Goal: Task Accomplishment & Management: Manage account settings

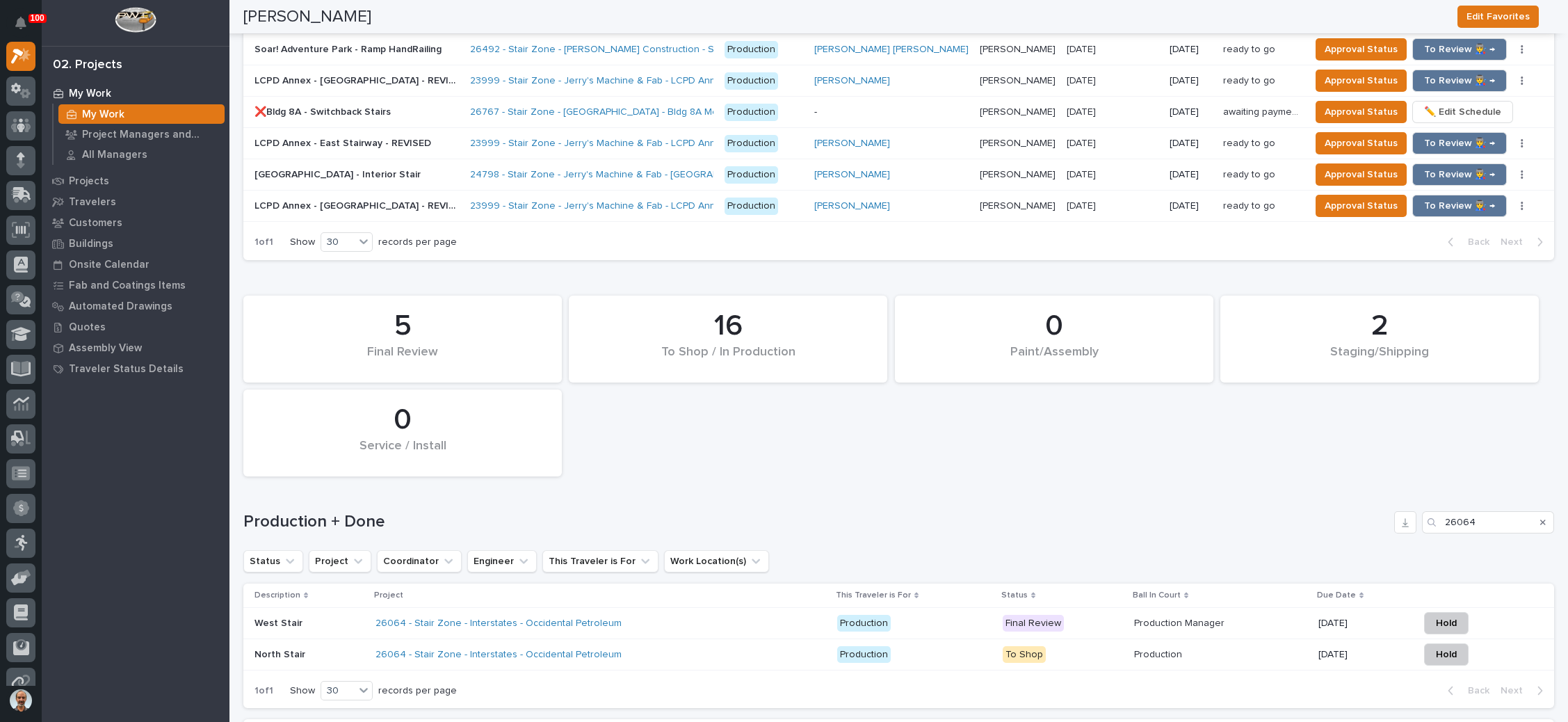
scroll to position [1841, 0]
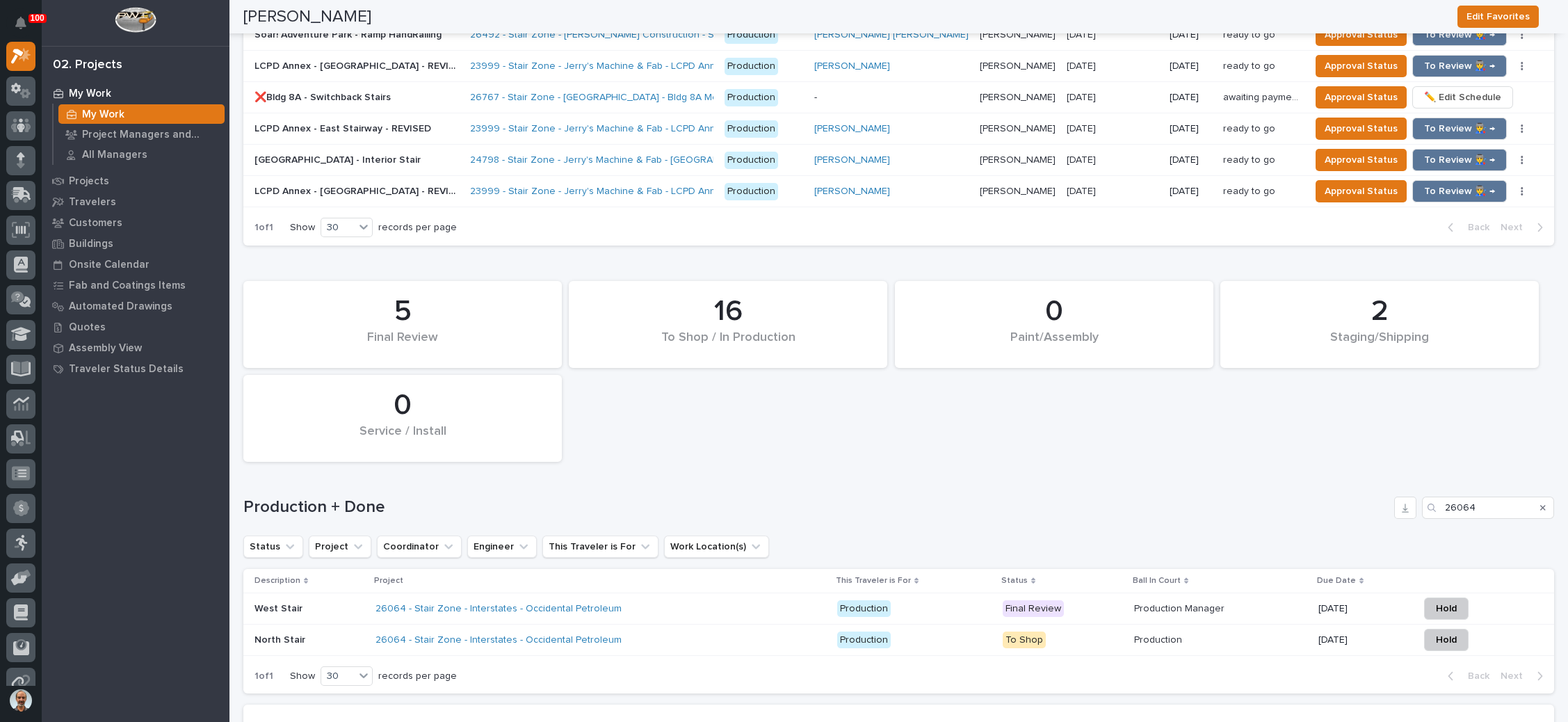
click at [1541, 505] on icon "Search" at bounding box center [1543, 508] width 5 height 5
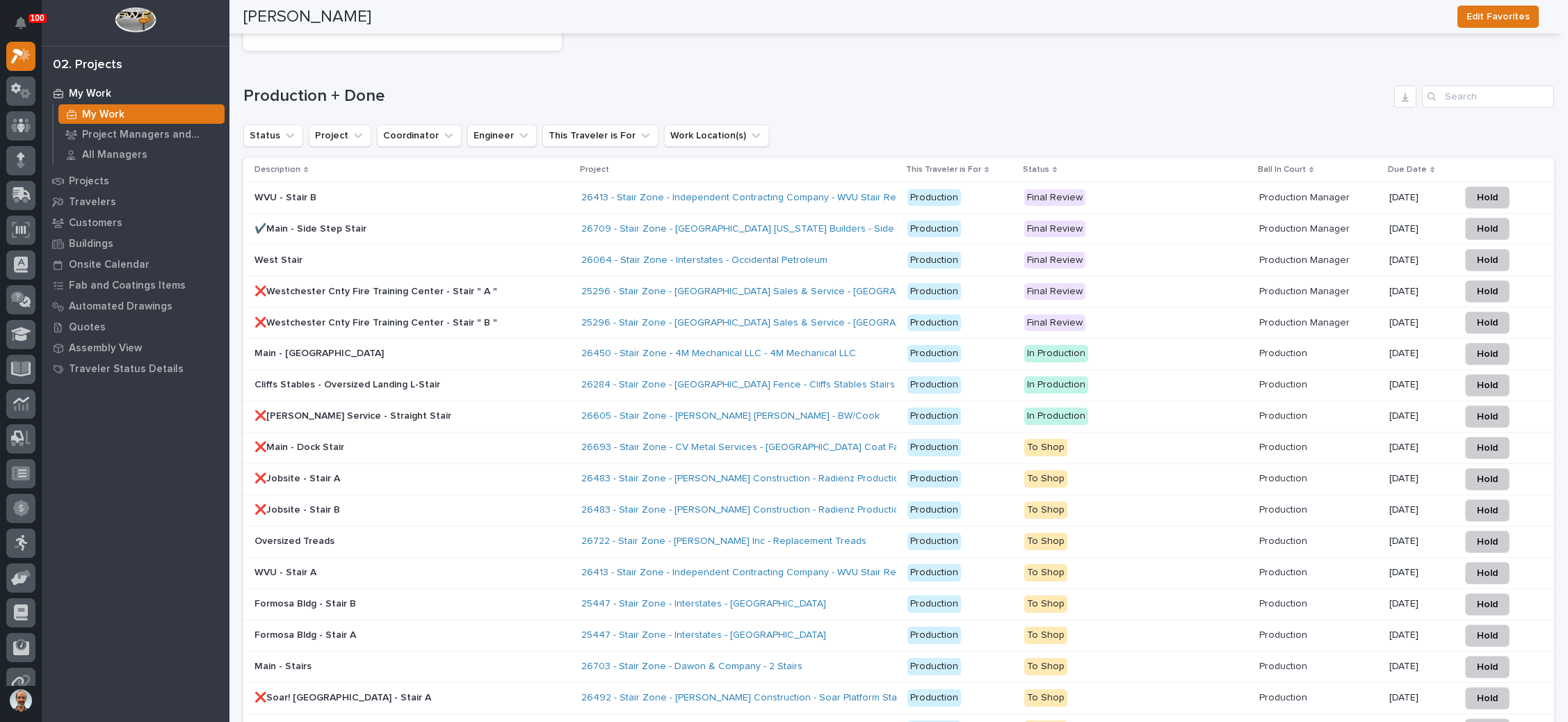
scroll to position [2258, 0]
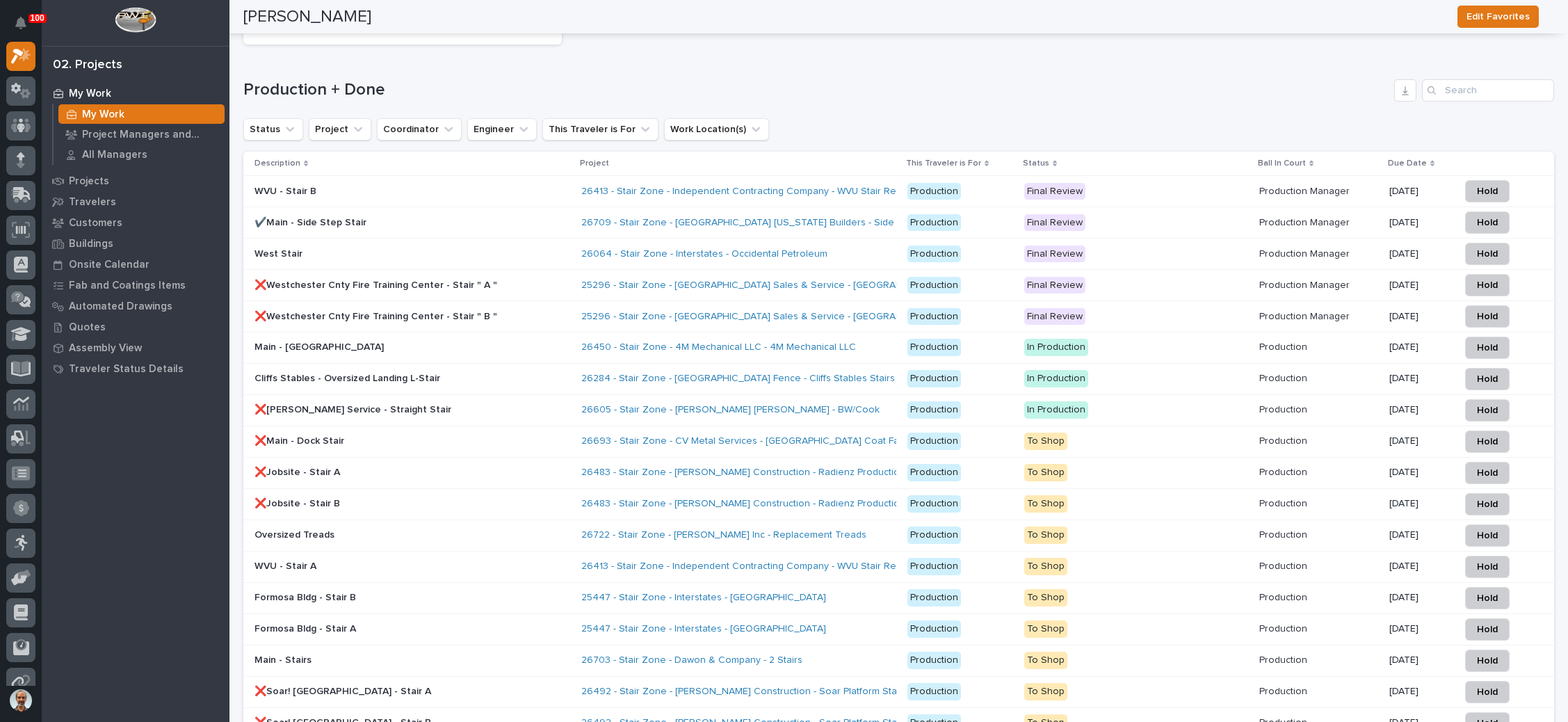
click at [531, 243] on div "West Stair" at bounding box center [412, 254] width 316 height 23
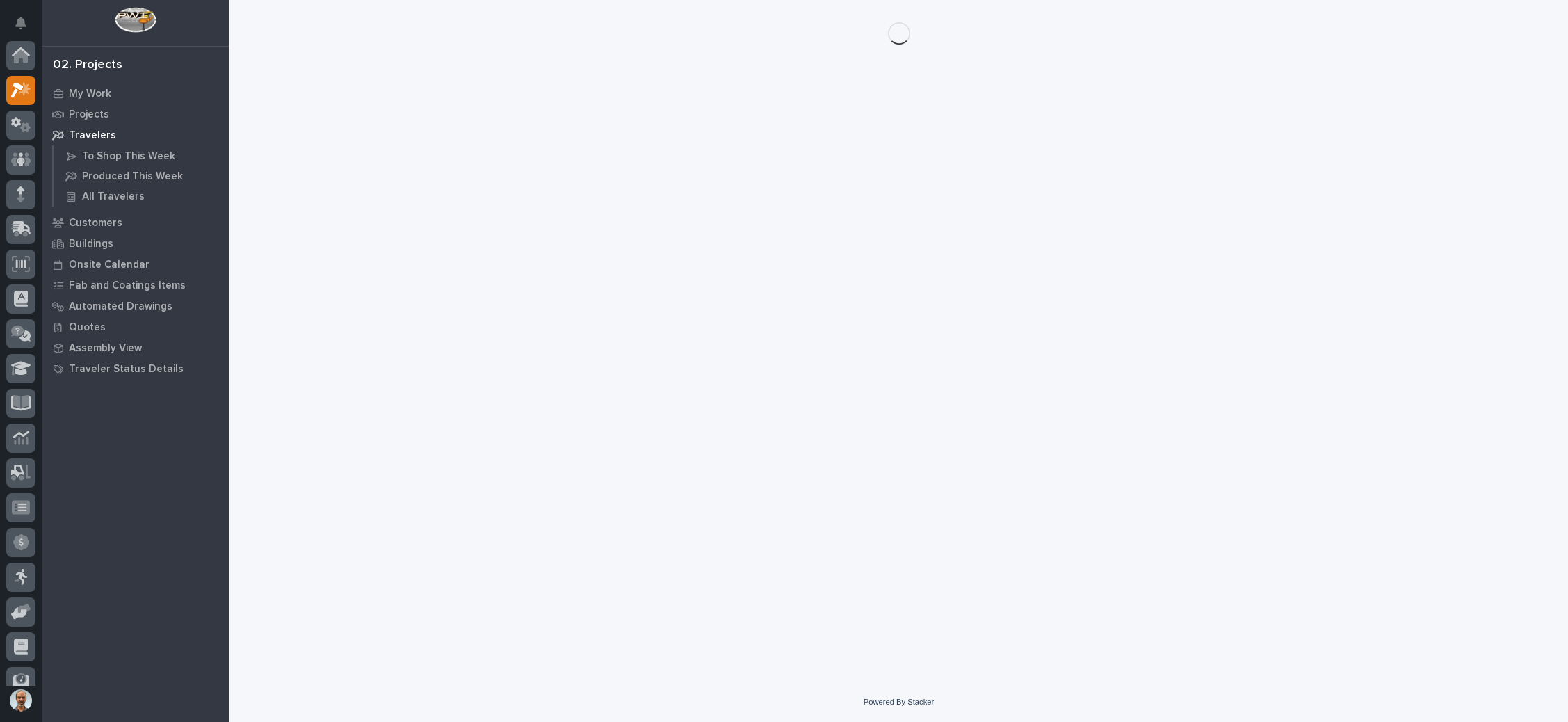
scroll to position [34, 0]
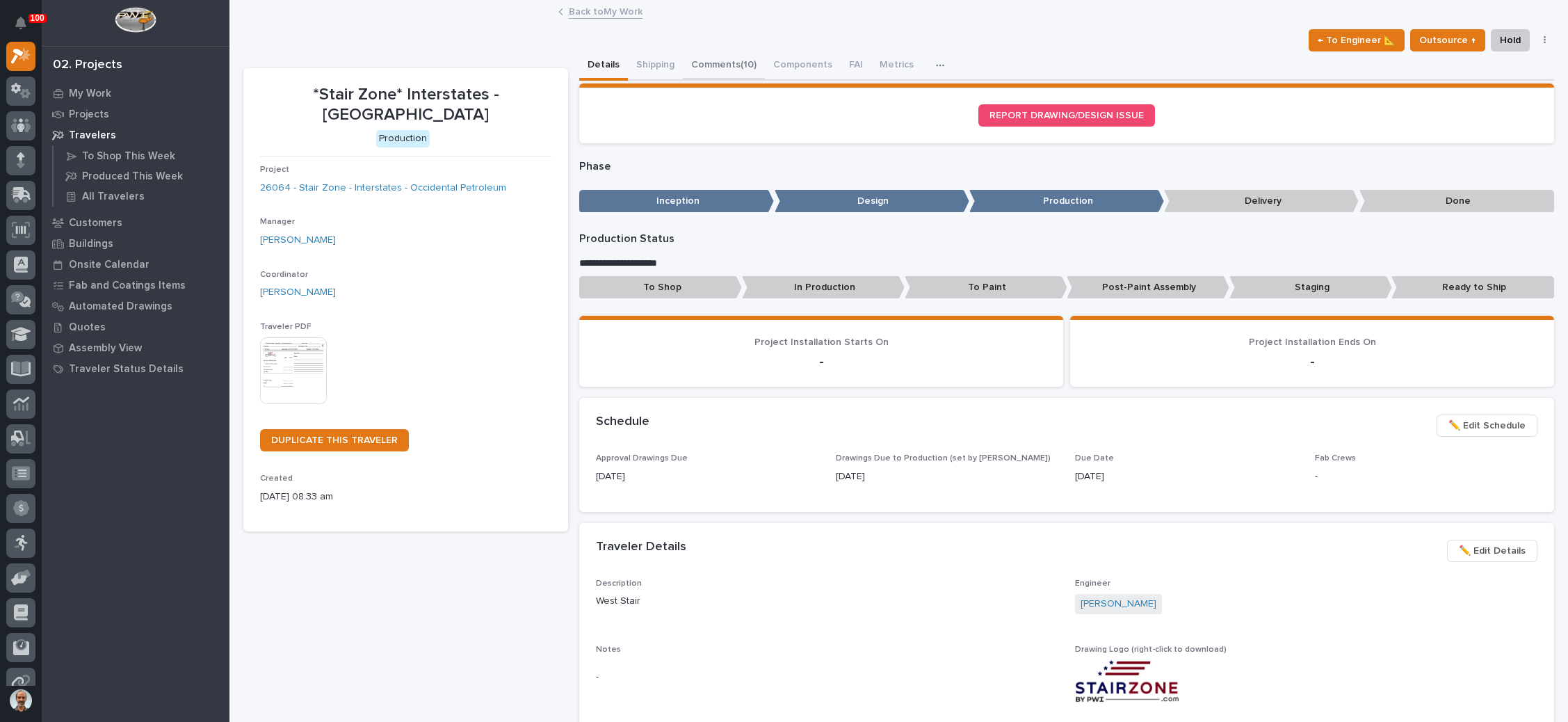
click at [731, 55] on button "Comments (10)" at bounding box center [724, 66] width 82 height 29
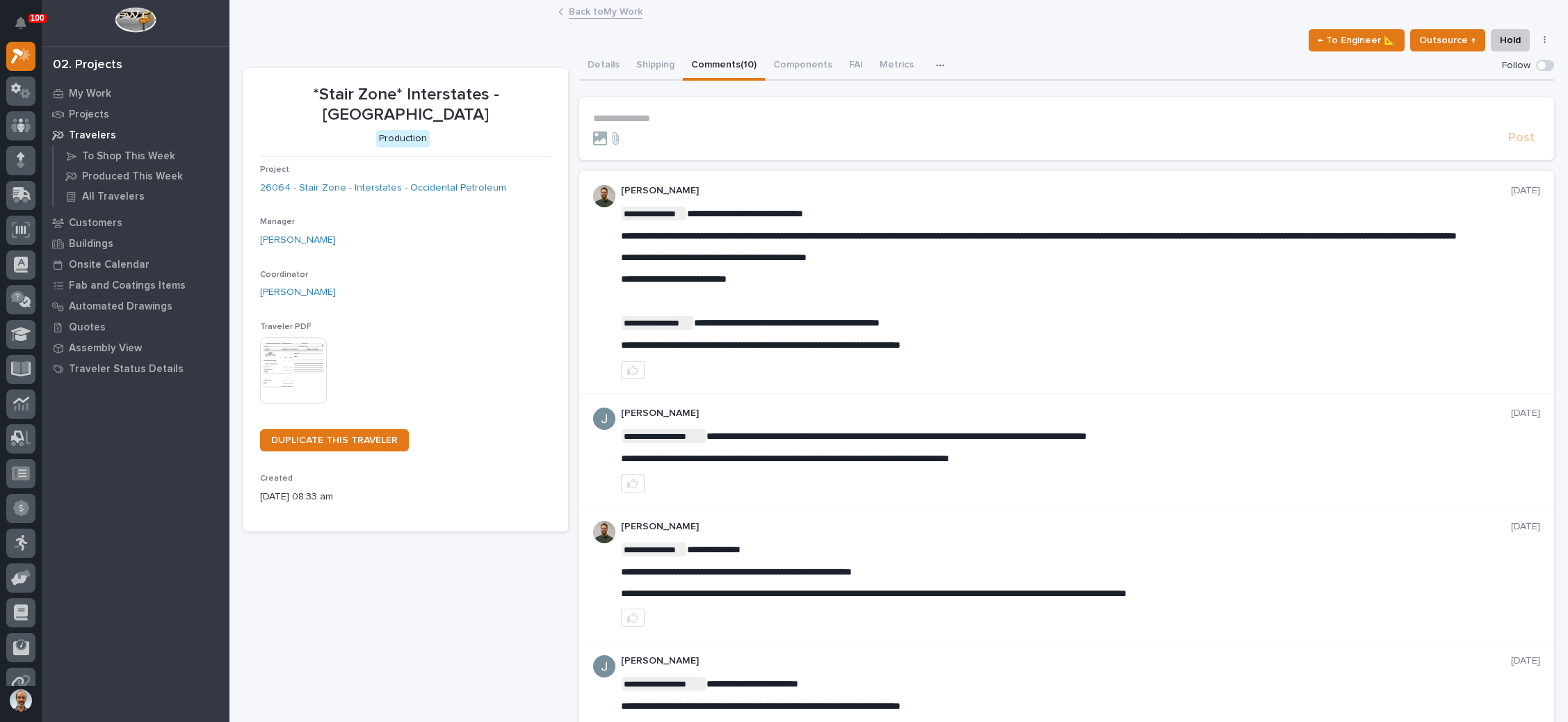
click at [657, 116] on p "**********" at bounding box center [1067, 118] width 947 height 11
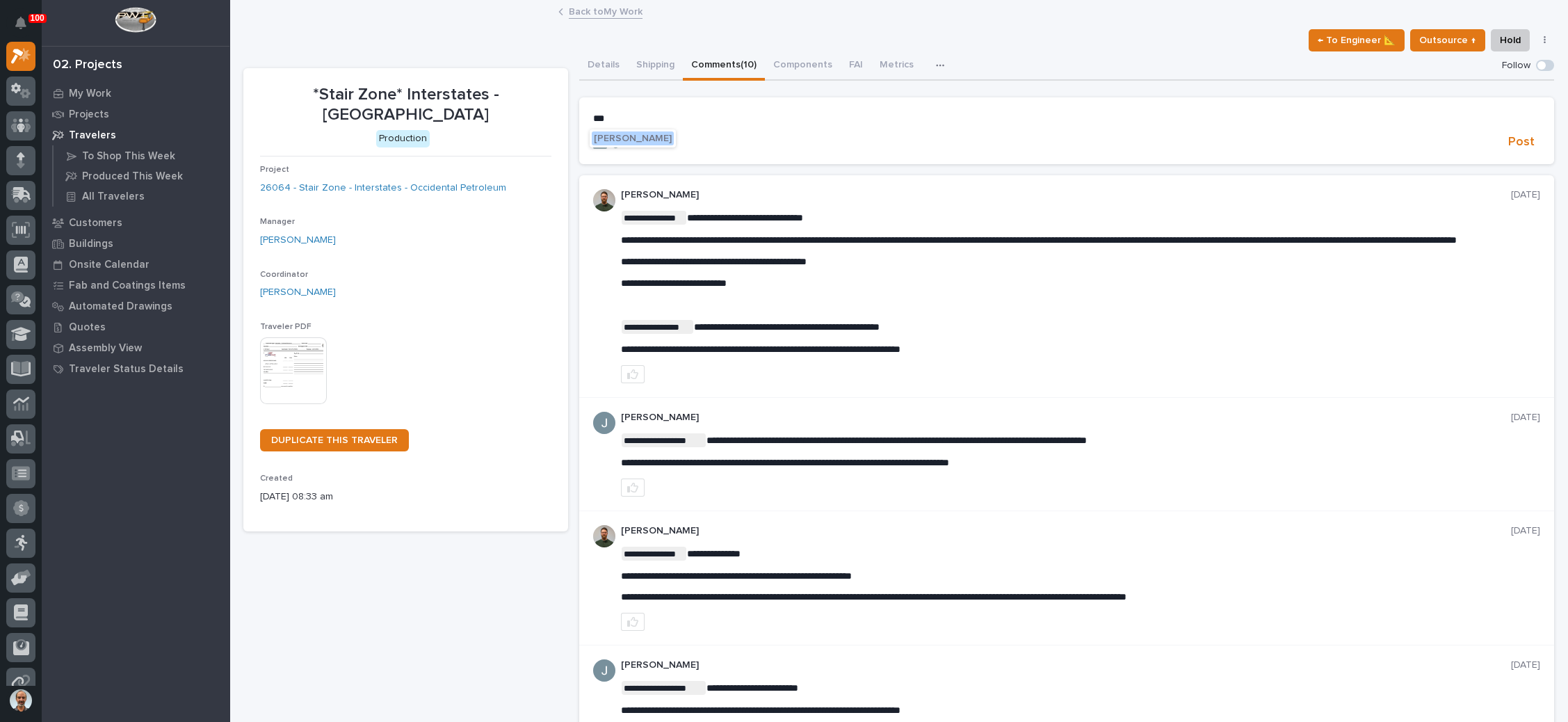
click at [644, 139] on span "Wynne Hochstetler" at bounding box center [632, 138] width 78 height 10
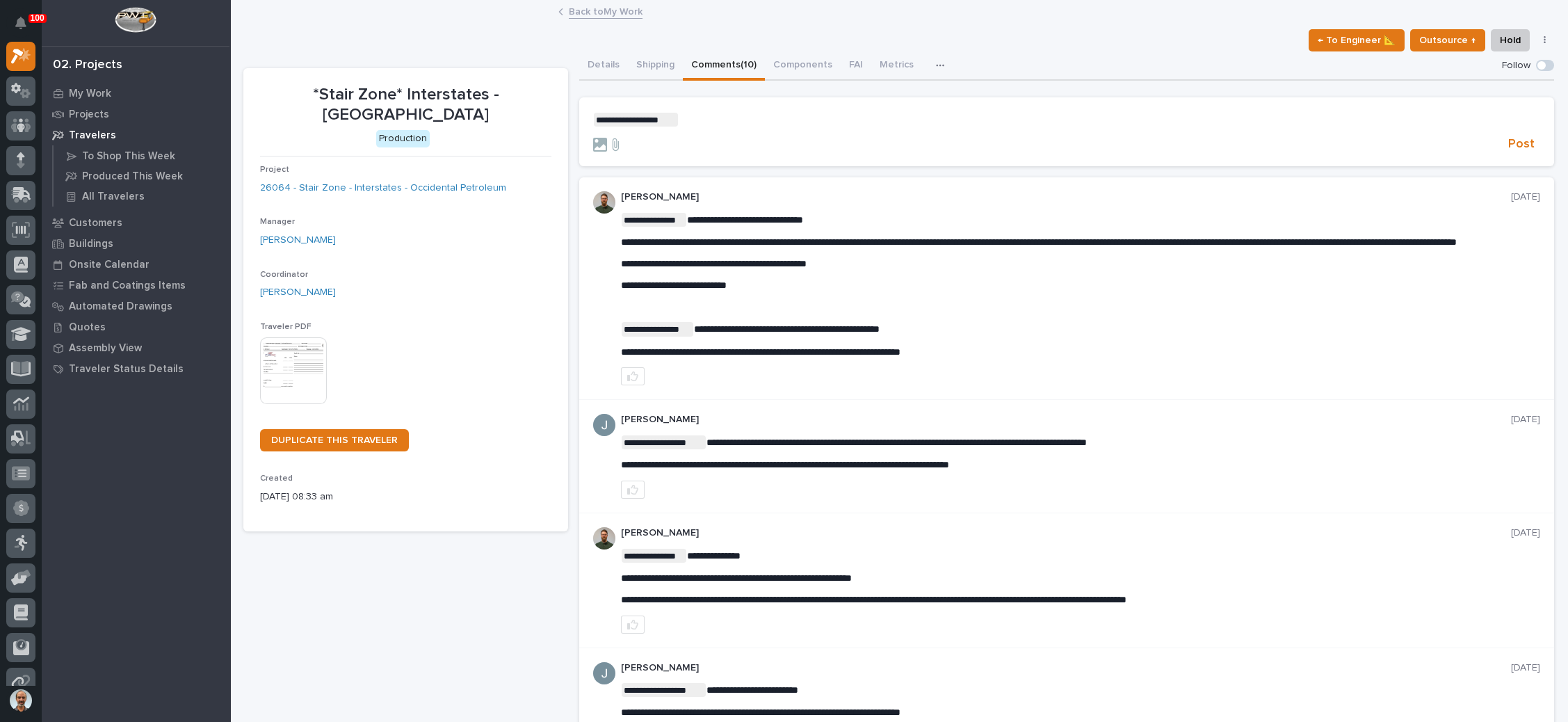
click at [715, 124] on p "**********" at bounding box center [1067, 119] width 947 height 14
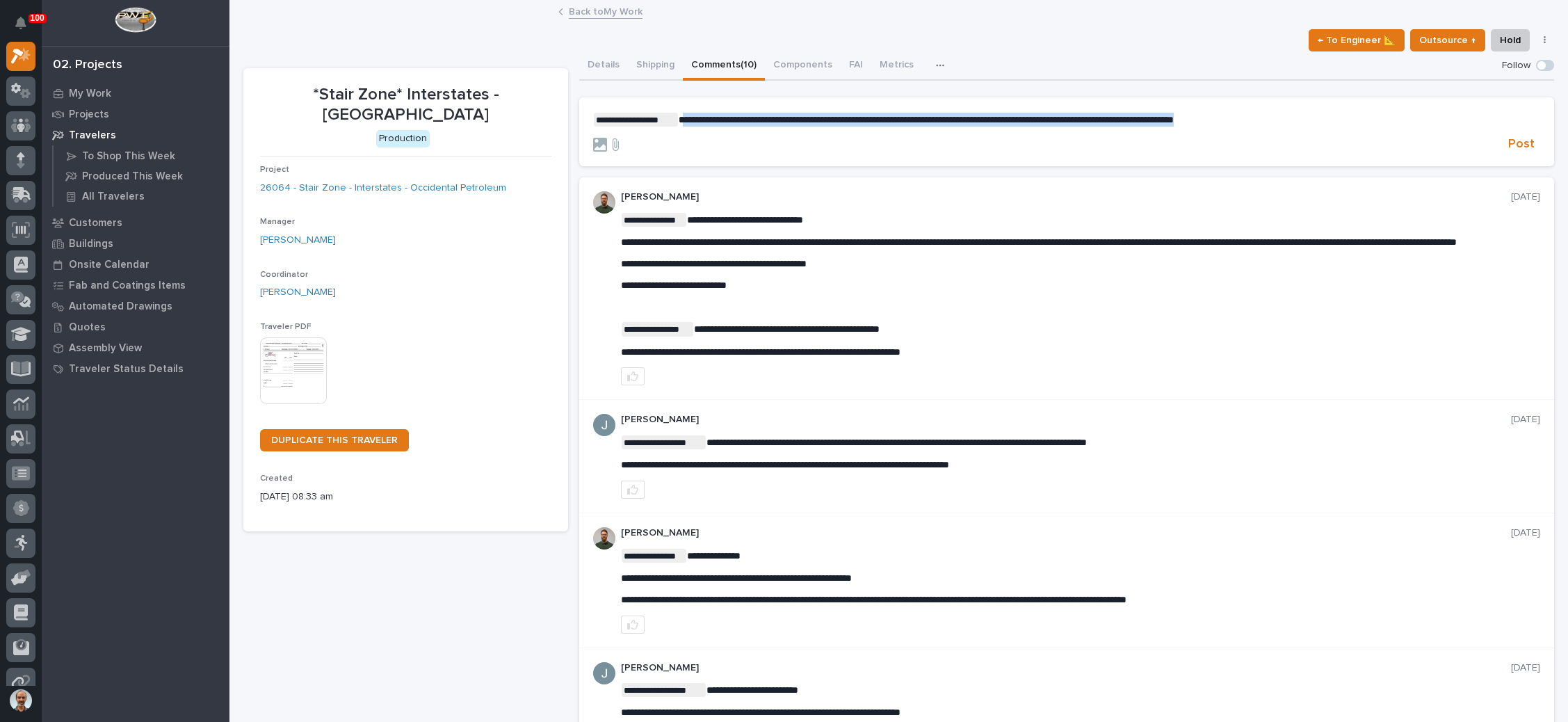
drag, startPoint x: 1242, startPoint y: 116, endPoint x: 681, endPoint y: 121, distance: 561.0
click at [681, 121] on span "**********" at bounding box center [926, 119] width 495 height 10
click at [1003, 147] on div at bounding box center [1048, 145] width 909 height 14
click at [1508, 139] on span "Post" at bounding box center [1522, 144] width 26 height 16
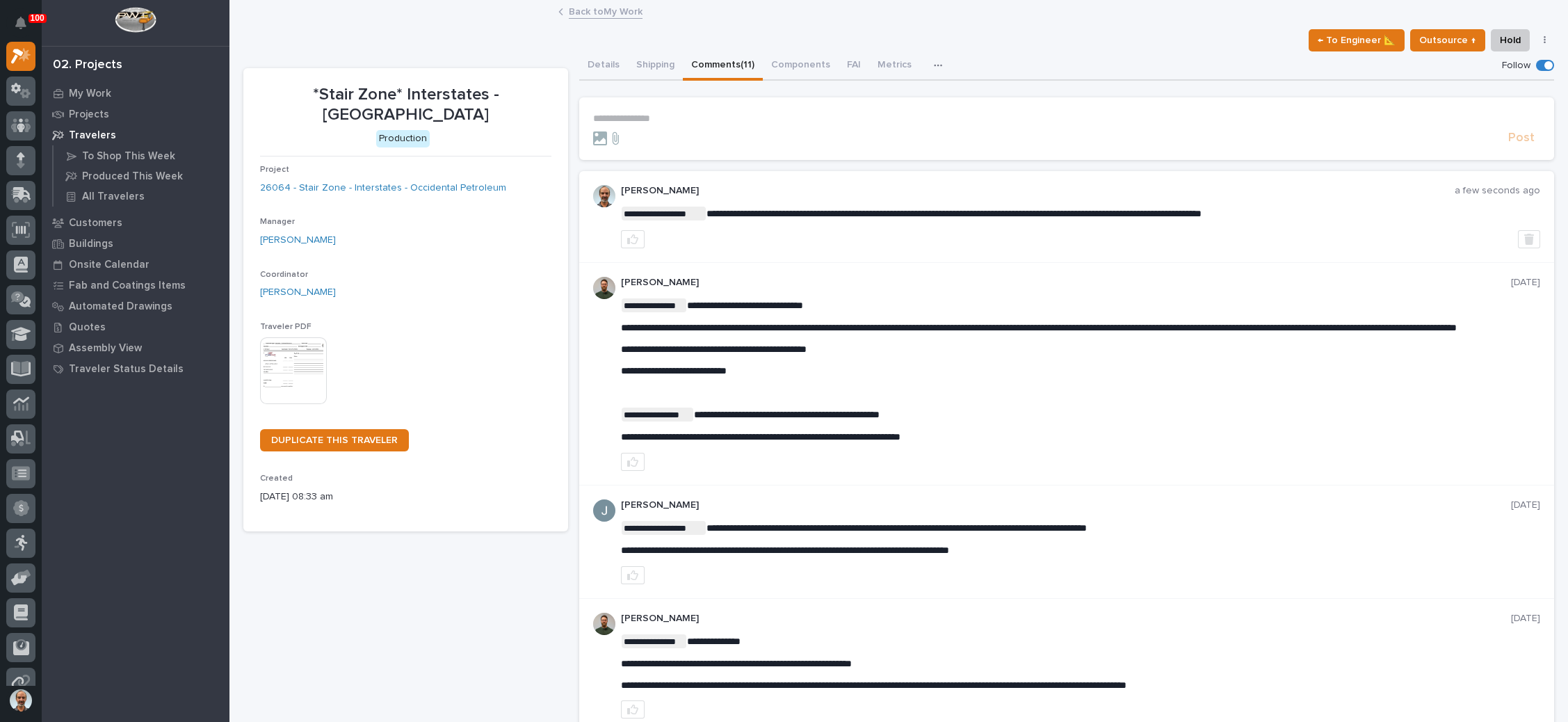
click at [603, 11] on link "Back to My Work" at bounding box center [606, 11] width 74 height 16
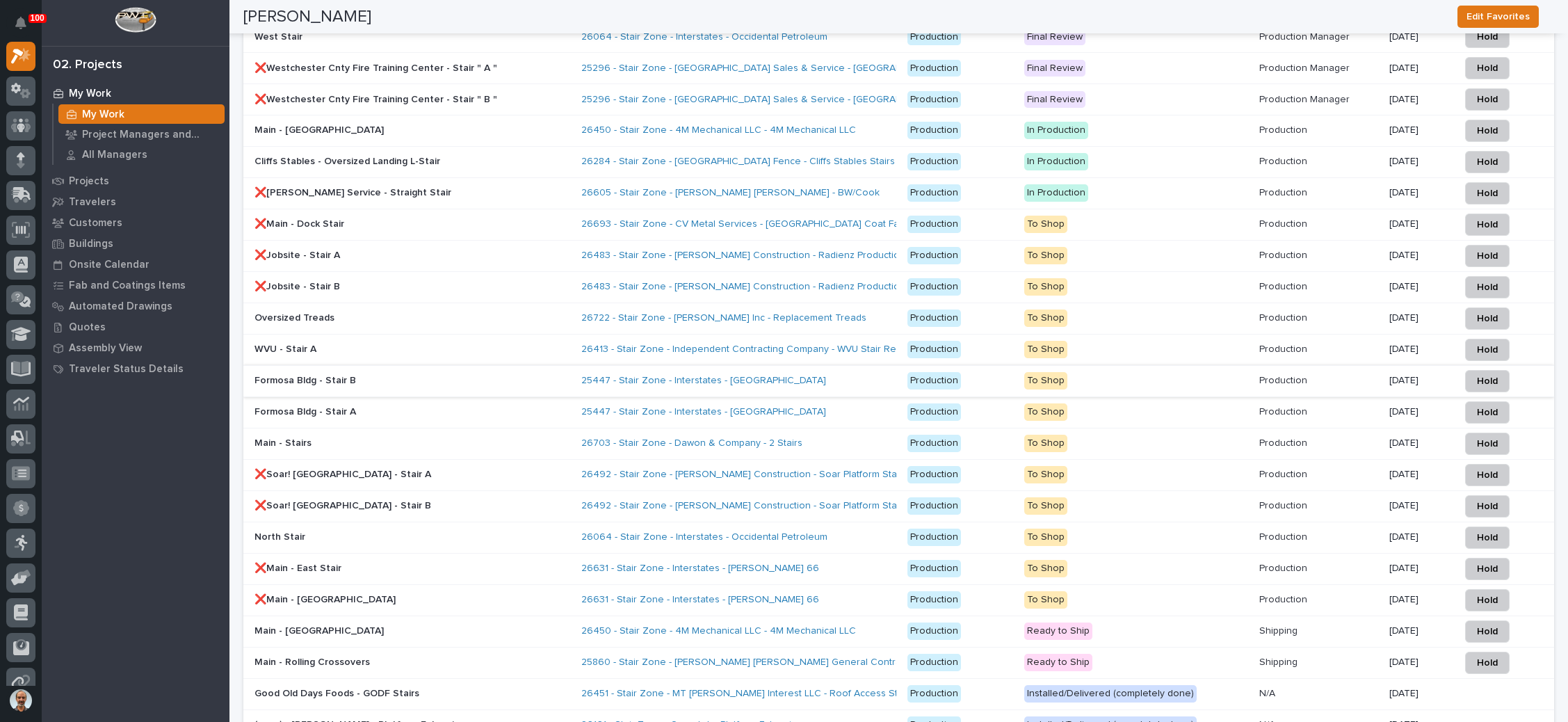
scroll to position [2505, 0]
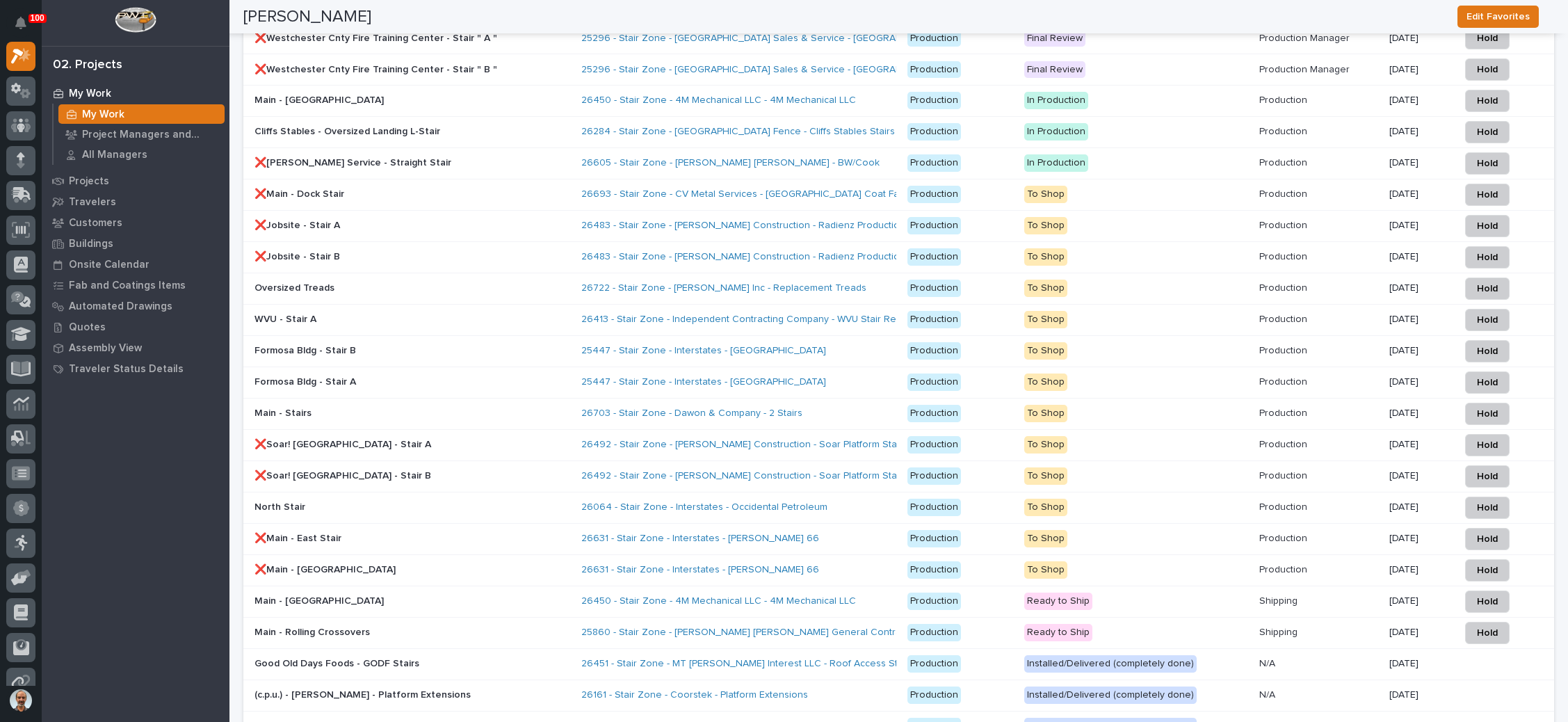
click at [805, 345] on div "25447 - Stair Zone - Interstates - Formosa E House" at bounding box center [703, 350] width 244 height 11
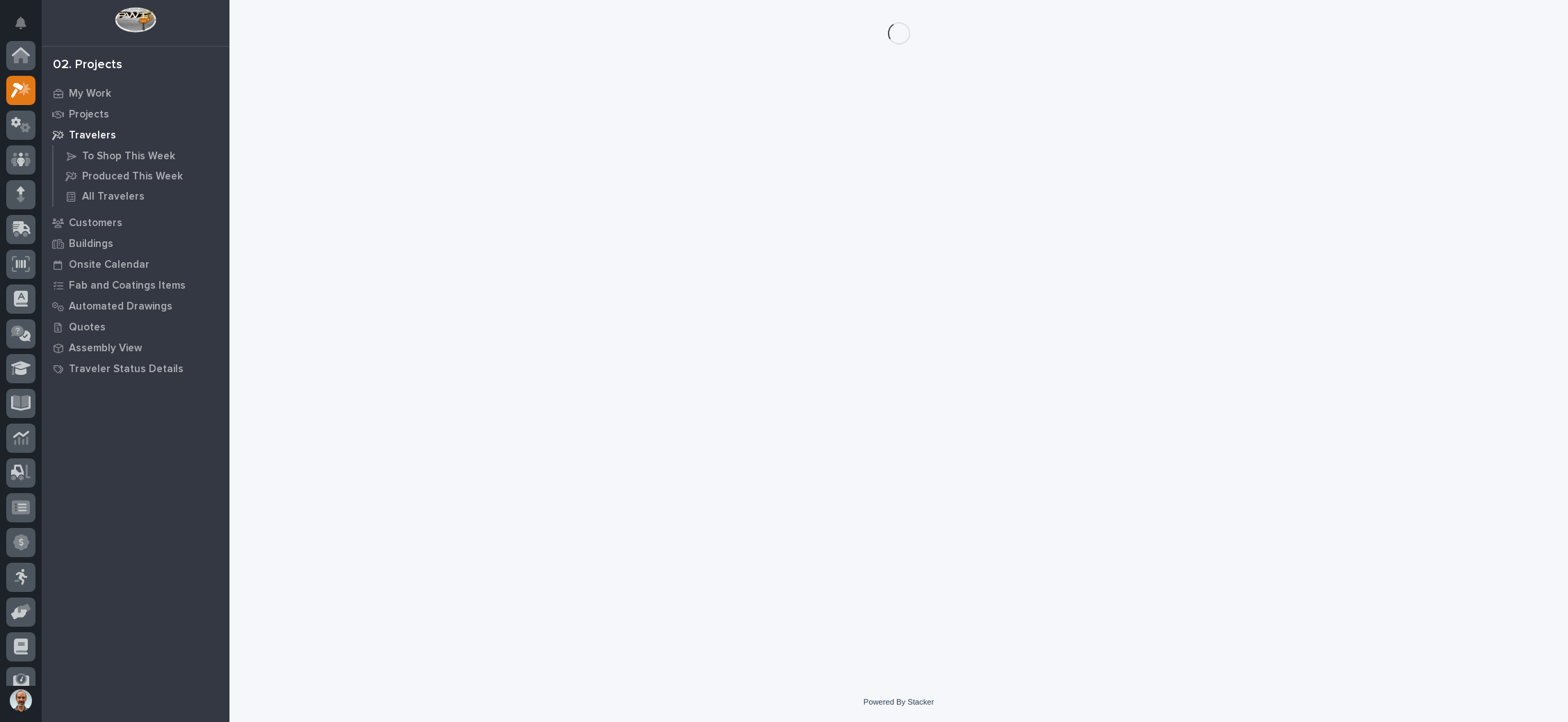
scroll to position [34, 0]
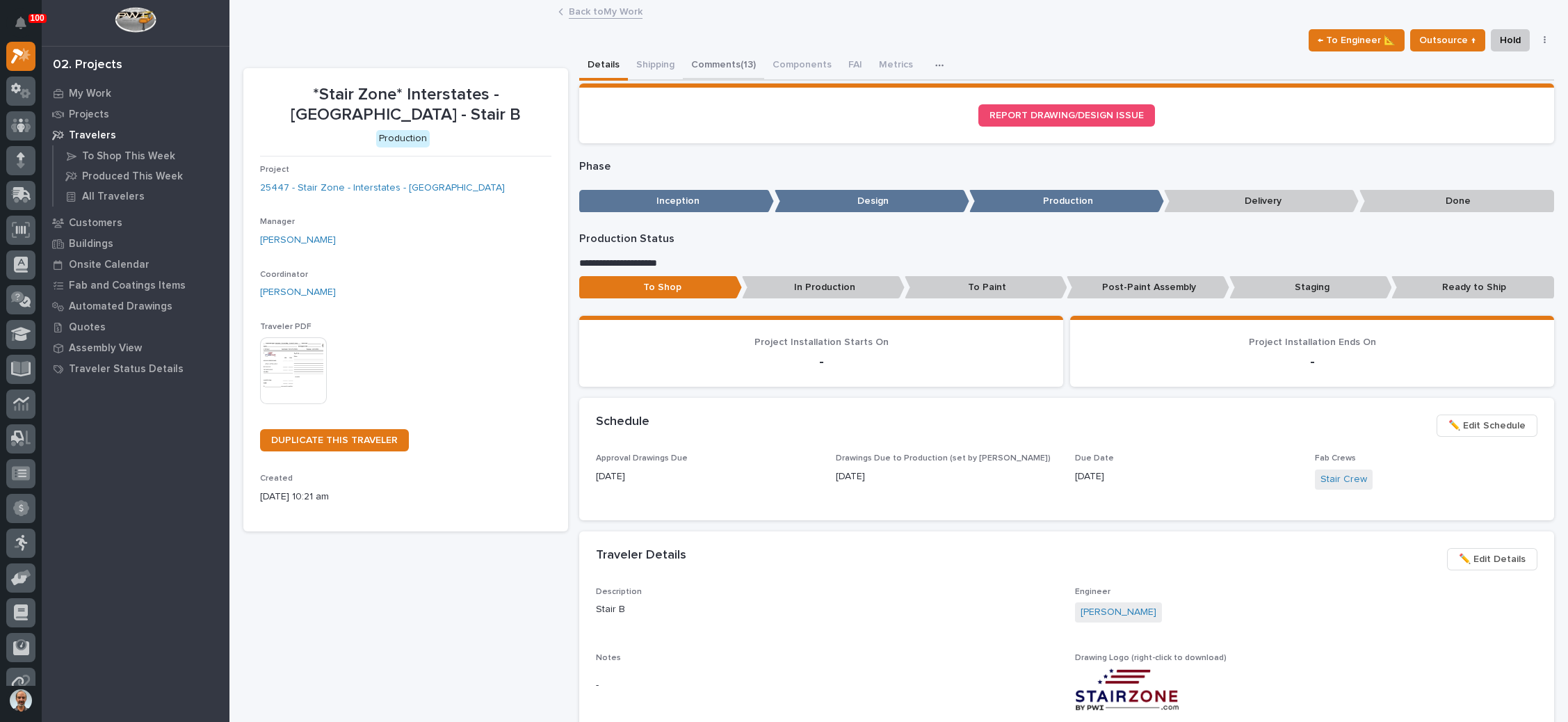
click at [738, 58] on button "Comments (13)" at bounding box center [723, 66] width 82 height 29
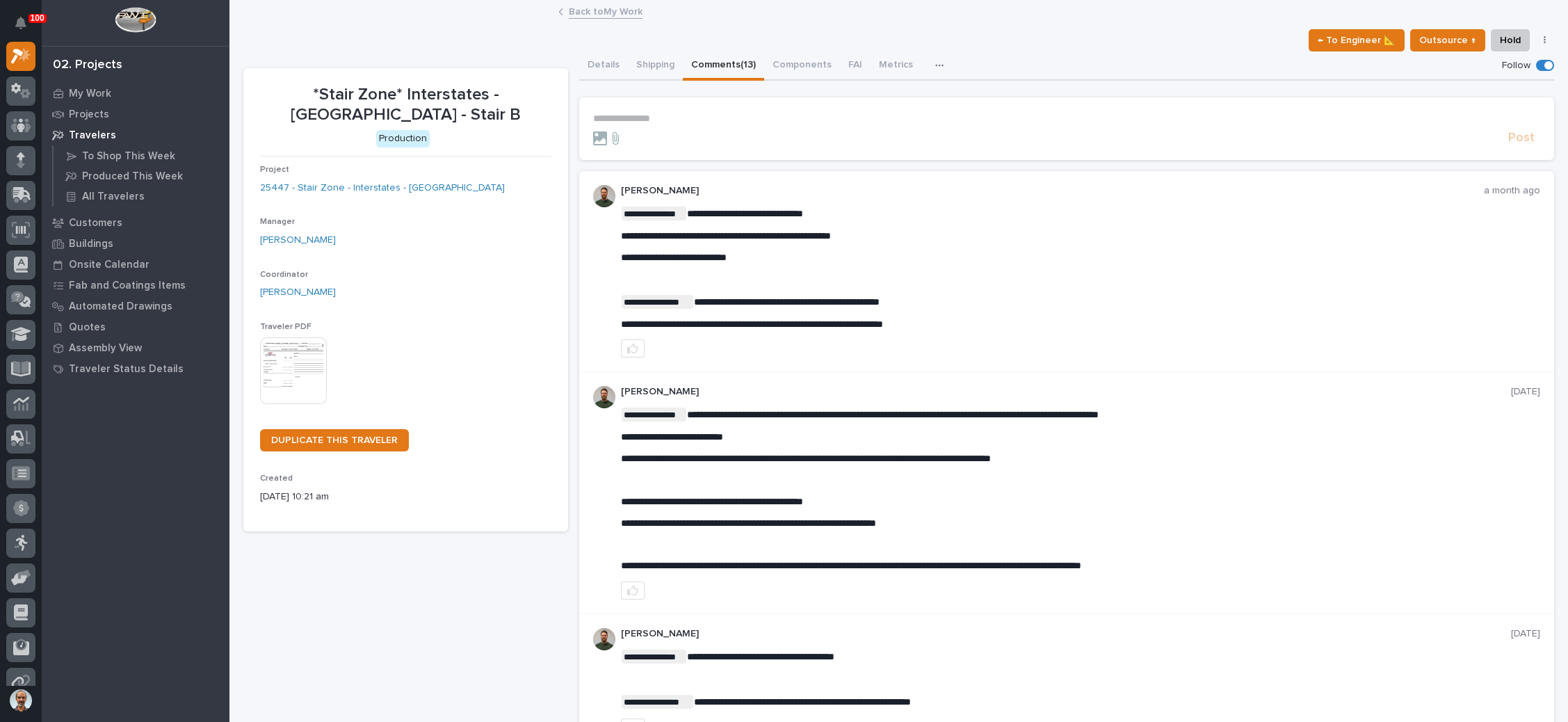
click at [658, 114] on p "**********" at bounding box center [1067, 118] width 947 height 11
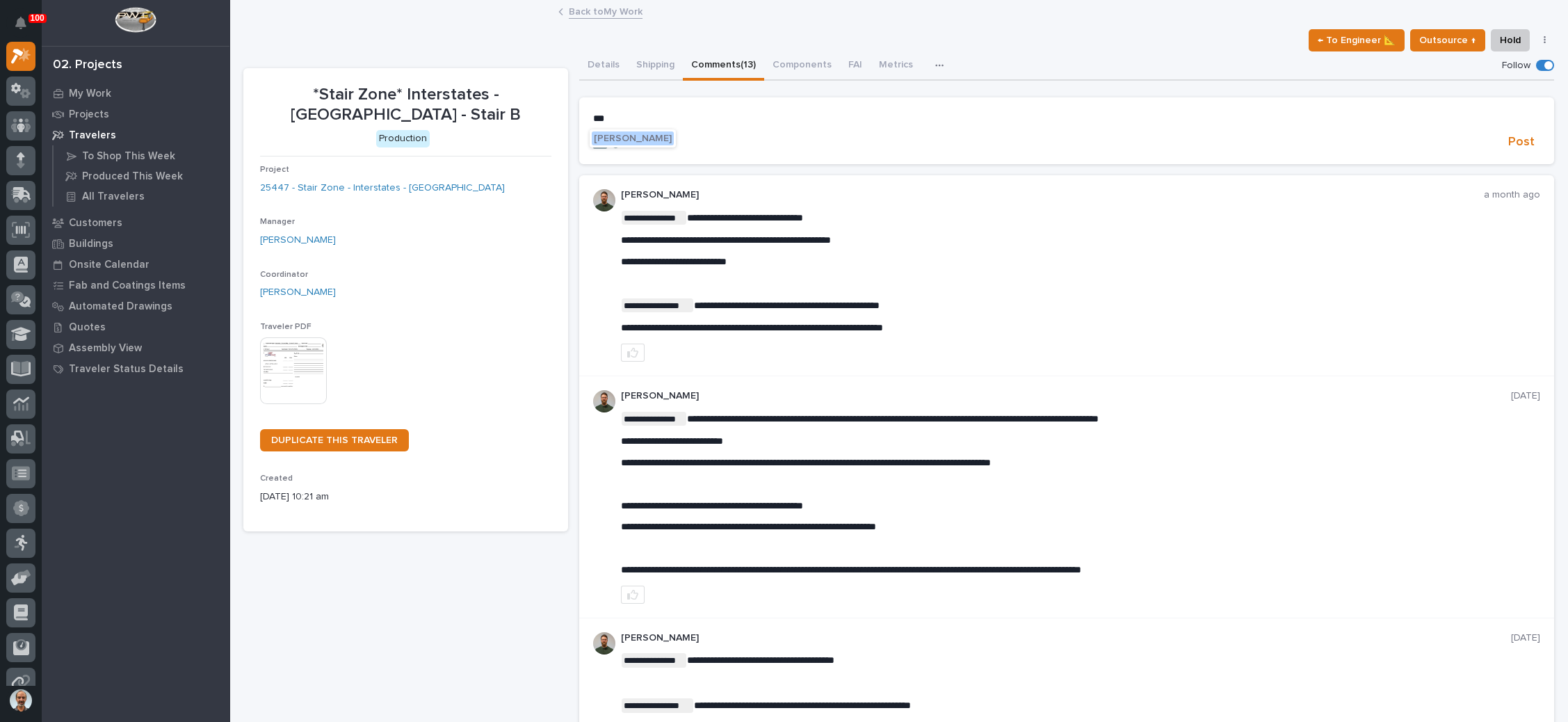
click at [650, 132] on button "Wynne Hochstetler" at bounding box center [633, 139] width 82 height 14
click at [657, 140] on div at bounding box center [1048, 142] width 909 height 14
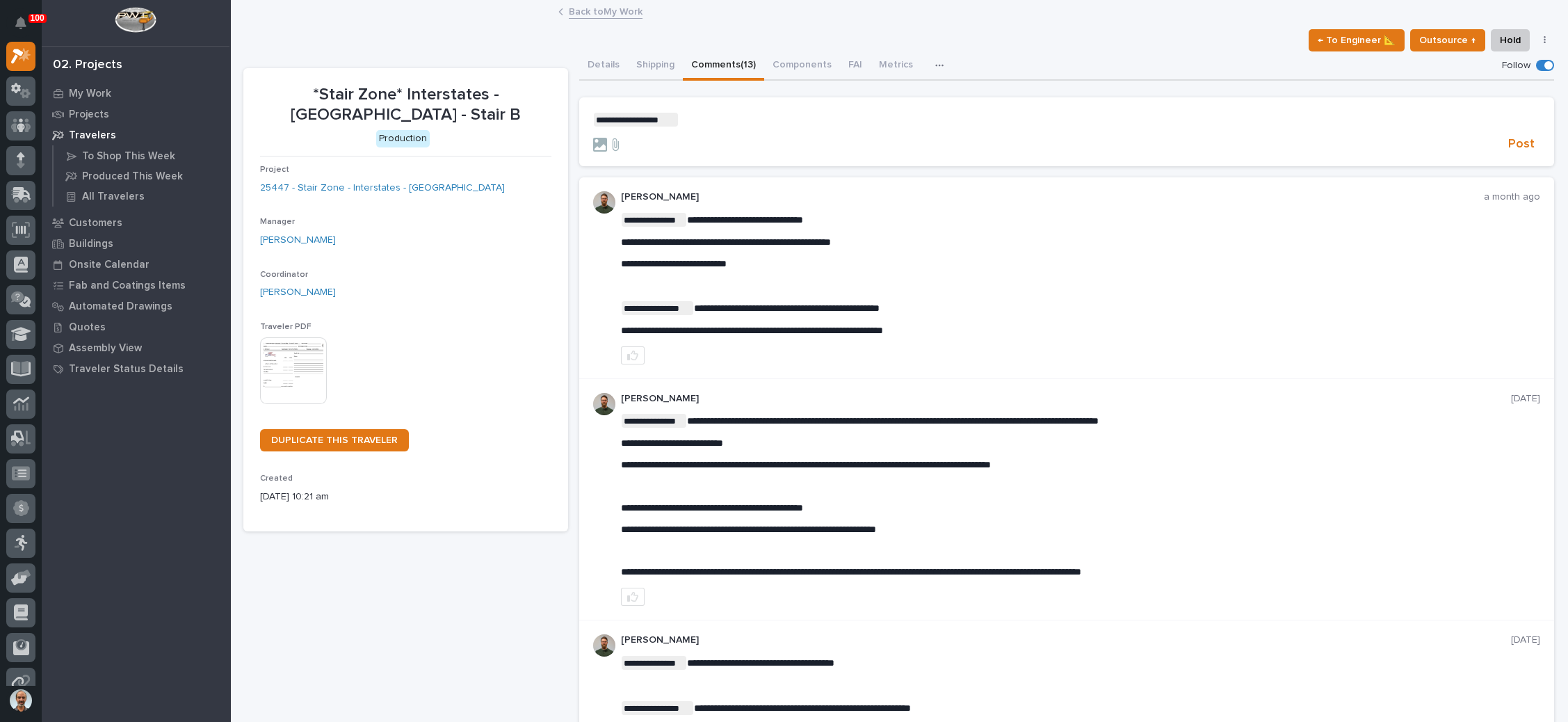
click at [708, 124] on p "**********" at bounding box center [1067, 119] width 947 height 14
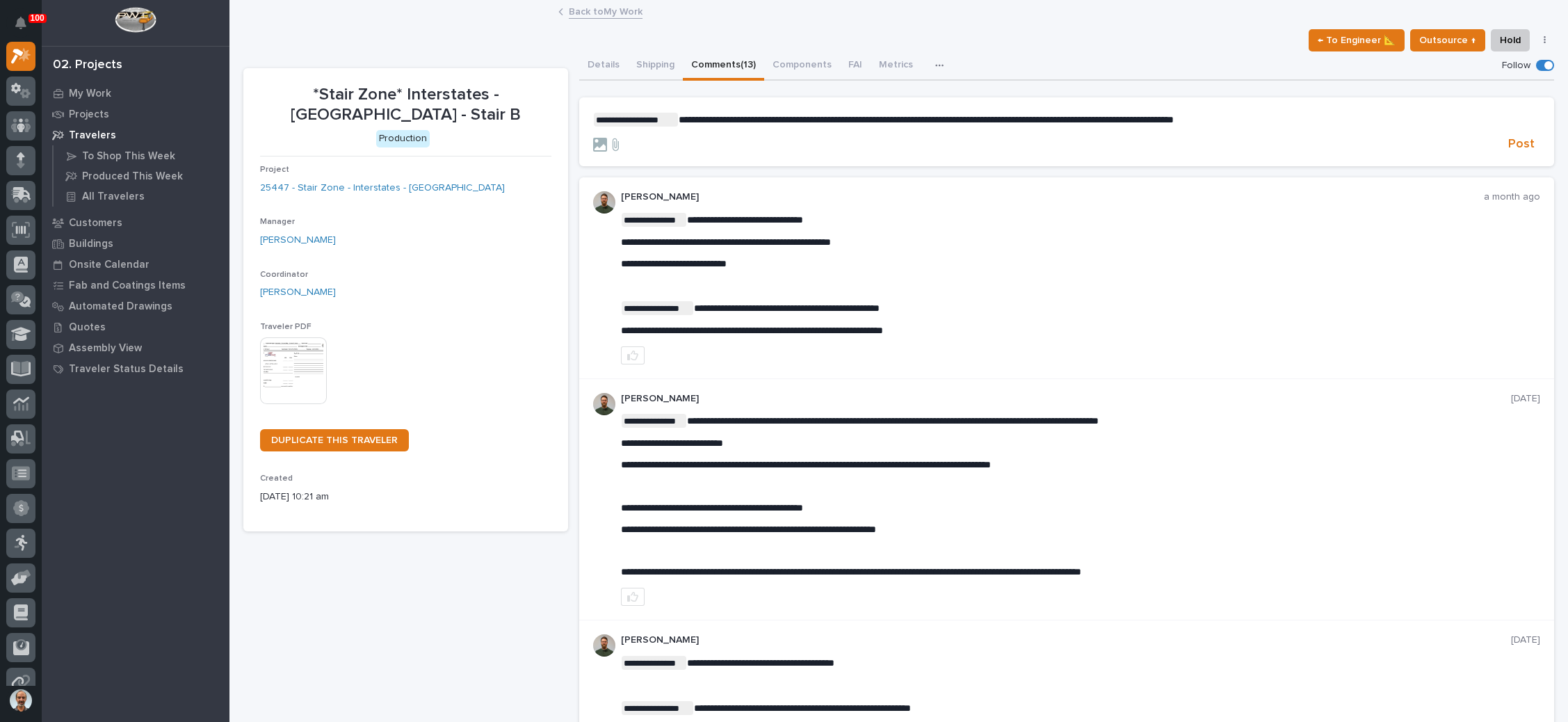
click at [960, 119] on span "**********" at bounding box center [926, 119] width 495 height 10
click at [1511, 139] on span "Post" at bounding box center [1522, 144] width 26 height 16
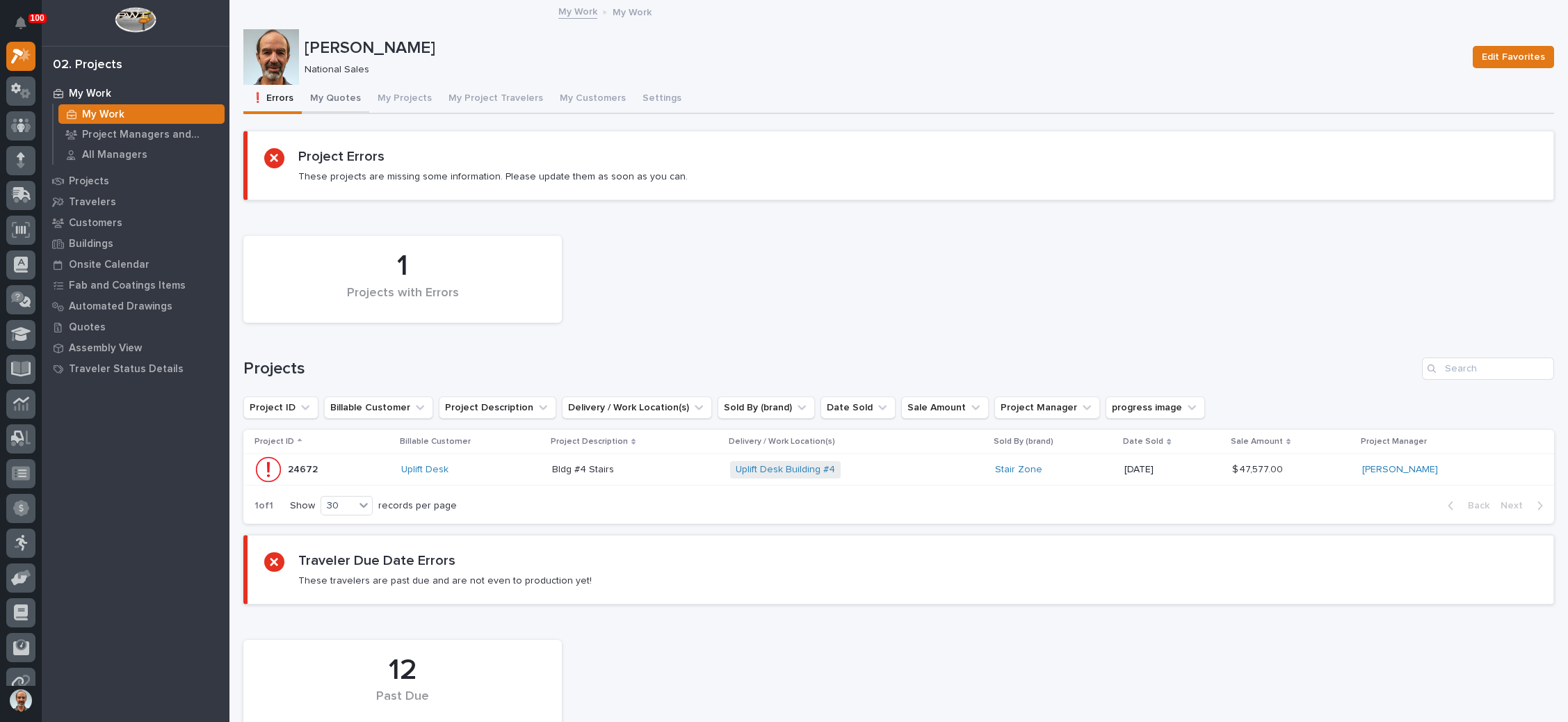
click at [342, 93] on button "My Quotes" at bounding box center [335, 99] width 68 height 29
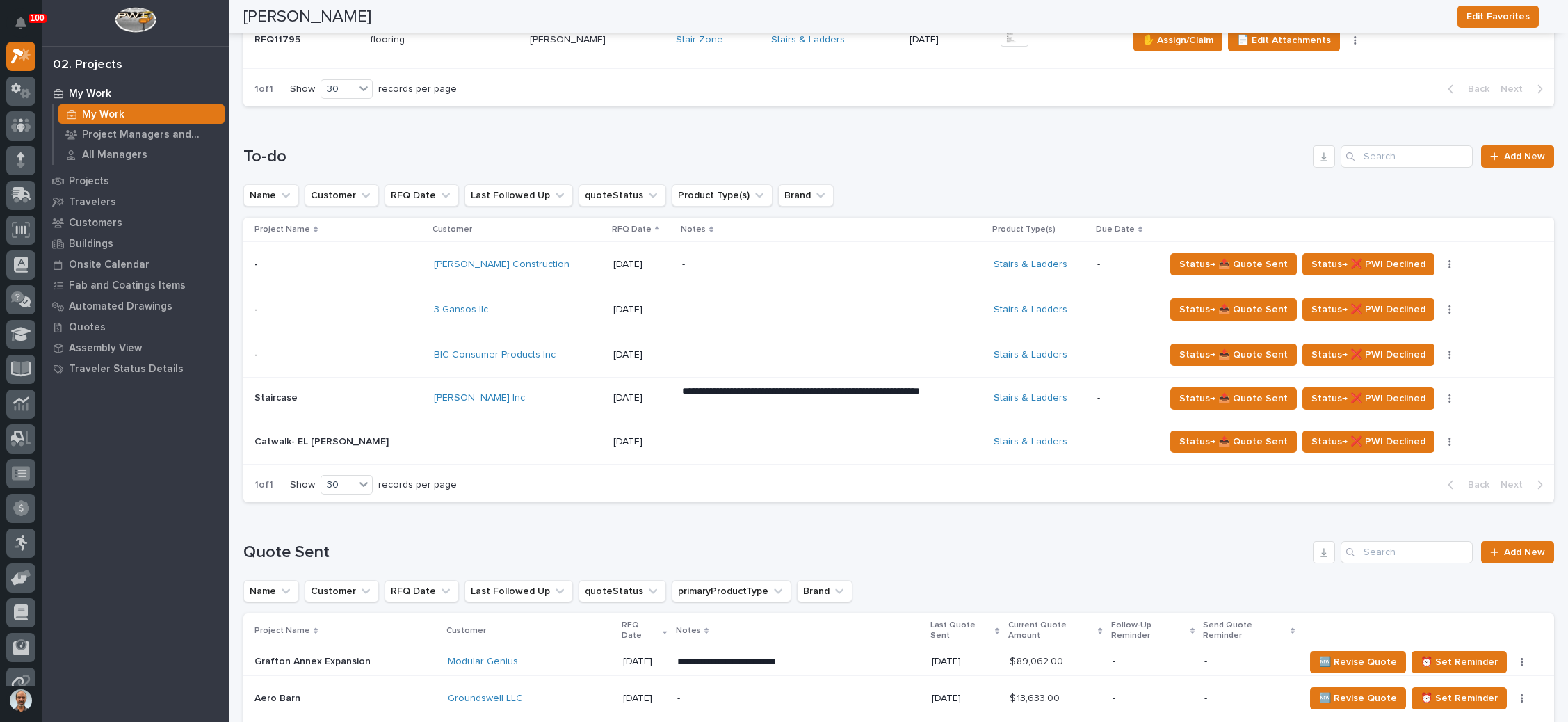
scroll to position [522, 0]
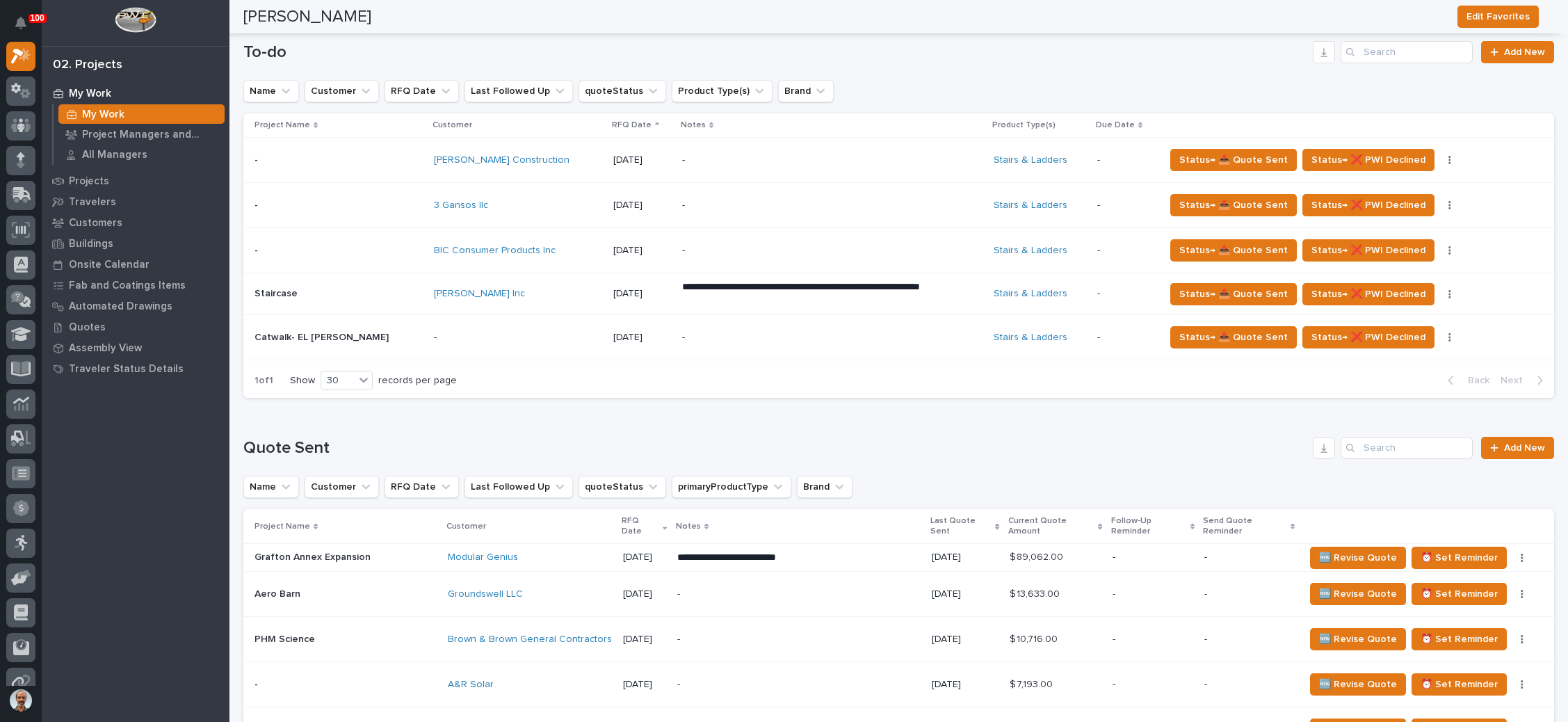
click at [762, 247] on p "-" at bounding box center [804, 250] width 244 height 11
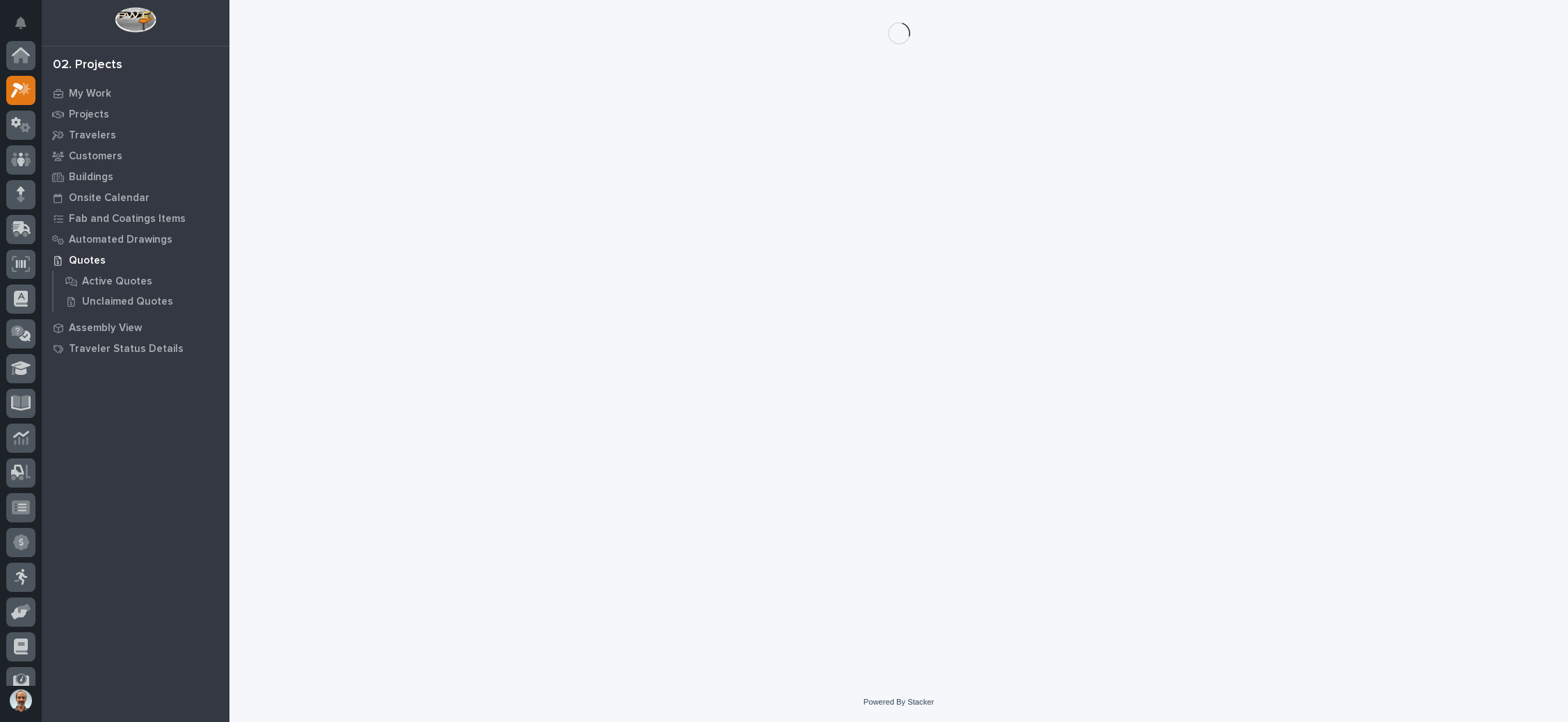
scroll to position [34, 0]
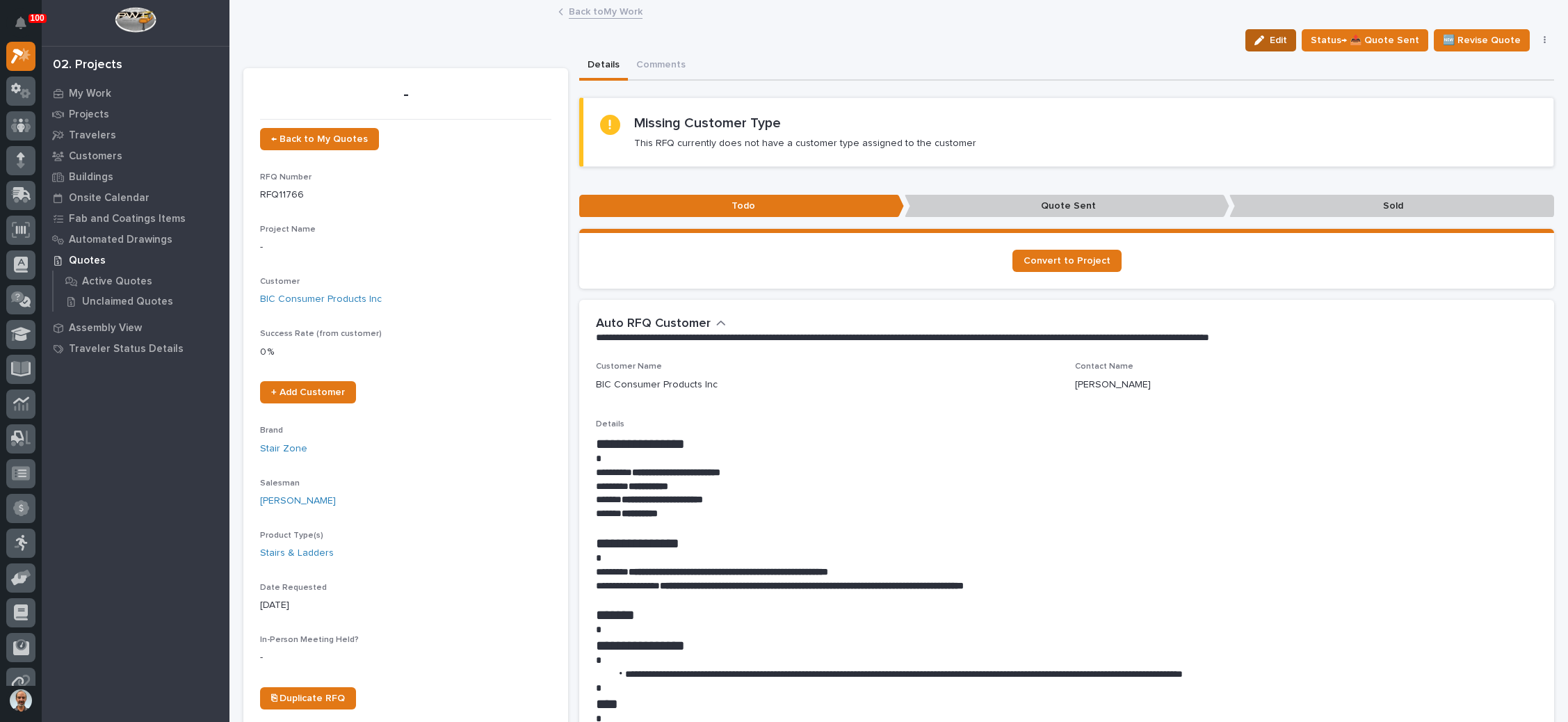
click at [1281, 37] on span "Edit" at bounding box center [1279, 40] width 18 height 12
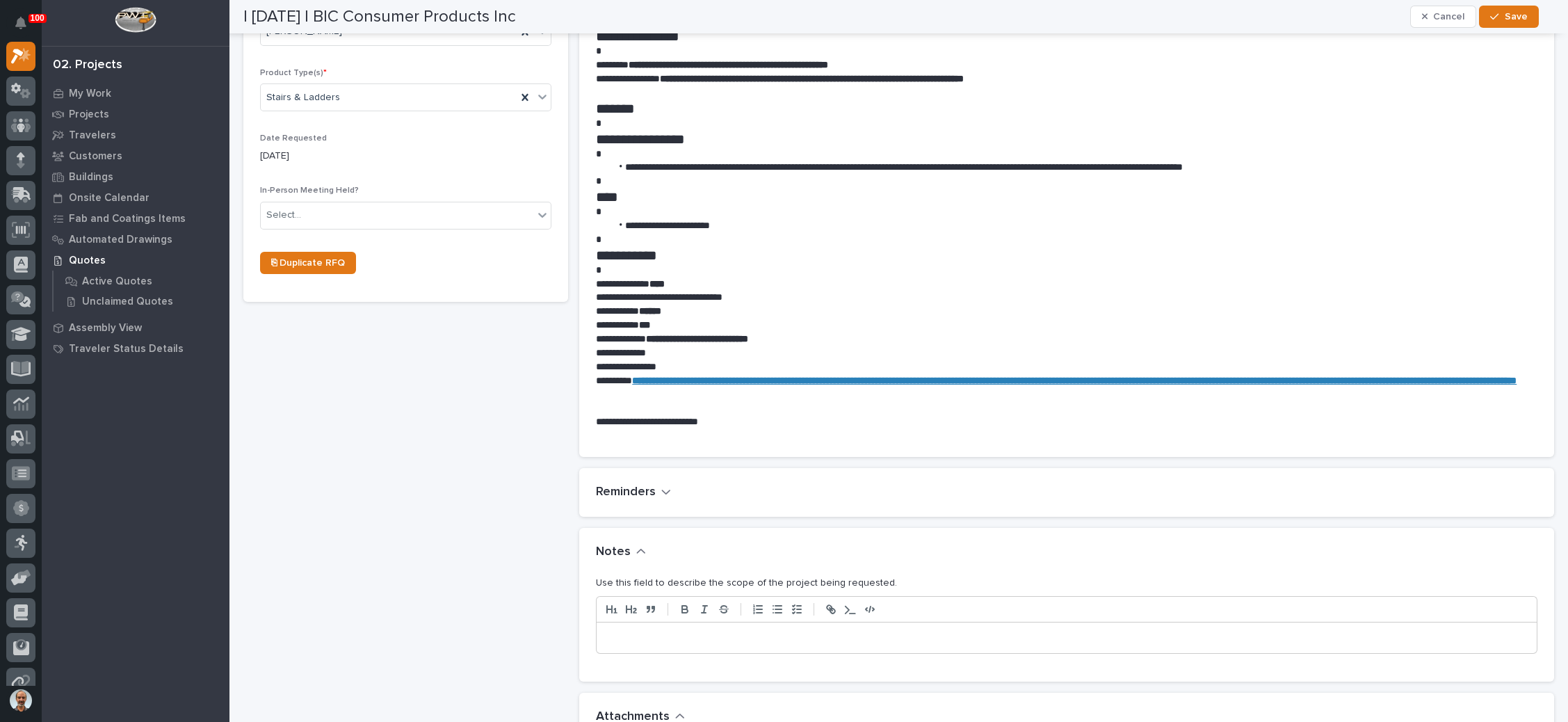
scroll to position [626, 0]
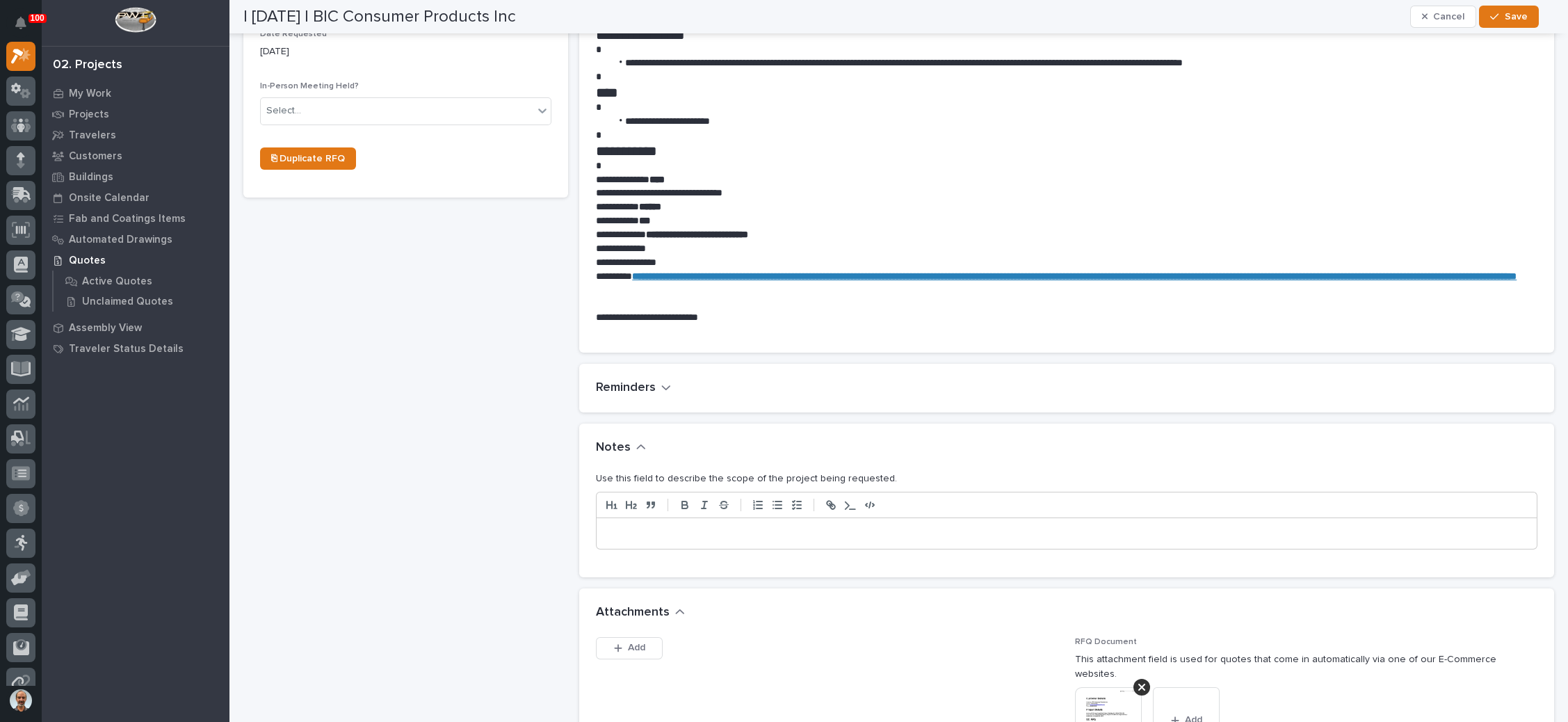
click at [640, 533] on p at bounding box center [1066, 533] width 919 height 14
click at [1512, 17] on span "Save" at bounding box center [1516, 17] width 23 height 12
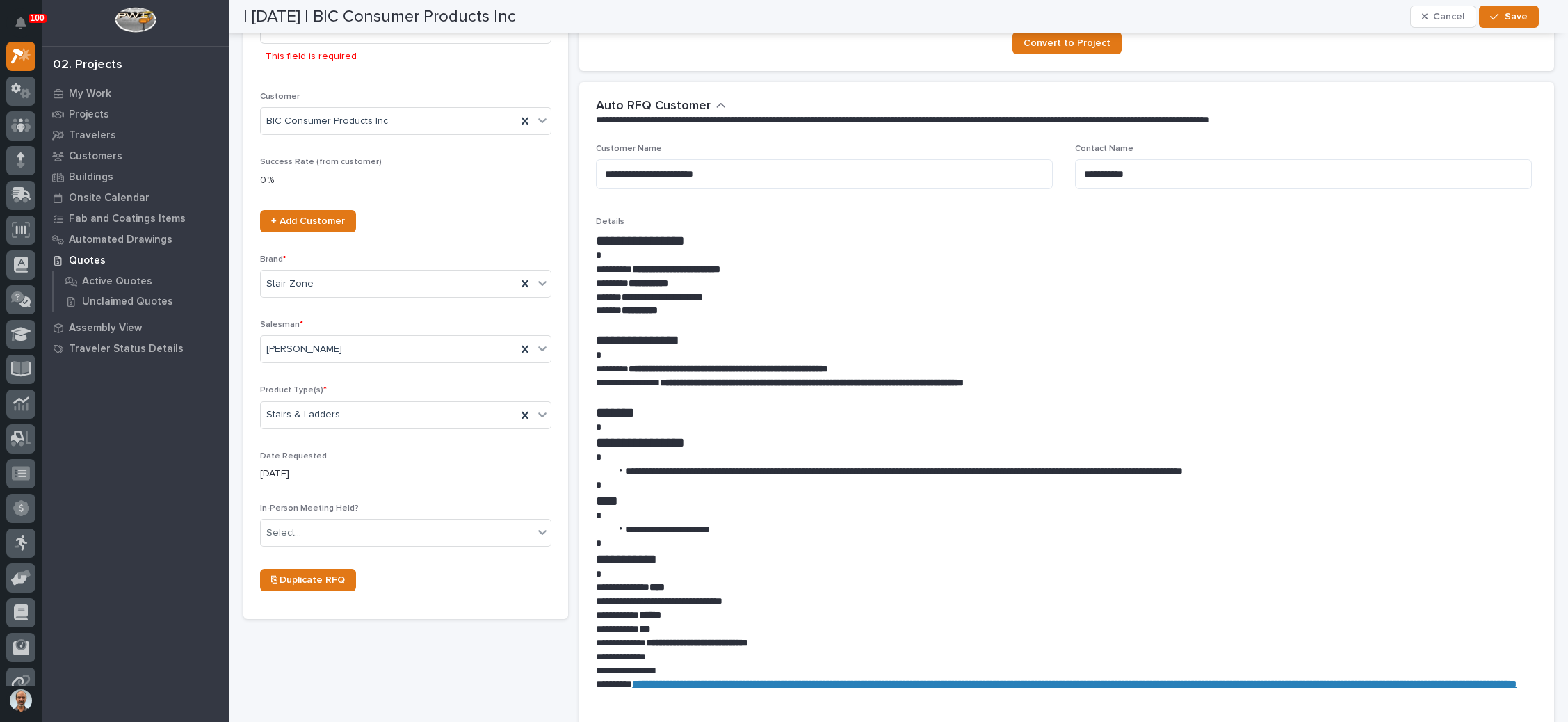
scroll to position [125, 0]
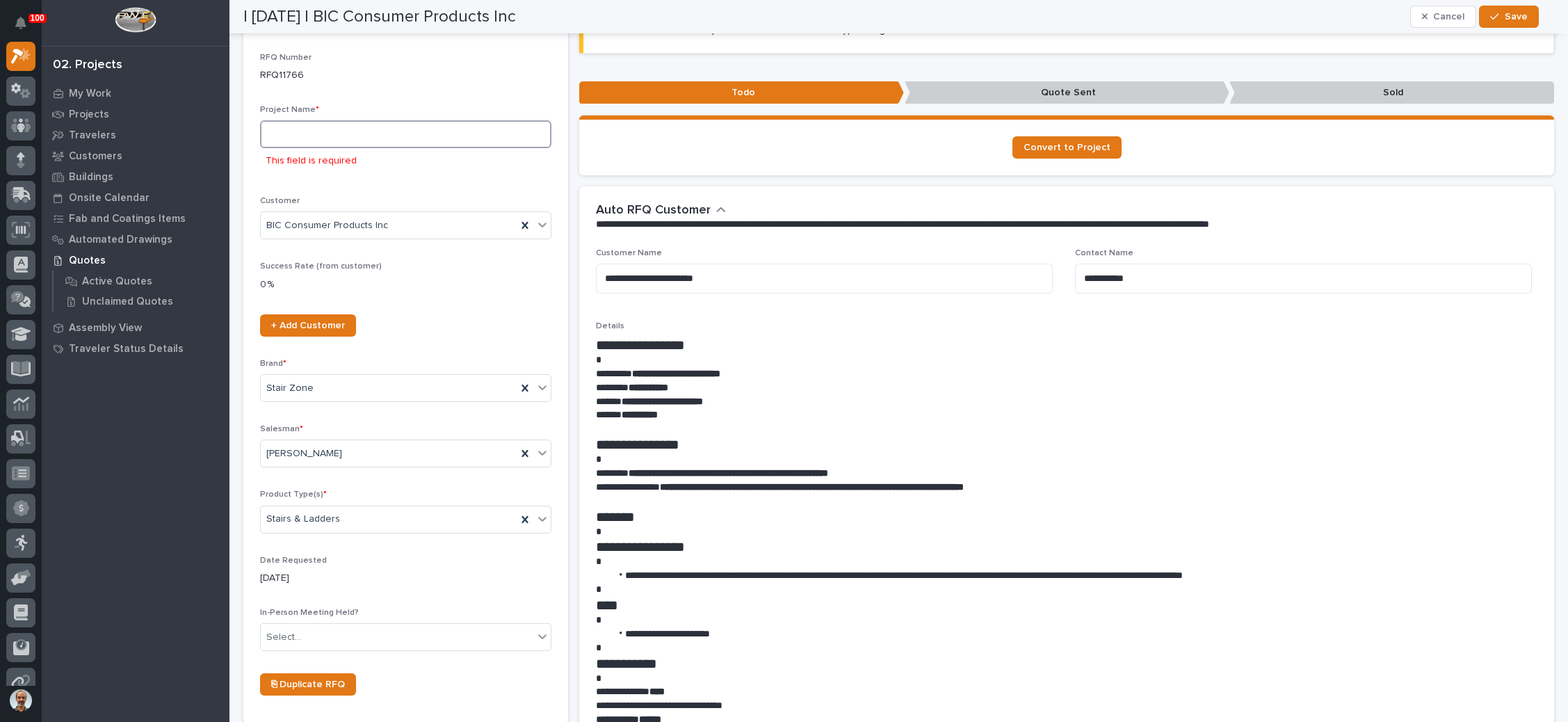
click at [385, 137] on input at bounding box center [406, 134] width 291 height 28
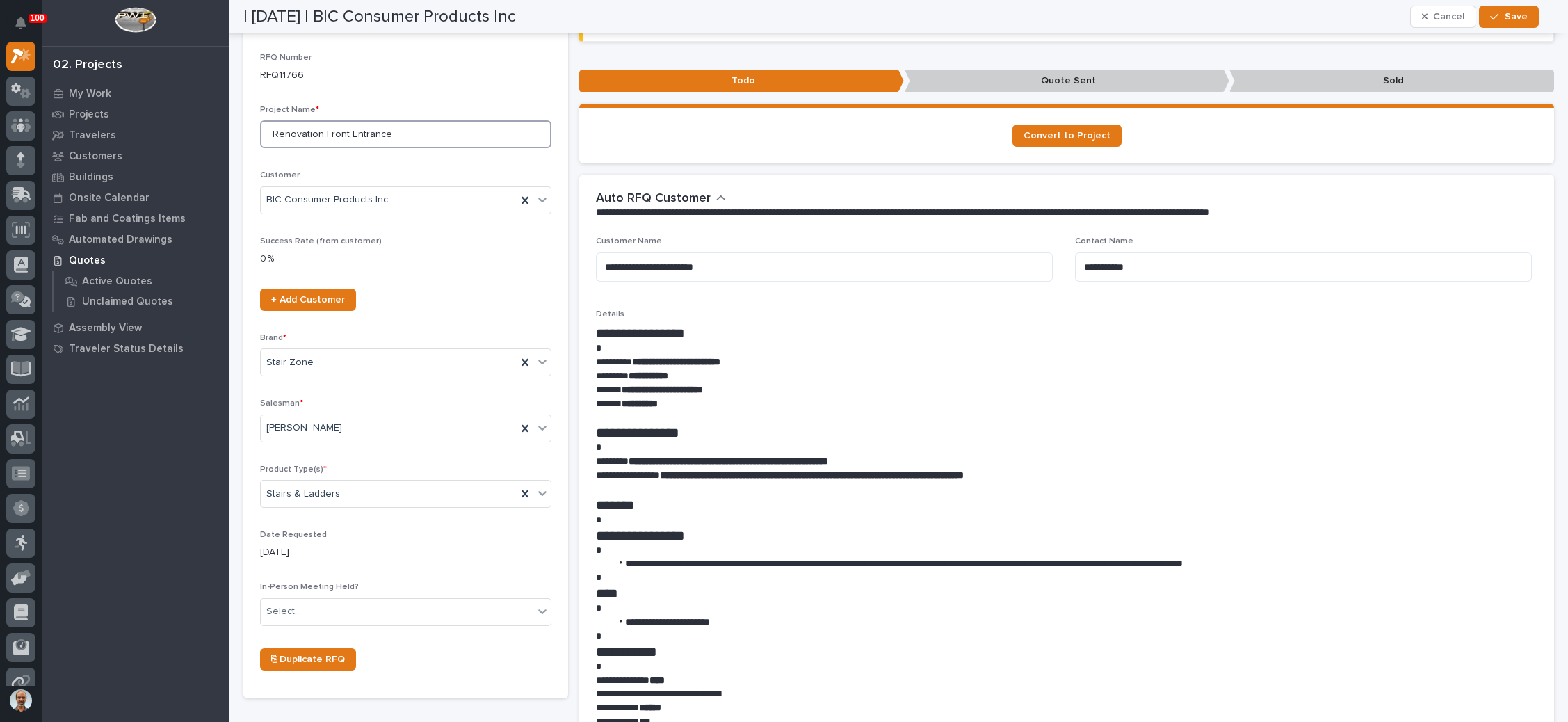
type input "Renovation Front Entrance"
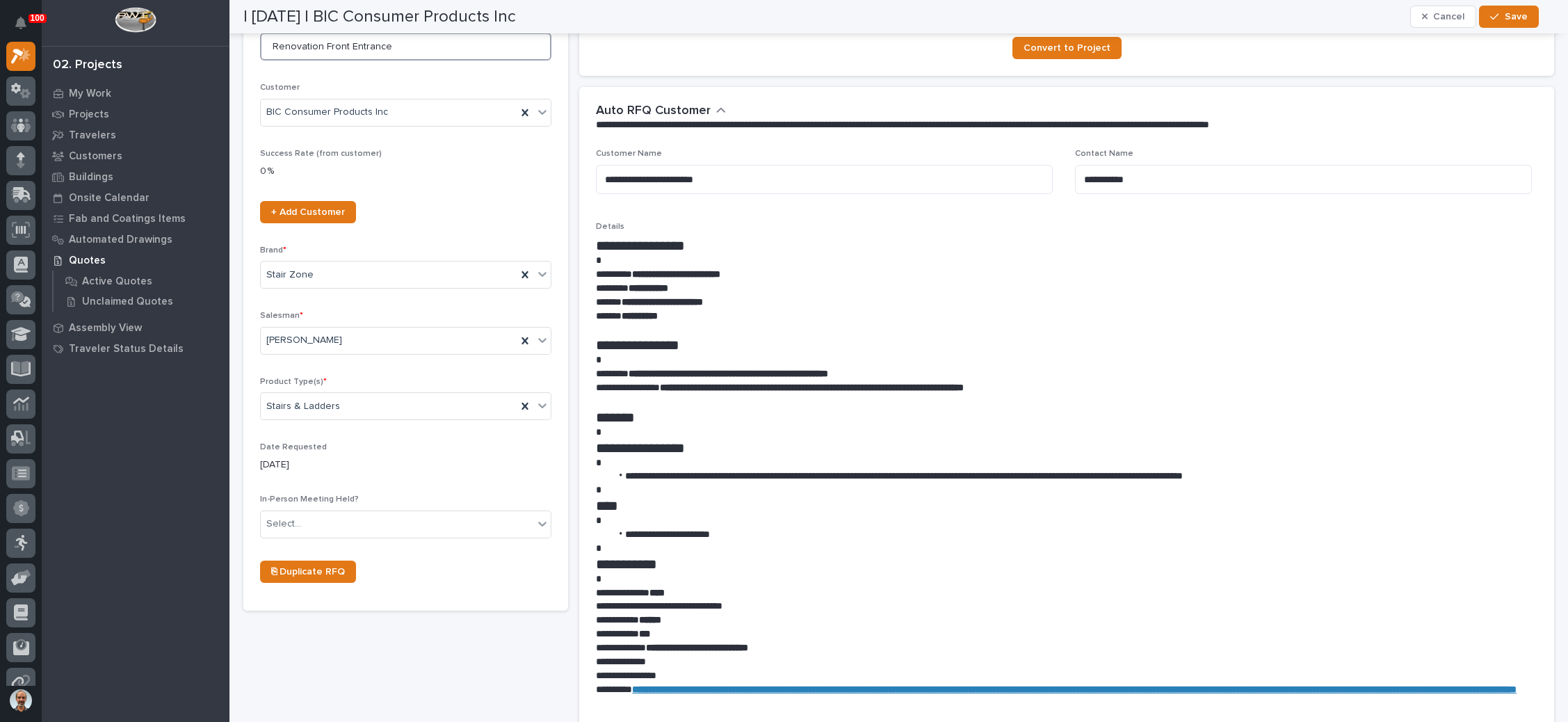
scroll to position [230, 0]
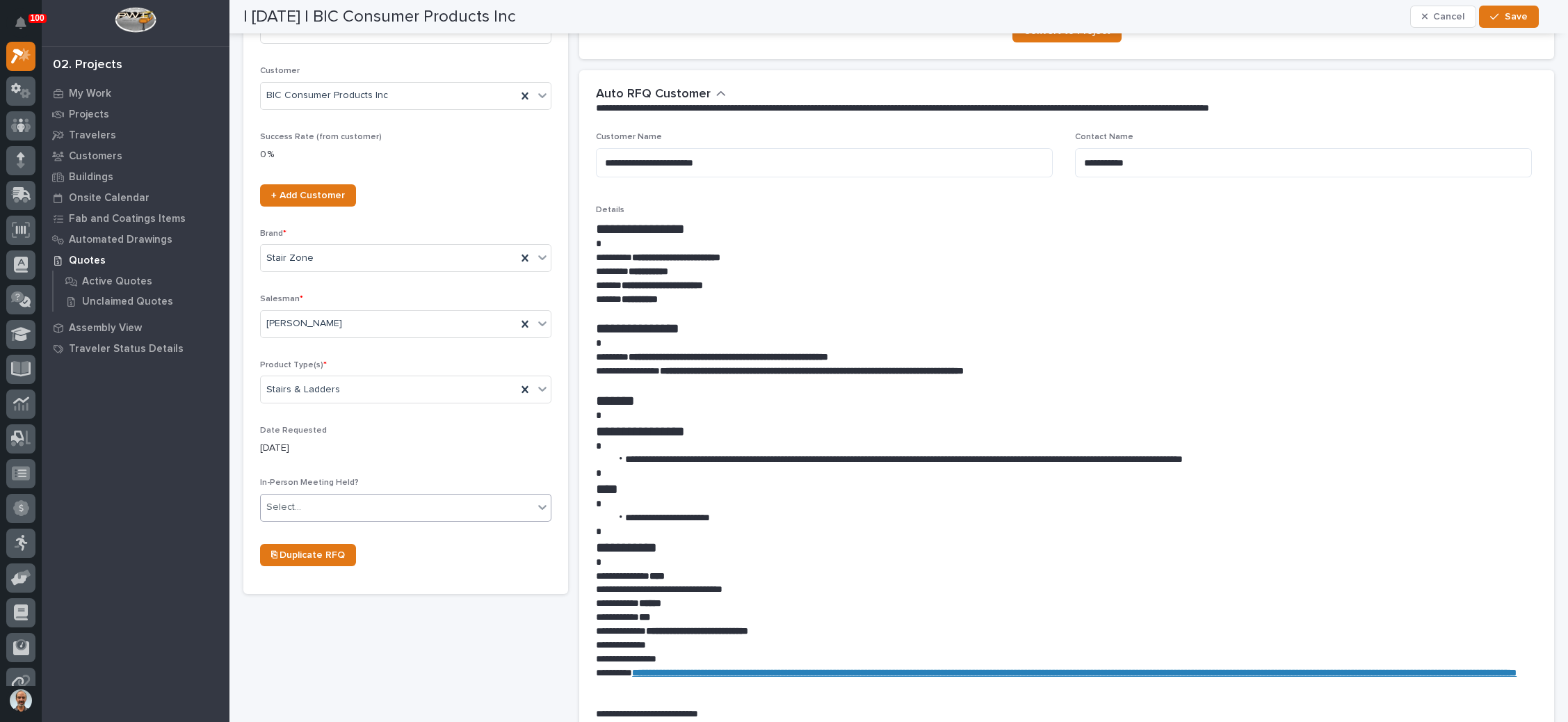
drag, startPoint x: 368, startPoint y: 496, endPoint x: 359, endPoint y: 510, distance: 16.6
click at [364, 505] on div "Select..." at bounding box center [396, 507] width 273 height 23
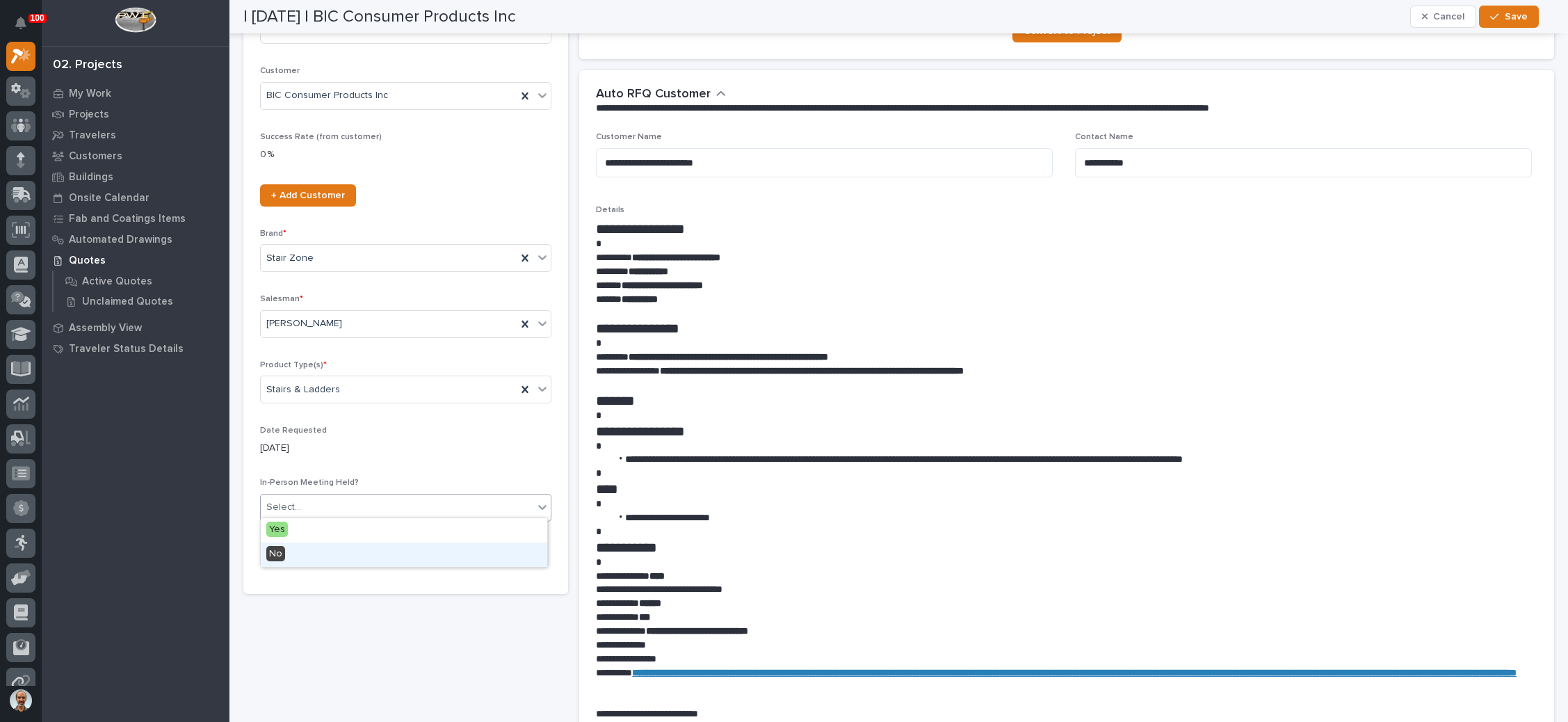
click at [321, 554] on div "No" at bounding box center [403, 555] width 287 height 25
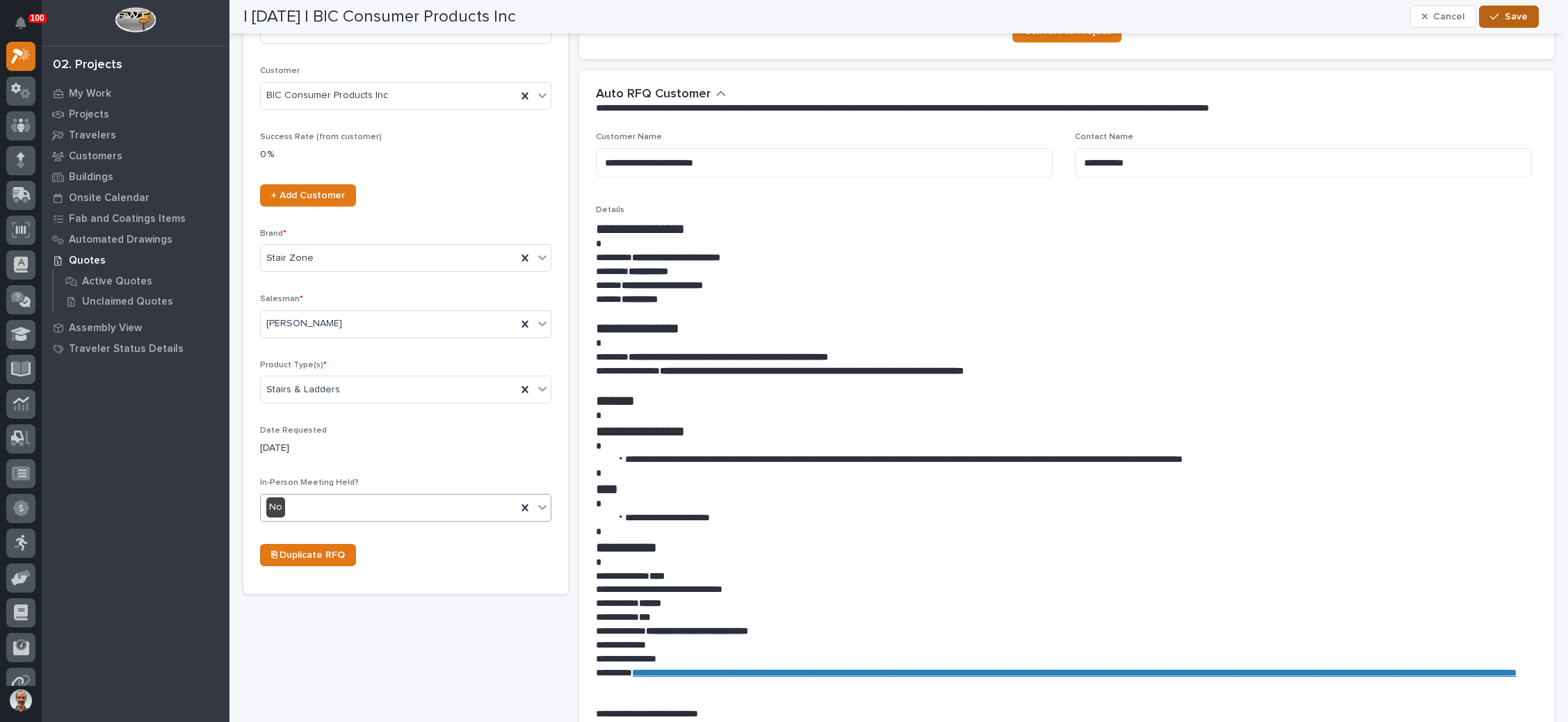
click at [1493, 11] on icon "button" at bounding box center [1495, 16] width 9 height 10
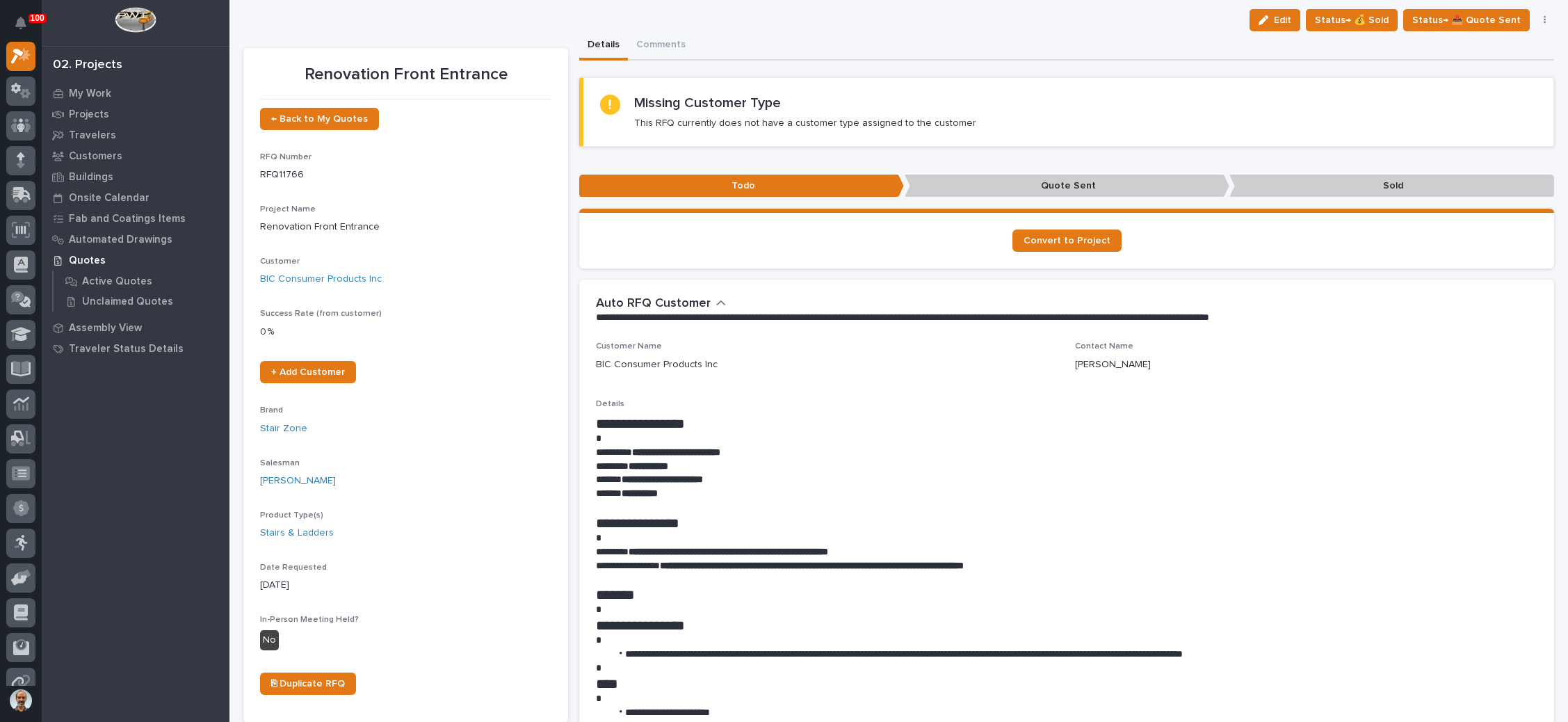
scroll to position [0, 0]
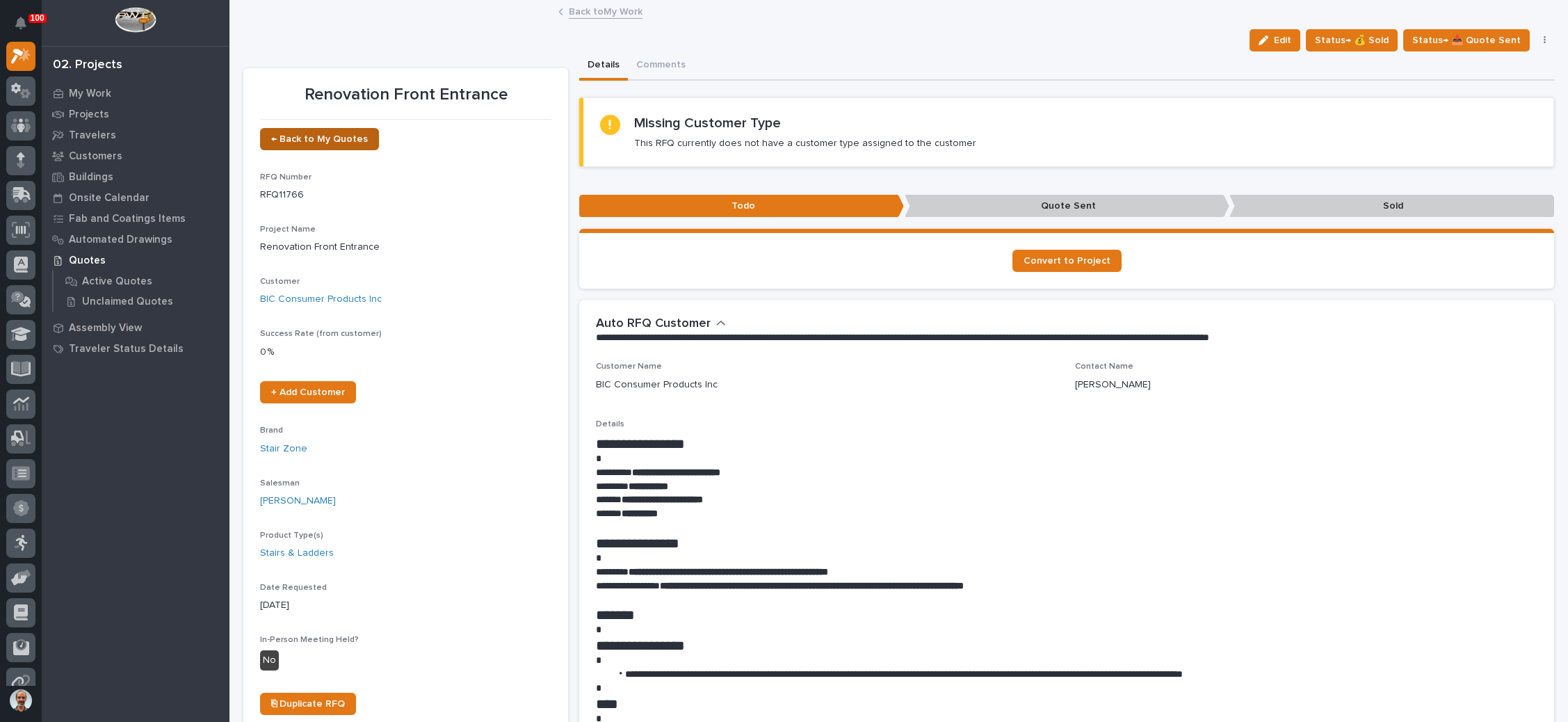
click at [336, 136] on span "← Back to My Quotes" at bounding box center [319, 139] width 96 height 10
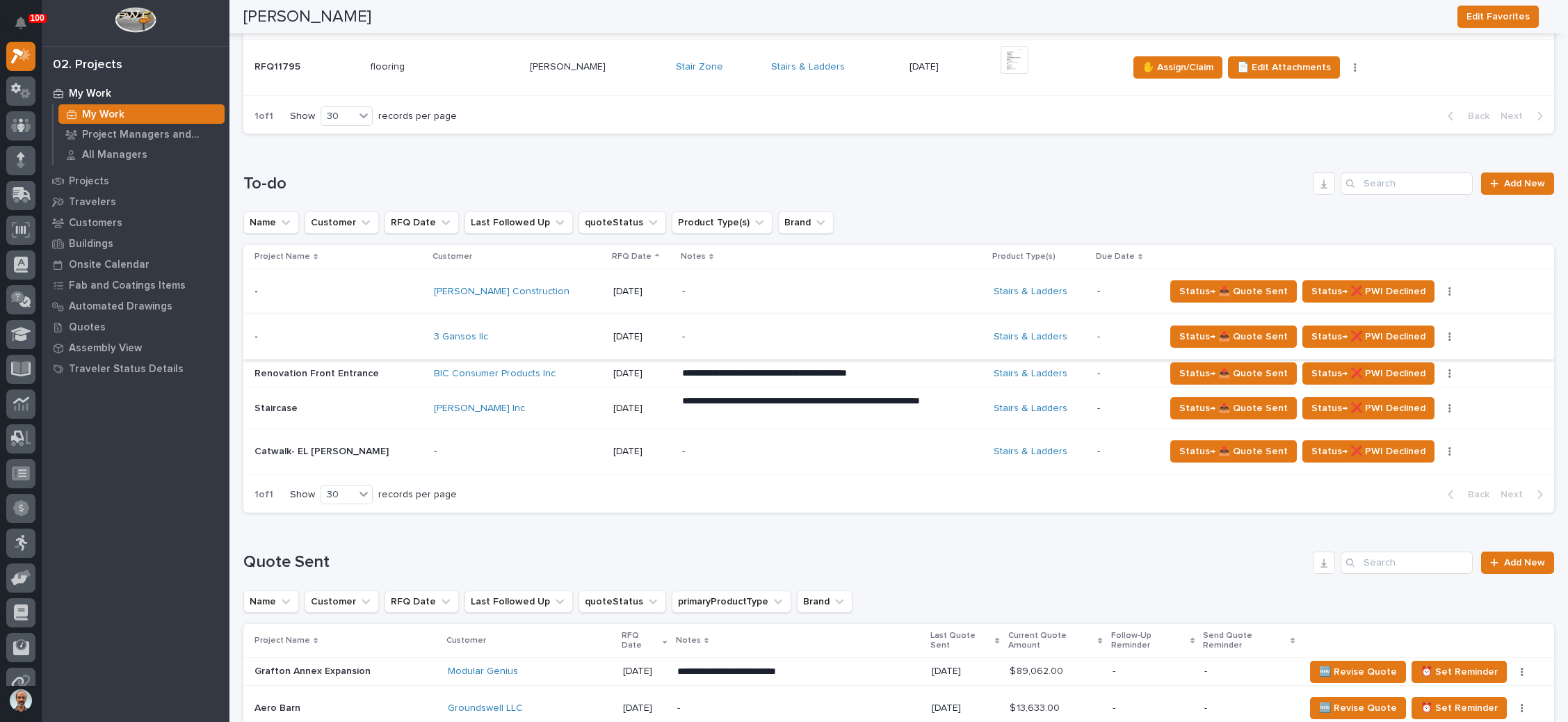
scroll to position [418, 0]
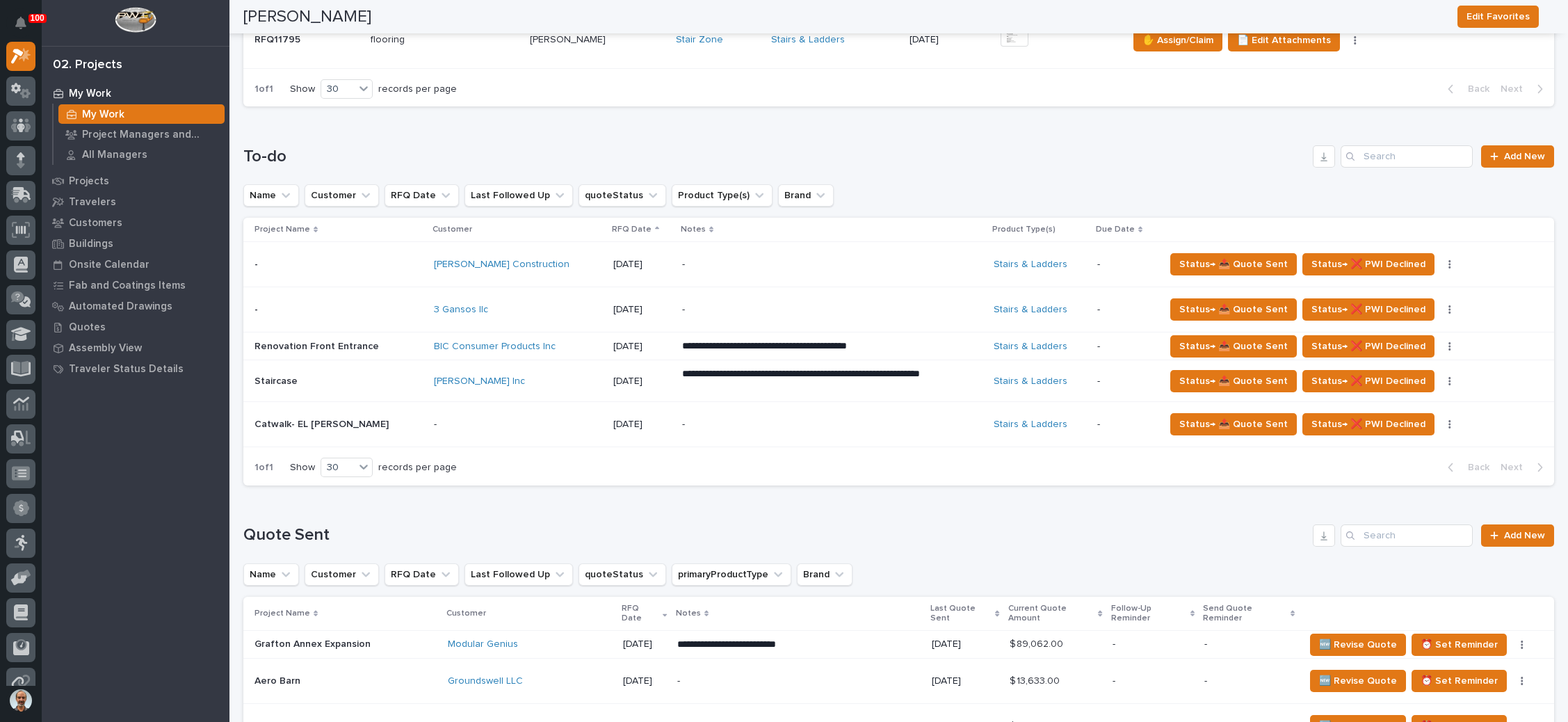
click at [738, 421] on p "-" at bounding box center [804, 424] width 244 height 11
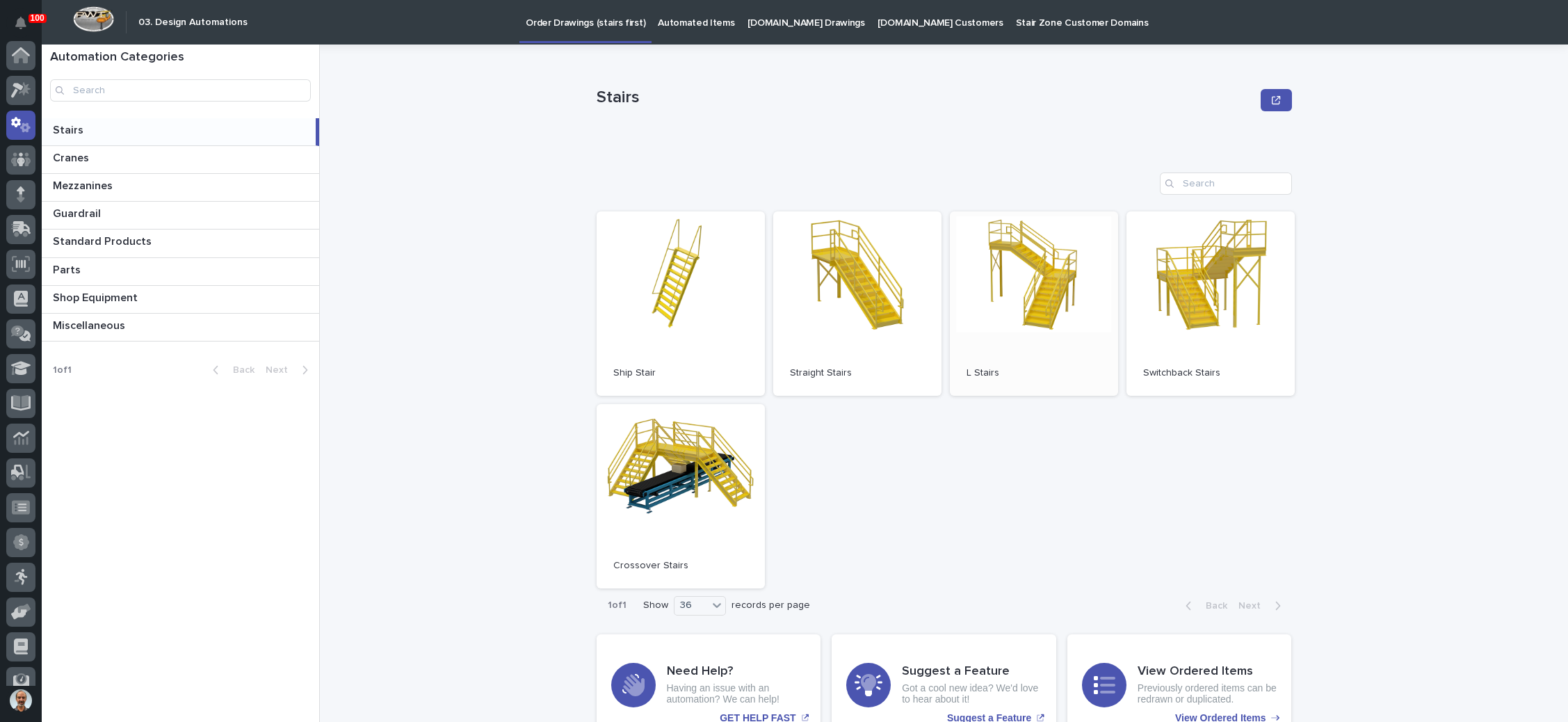
scroll to position [69, 0]
click at [700, 468] on link "Open" at bounding box center [681, 497] width 168 height 184
click at [622, 310] on link "Open" at bounding box center [681, 304] width 168 height 184
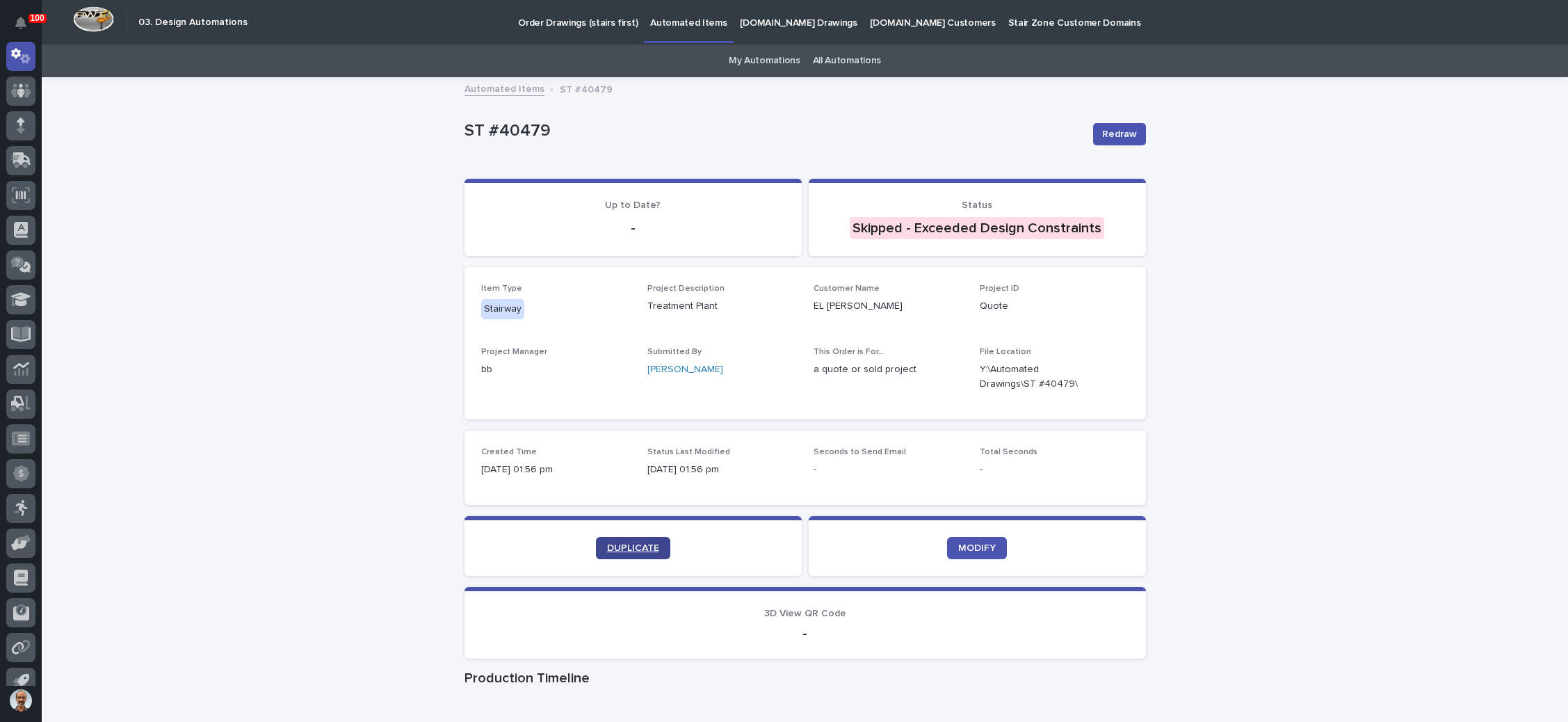
click at [629, 547] on span "DUPLICATE" at bounding box center [632, 547] width 52 height 10
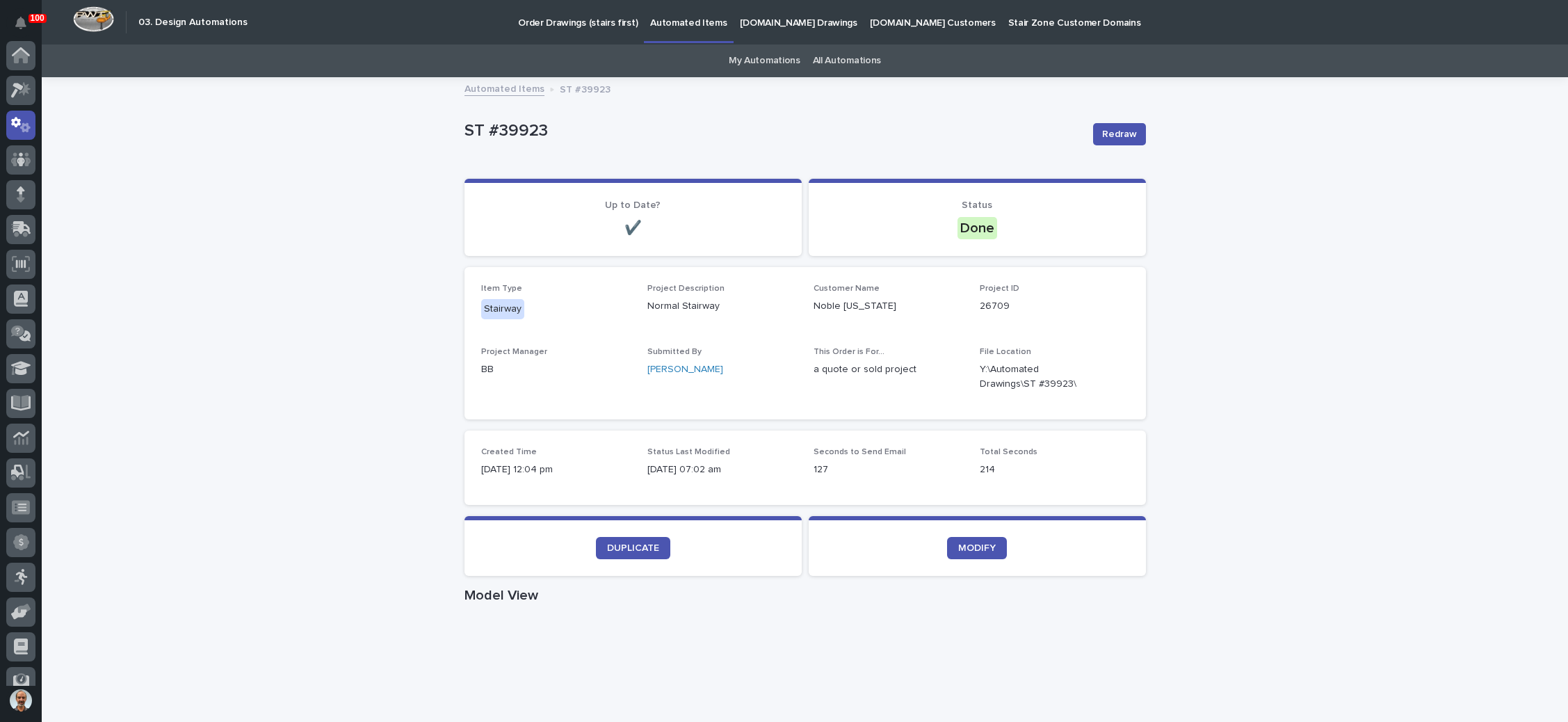
scroll to position [69, 0]
click at [11, 125] on div at bounding box center [20, 125] width 29 height 29
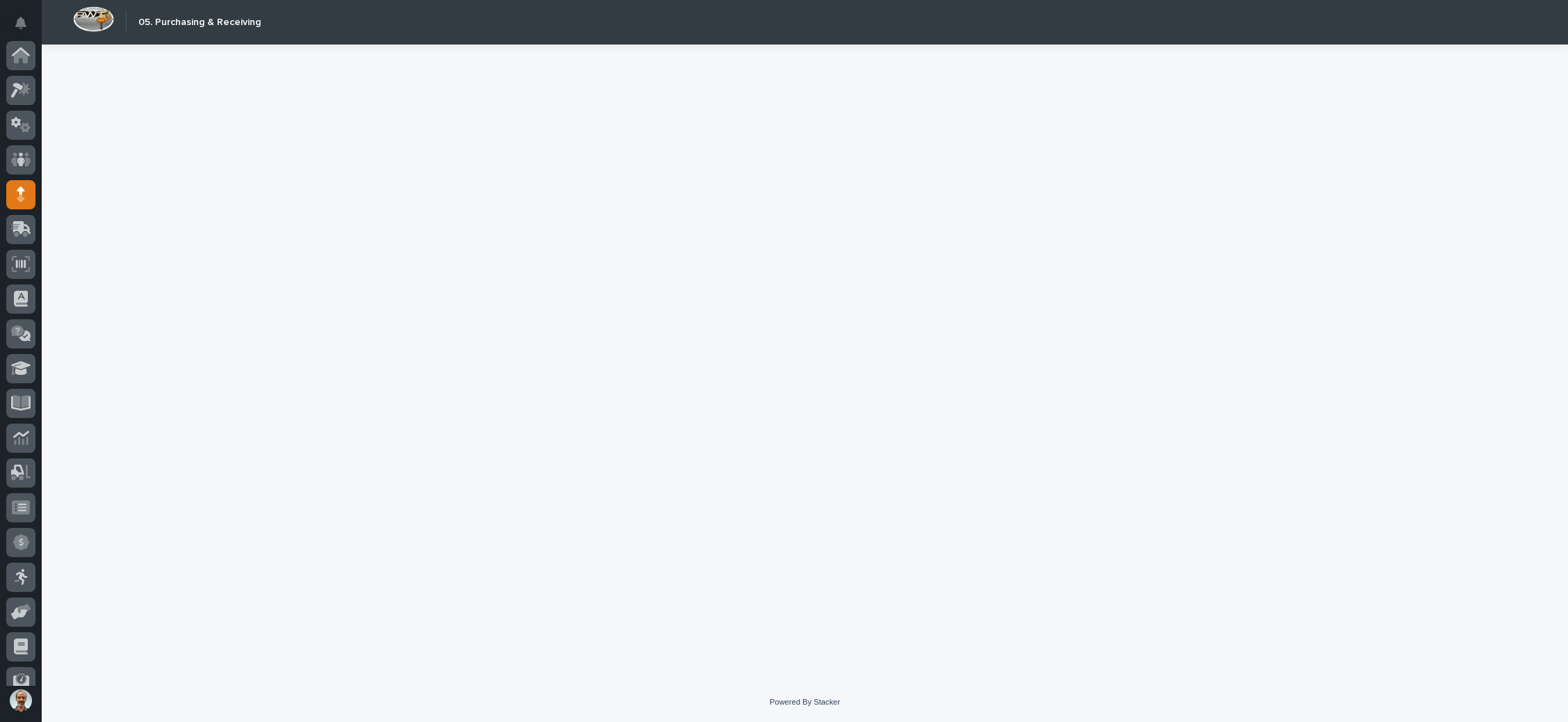
scroll to position [85, 0]
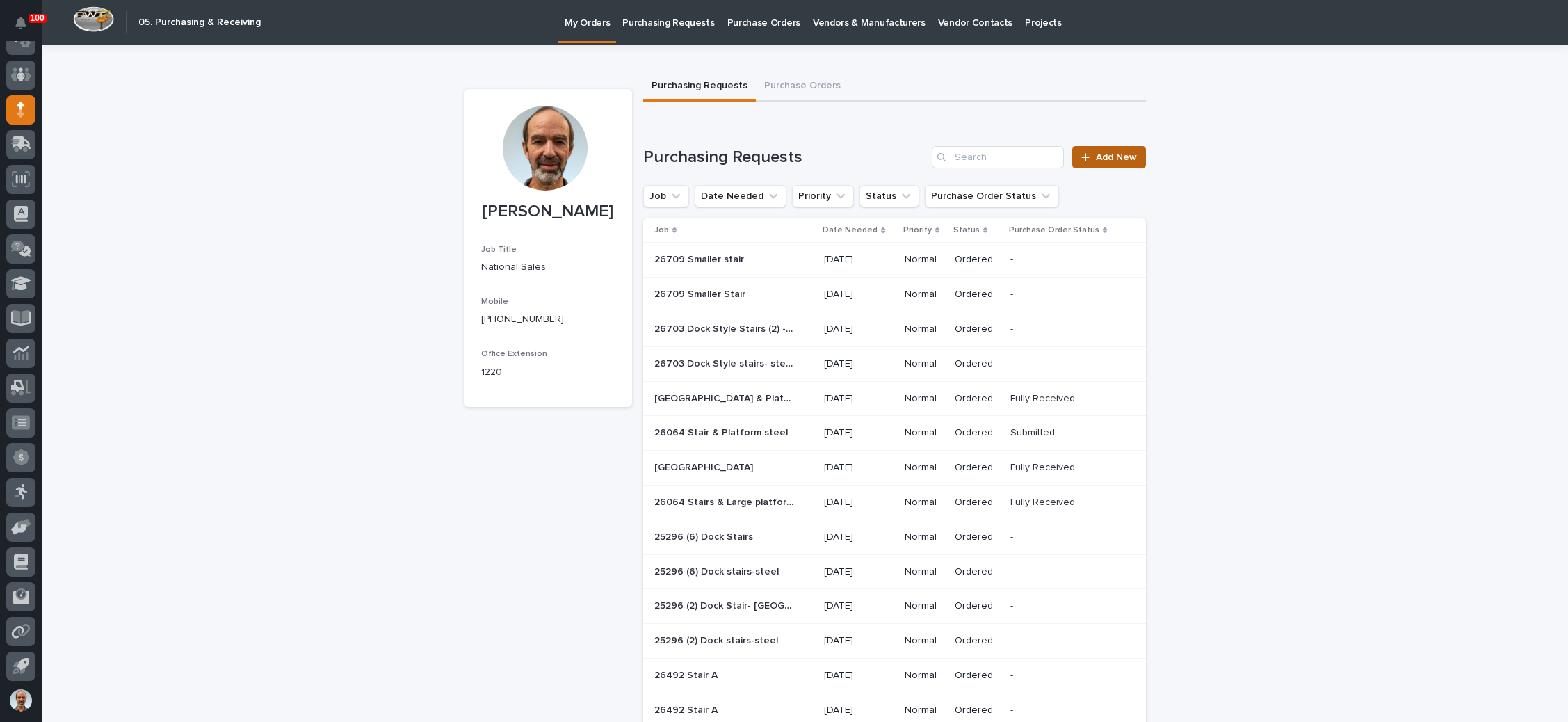
click at [1096, 155] on span "Add New" at bounding box center [1116, 157] width 41 height 10
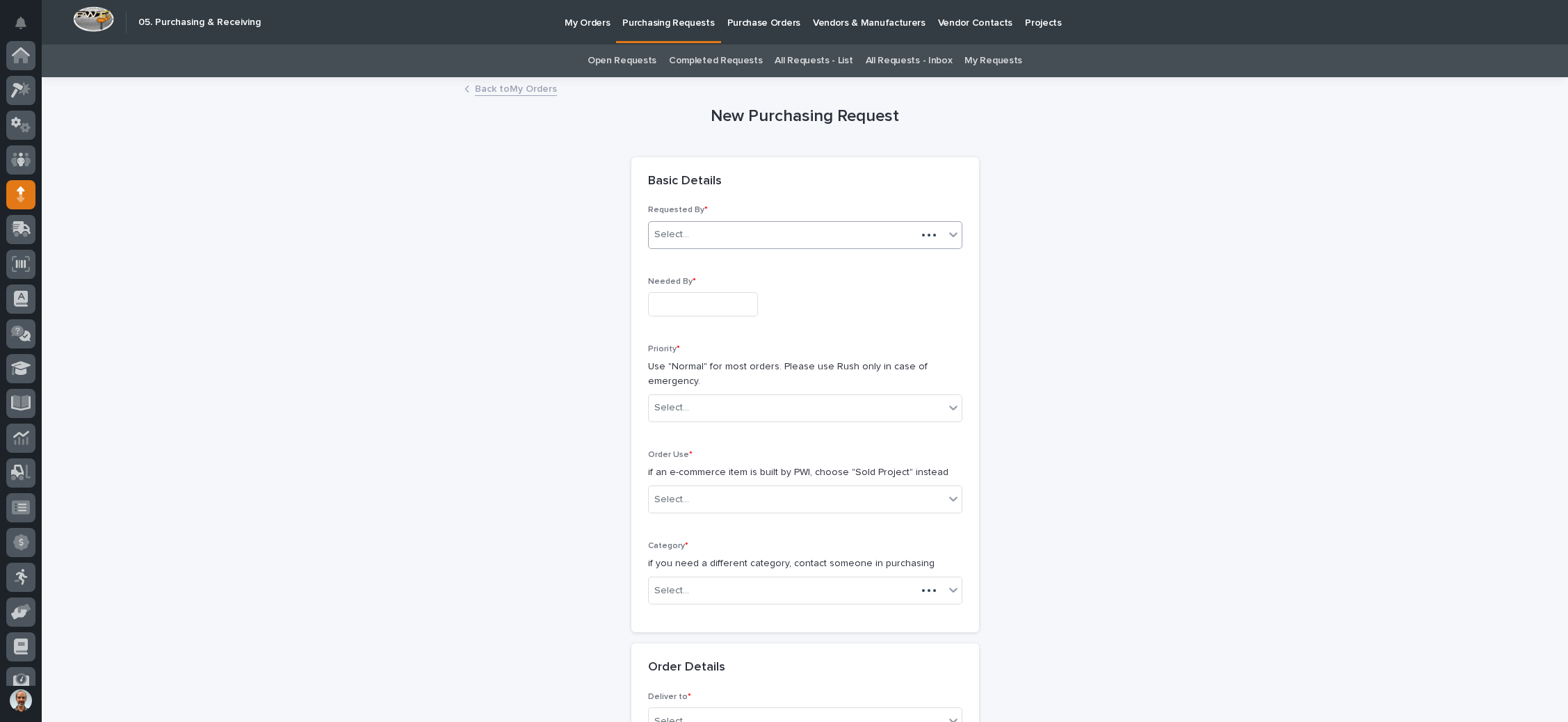
scroll to position [85, 0]
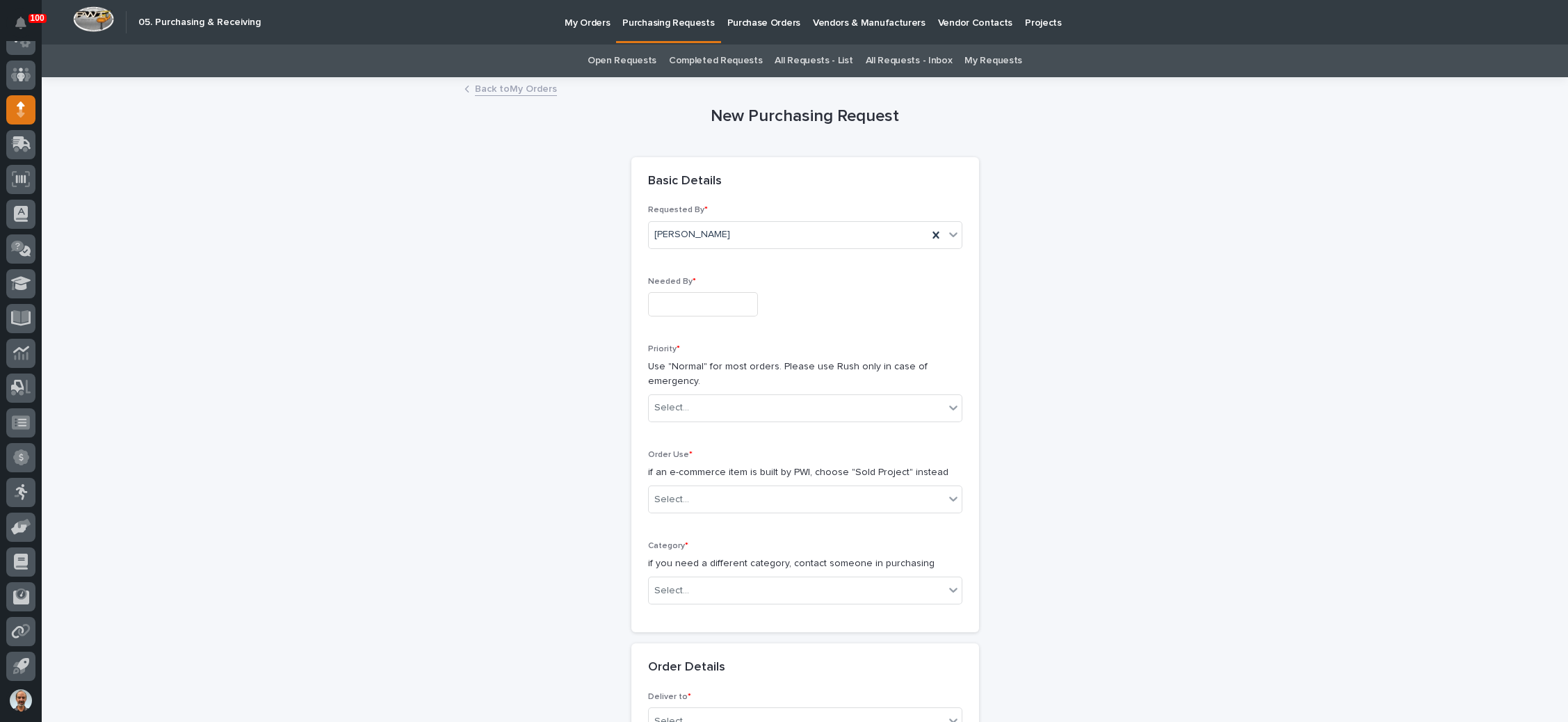
click at [706, 301] on input "text" at bounding box center [702, 304] width 110 height 25
click at [727, 208] on div "22" at bounding box center [731, 211] width 18 height 18
type input "**********"
click at [691, 402] on div "Select..." at bounding box center [796, 408] width 296 height 23
click at [682, 479] on div "Normal" at bounding box center [796, 482] width 313 height 25
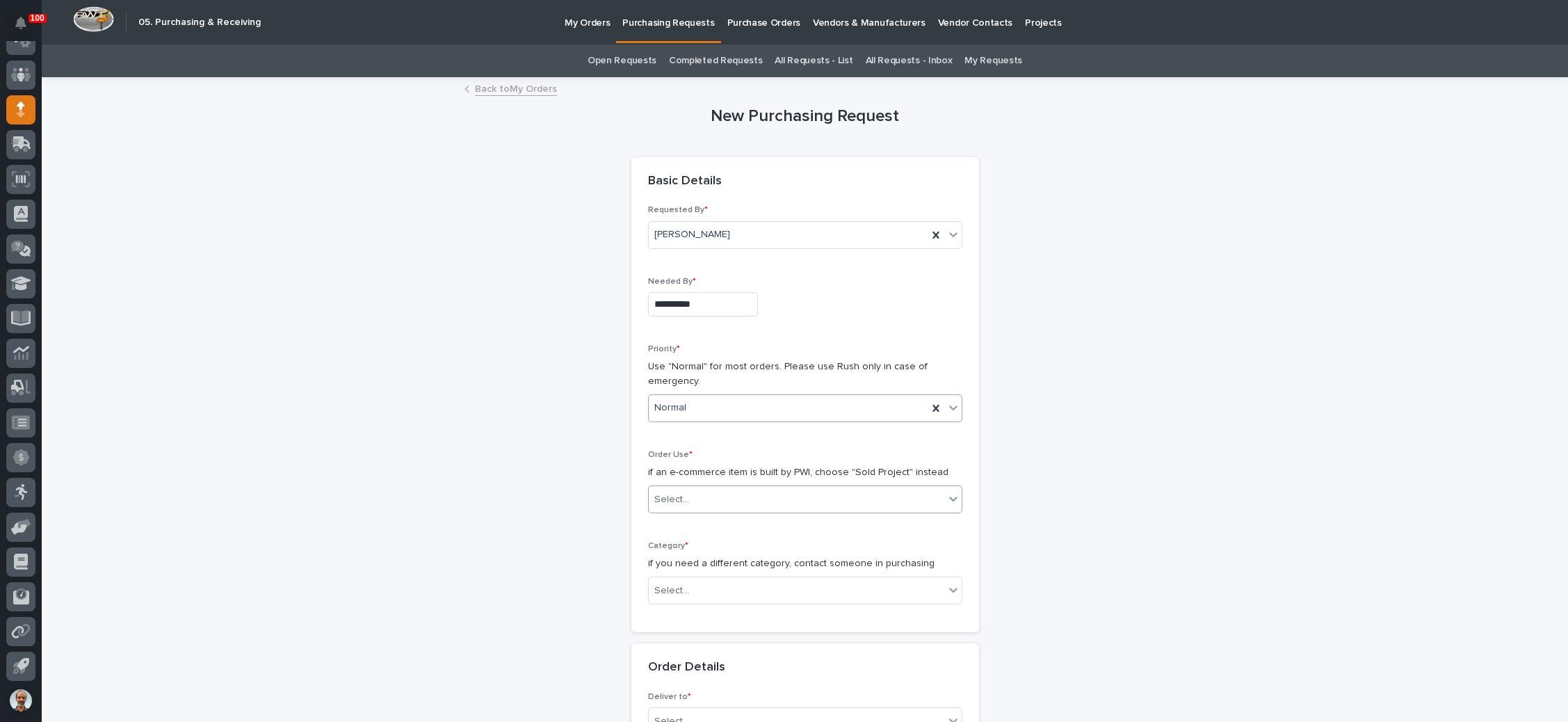
click at [700, 491] on div "Select..." at bounding box center [796, 500] width 296 height 23
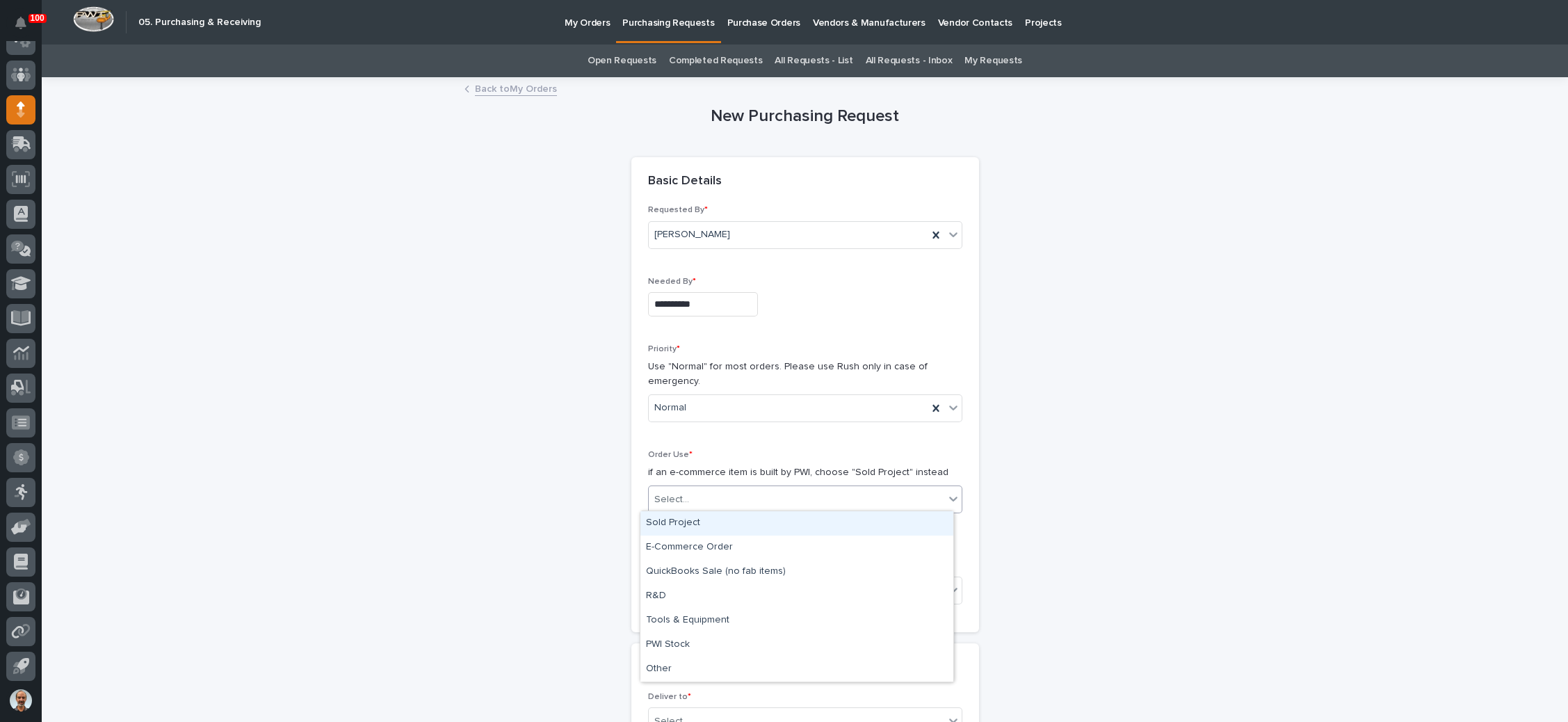
click at [712, 525] on div "Sold Project" at bounding box center [796, 524] width 313 height 25
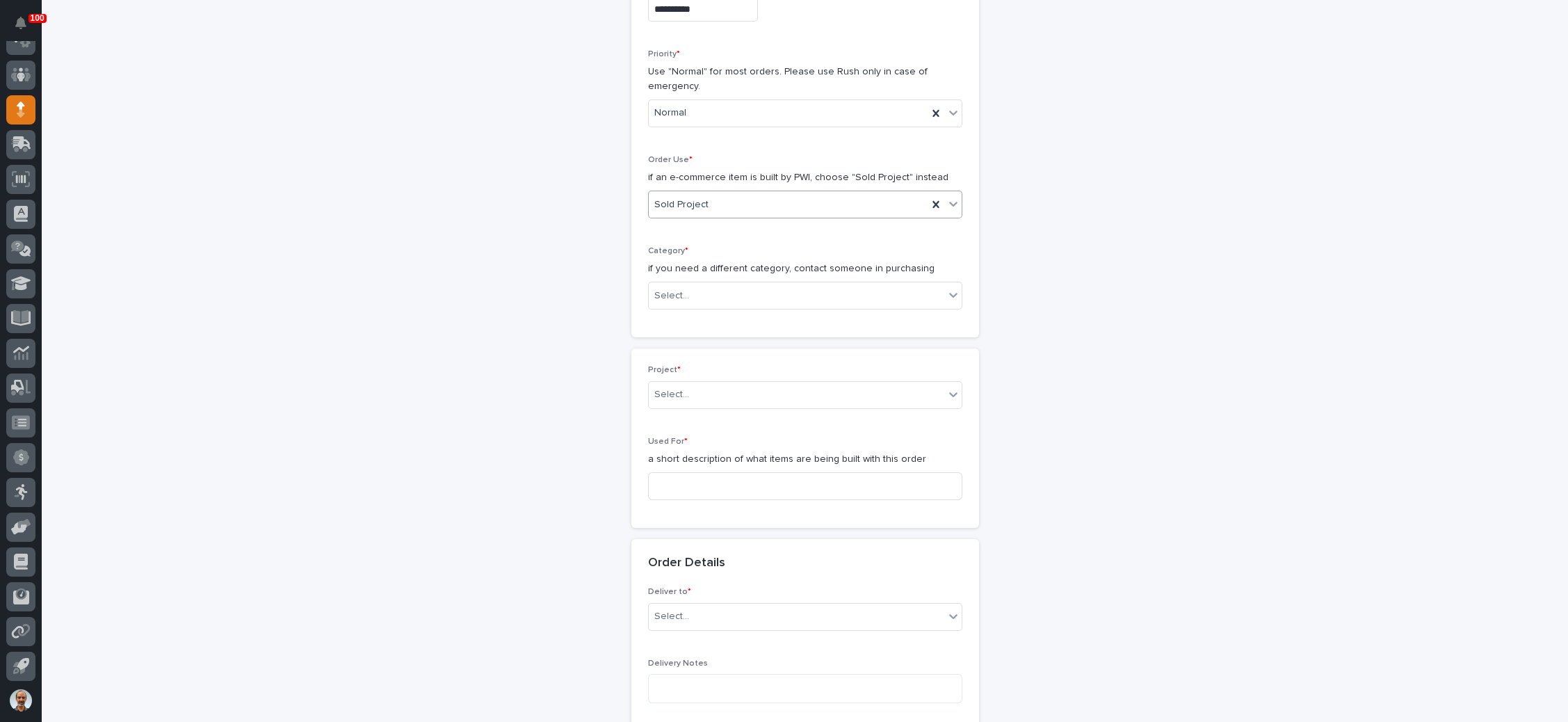
scroll to position [302, 0]
click at [715, 281] on div "Select..." at bounding box center [796, 289] width 296 height 23
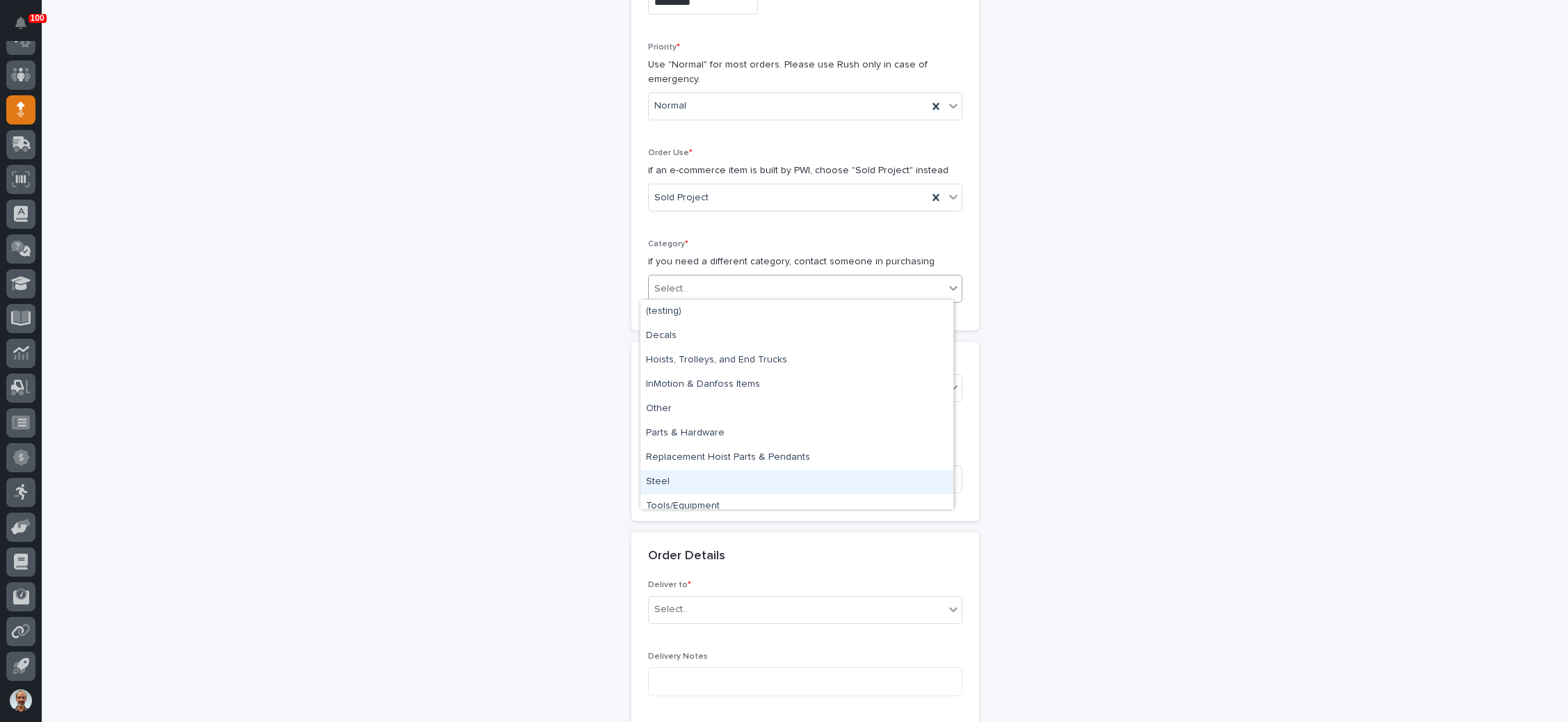
click at [702, 486] on div "Steel" at bounding box center [796, 483] width 313 height 25
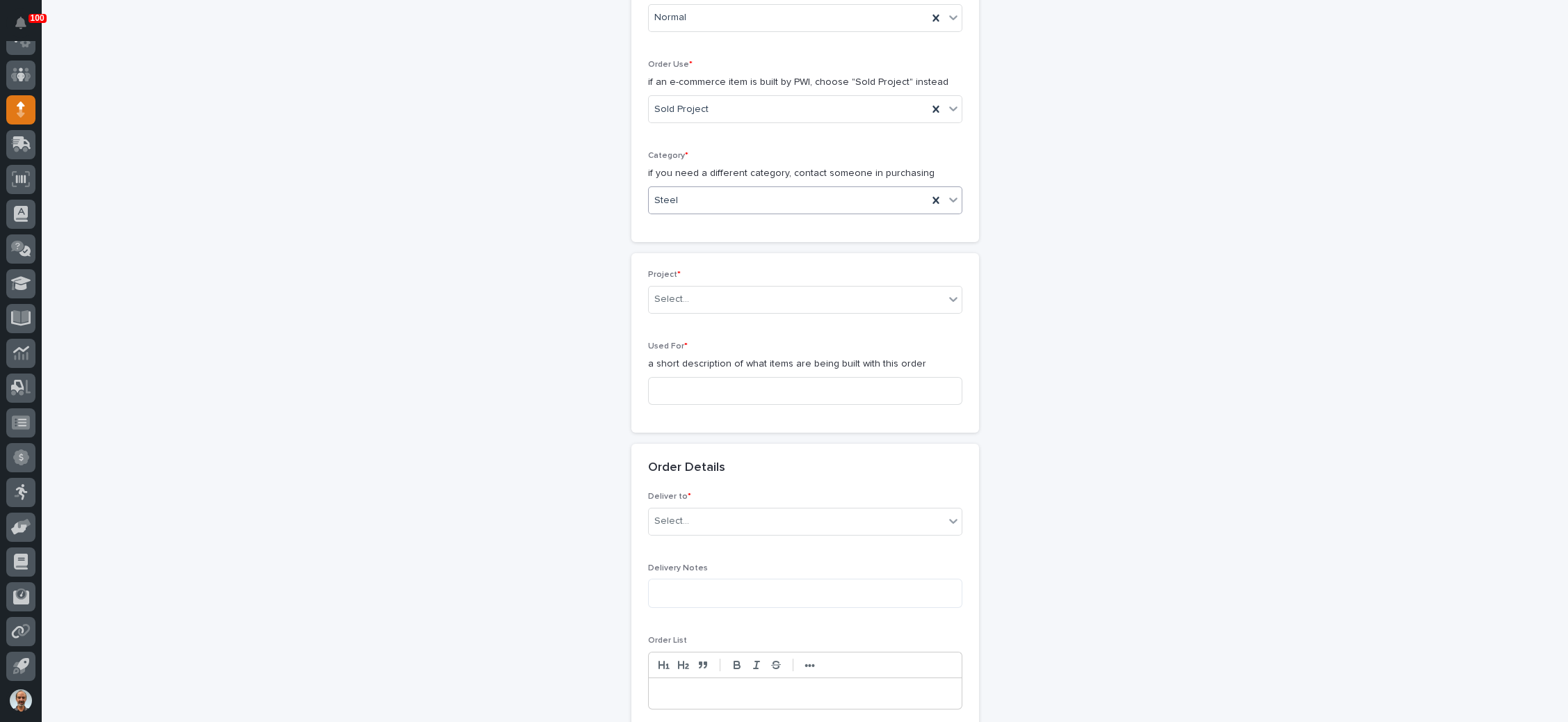
scroll to position [406, 0]
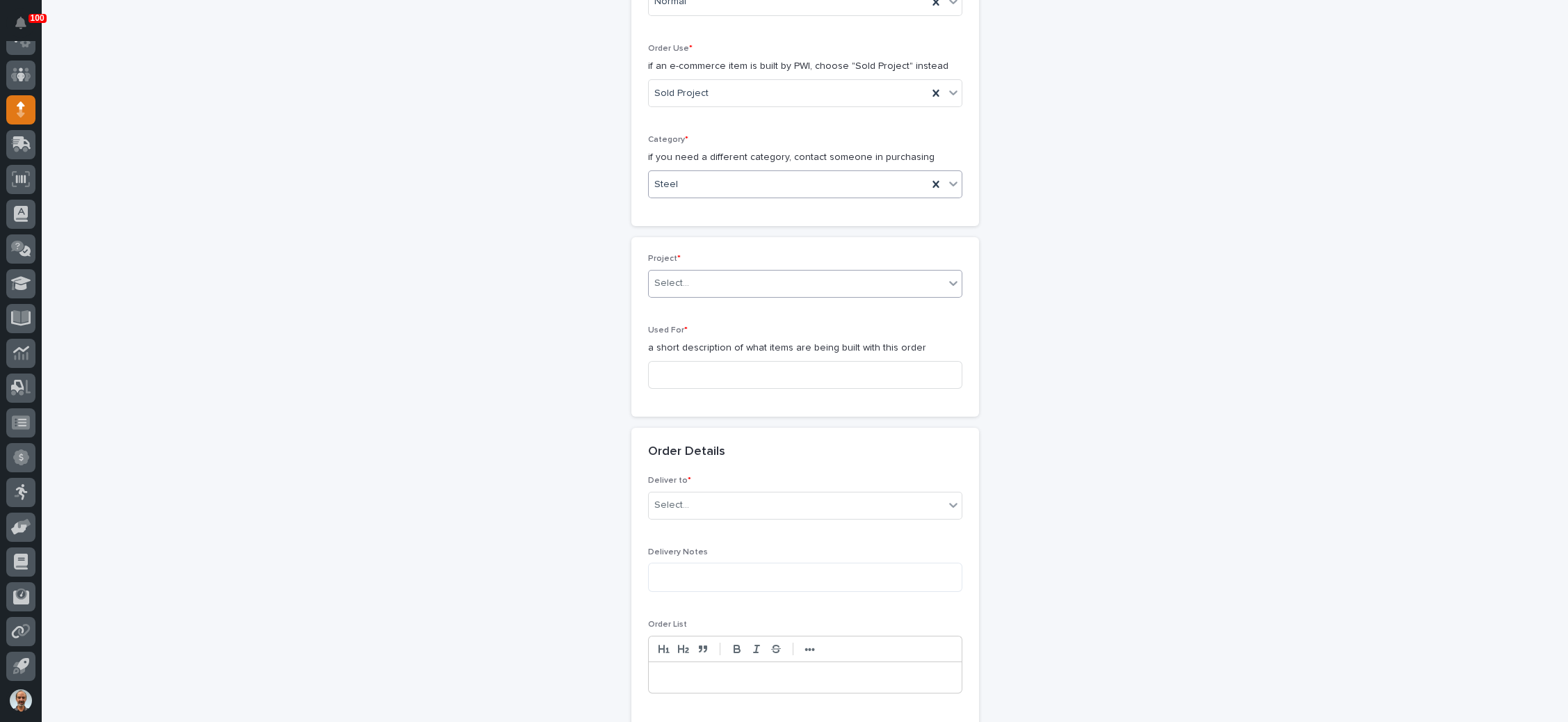
click at [731, 275] on div "Select..." at bounding box center [796, 283] width 296 height 23
type input "*****"
click at [720, 372] on input at bounding box center [805, 375] width 314 height 28
type input "Guardrailing"
click at [715, 506] on div "Select..." at bounding box center [796, 505] width 296 height 23
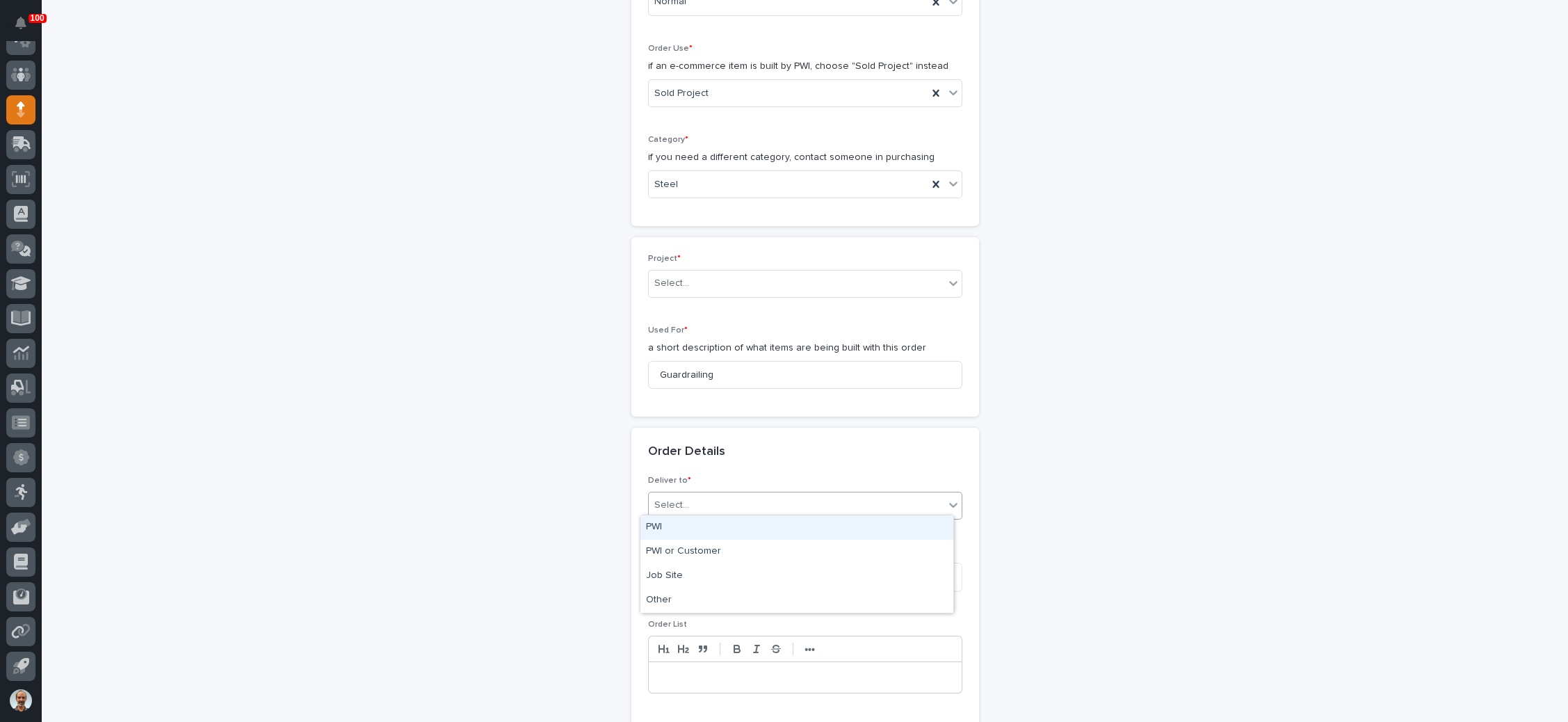
click at [709, 531] on div "PWI" at bounding box center [796, 528] width 313 height 25
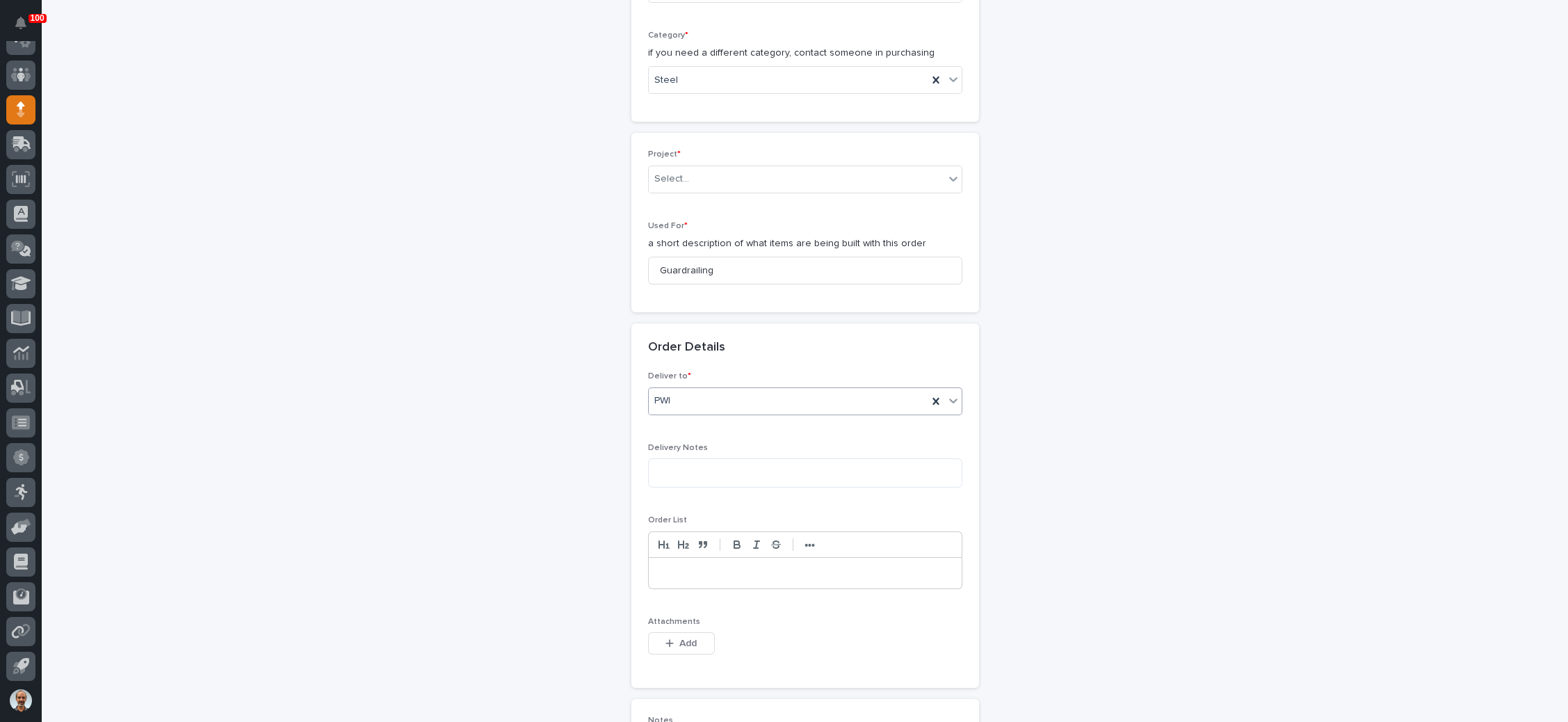
scroll to position [615, 0]
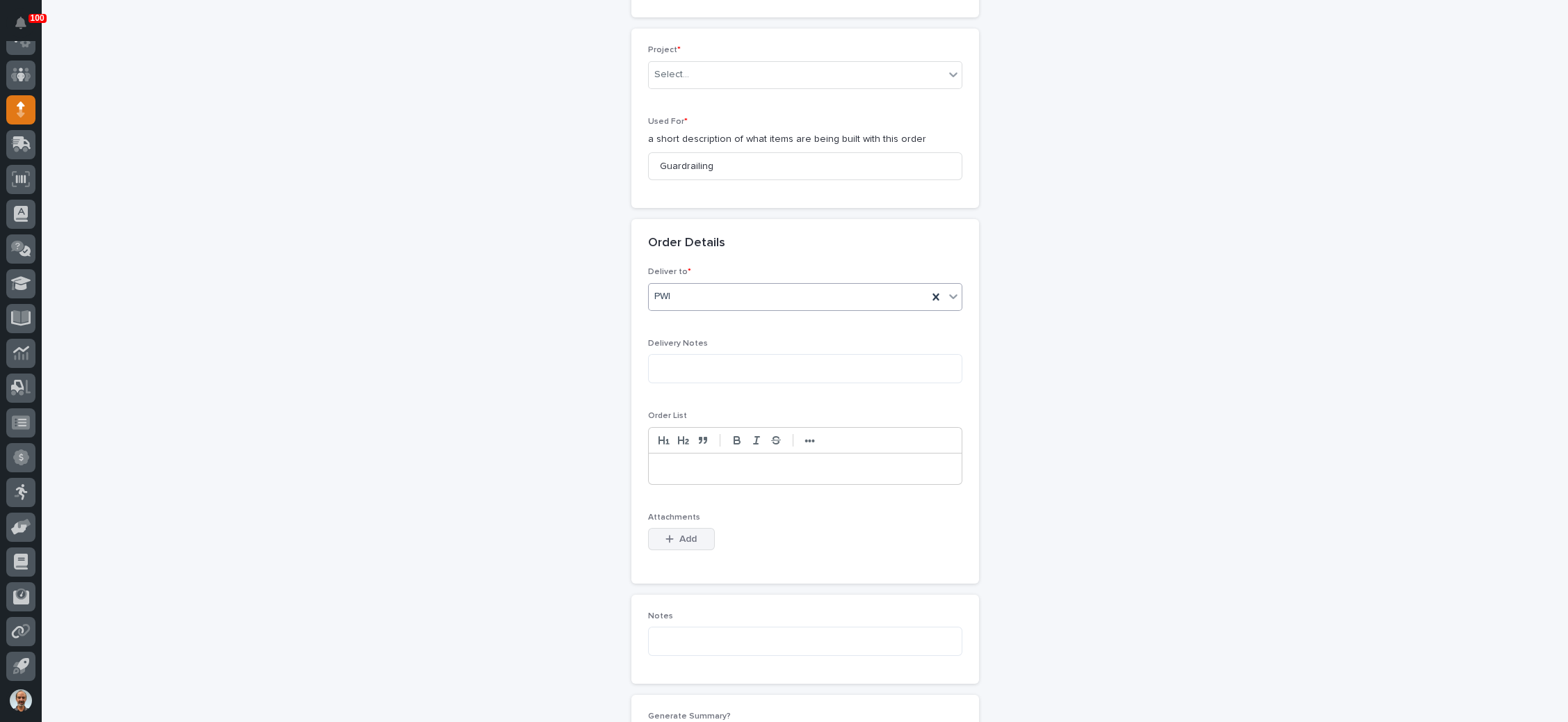
click at [684, 534] on span "Add" at bounding box center [688, 539] width 18 height 10
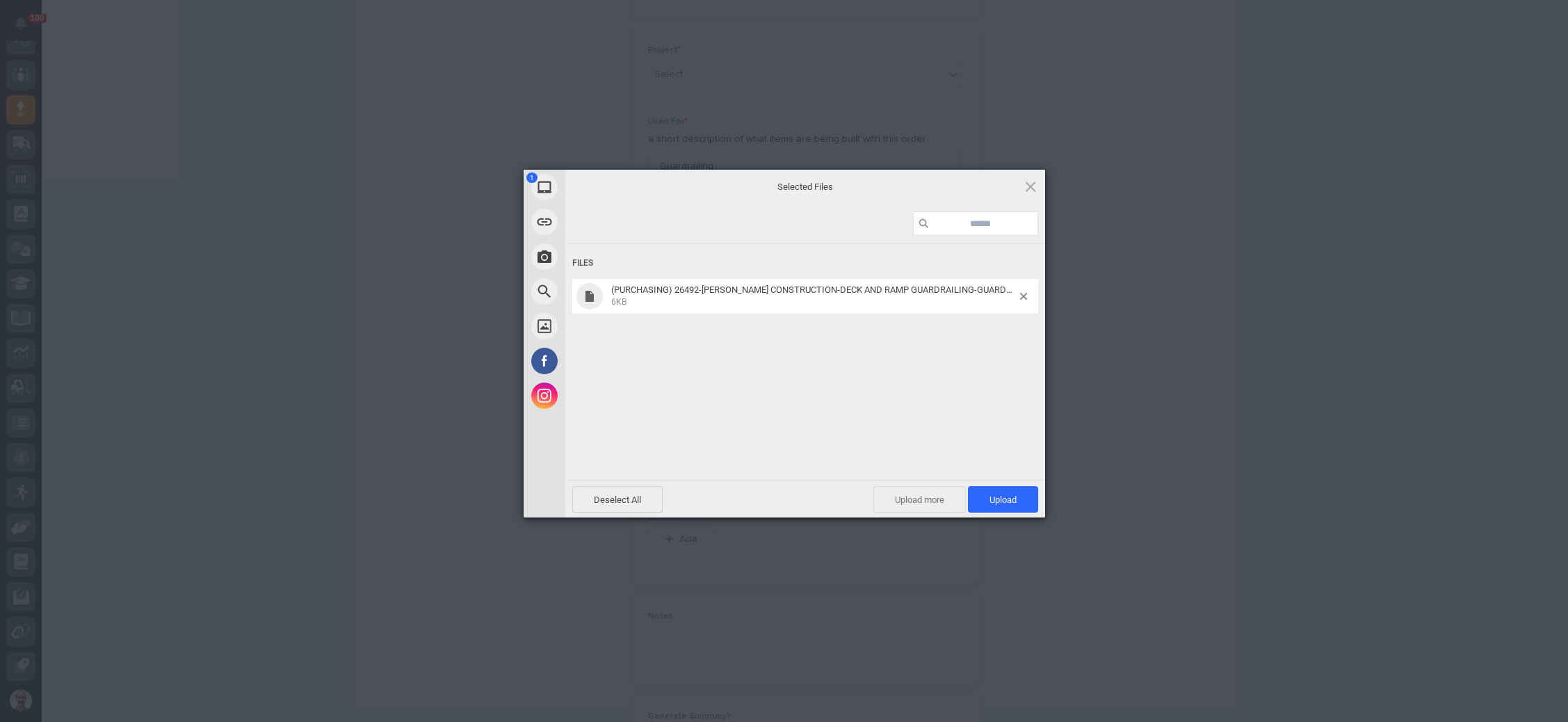
click at [923, 498] on span "Upload more" at bounding box center [919, 499] width 92 height 26
click at [903, 498] on span "Upload more" at bounding box center [904, 499] width 92 height 26
click at [967, 492] on span "Upload 3" at bounding box center [996, 499] width 86 height 26
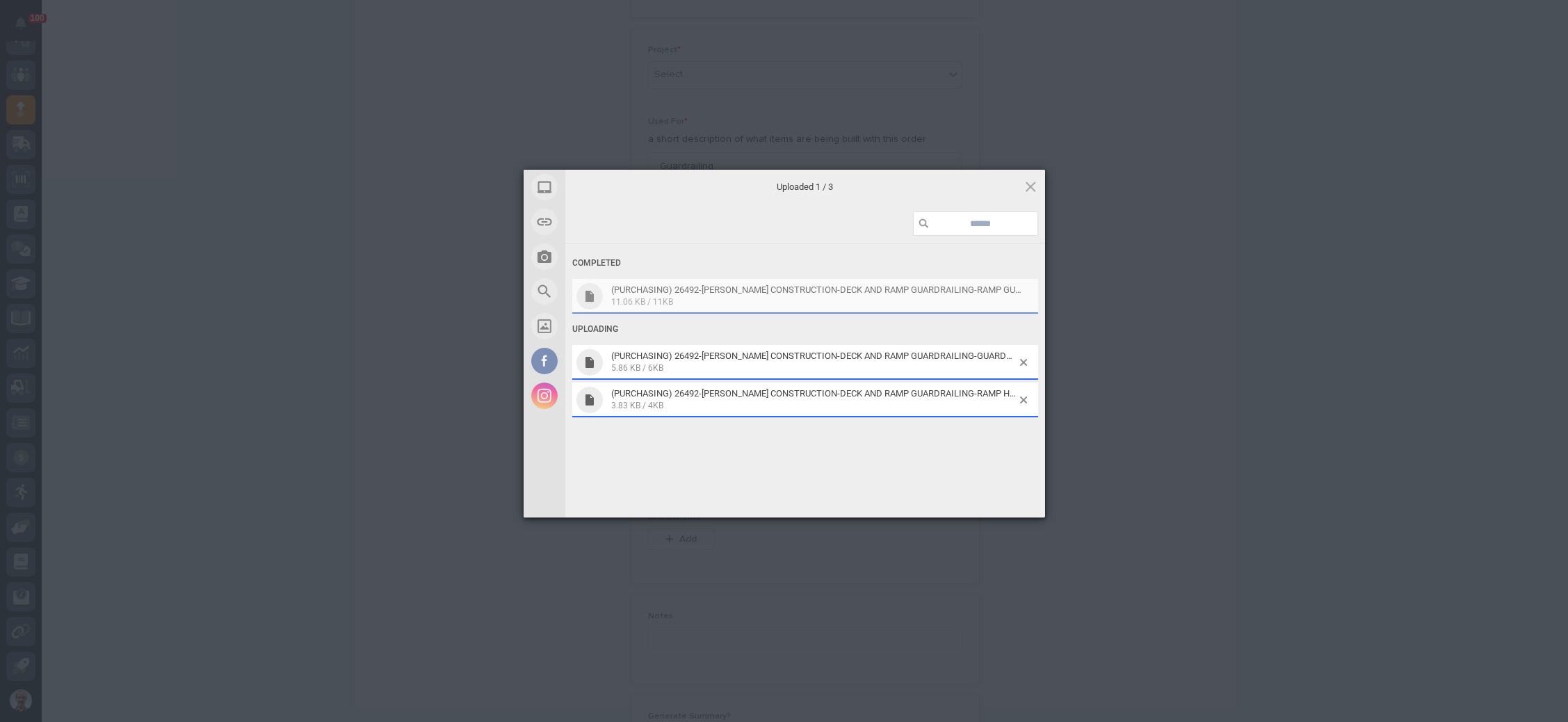
scroll to position [640, 0]
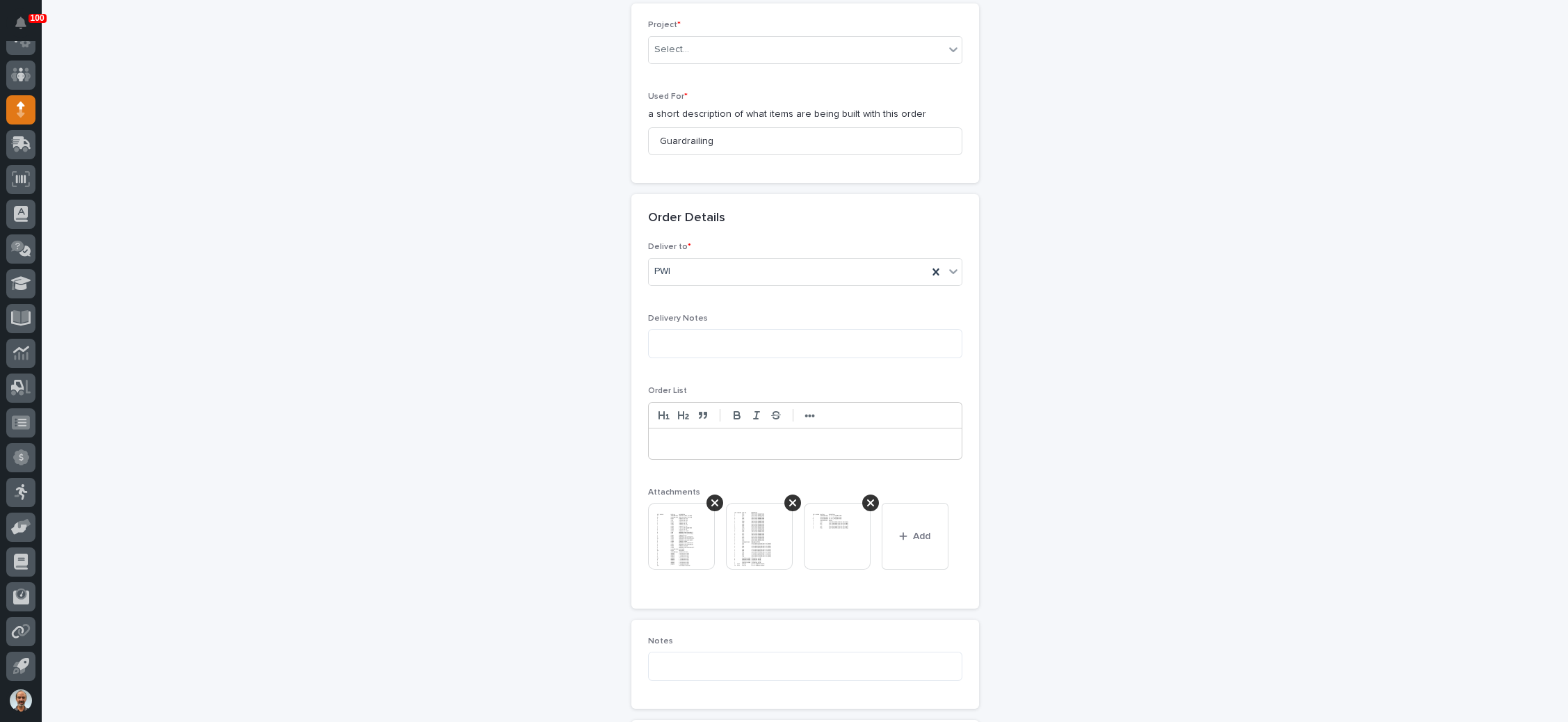
click at [721, 429] on div at bounding box center [805, 444] width 313 height 31
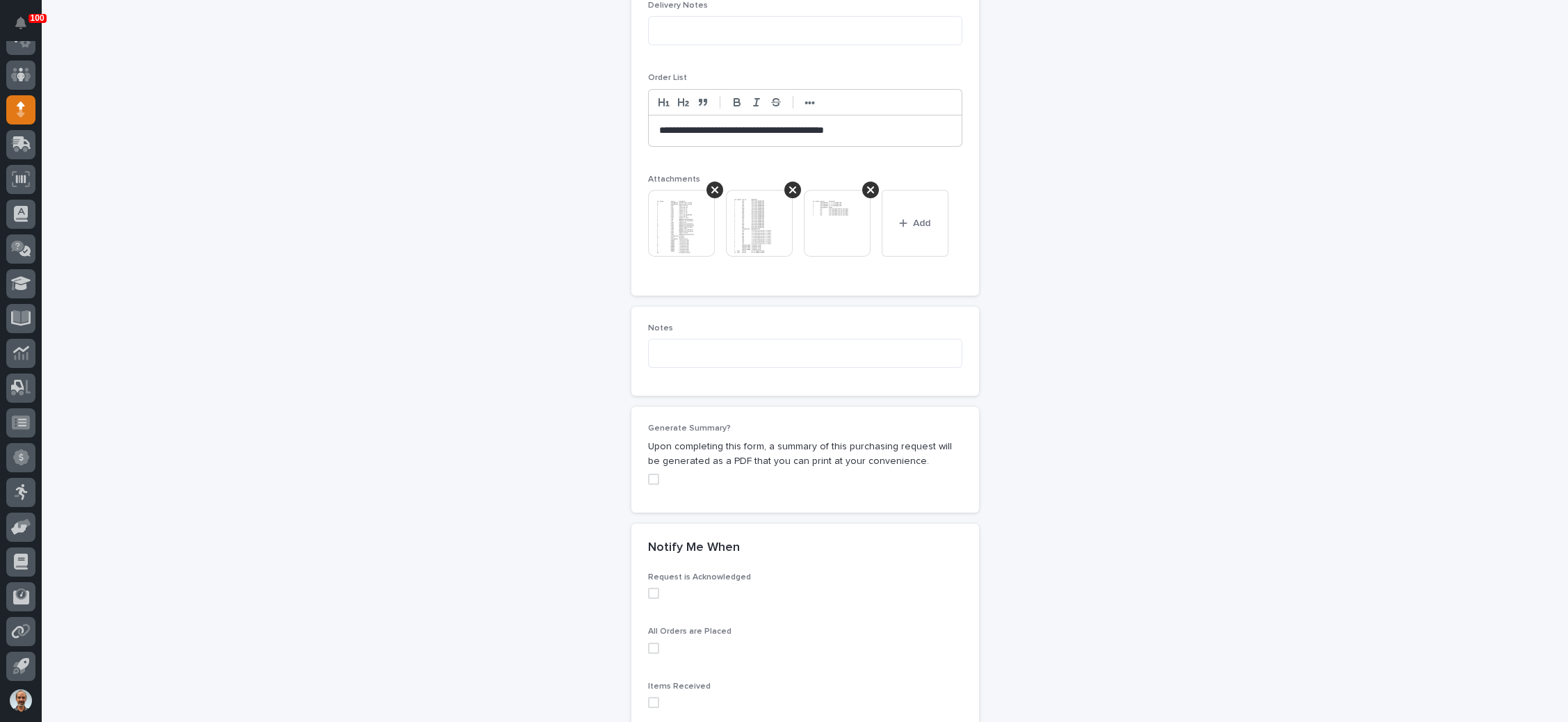
scroll to position [1104, 0]
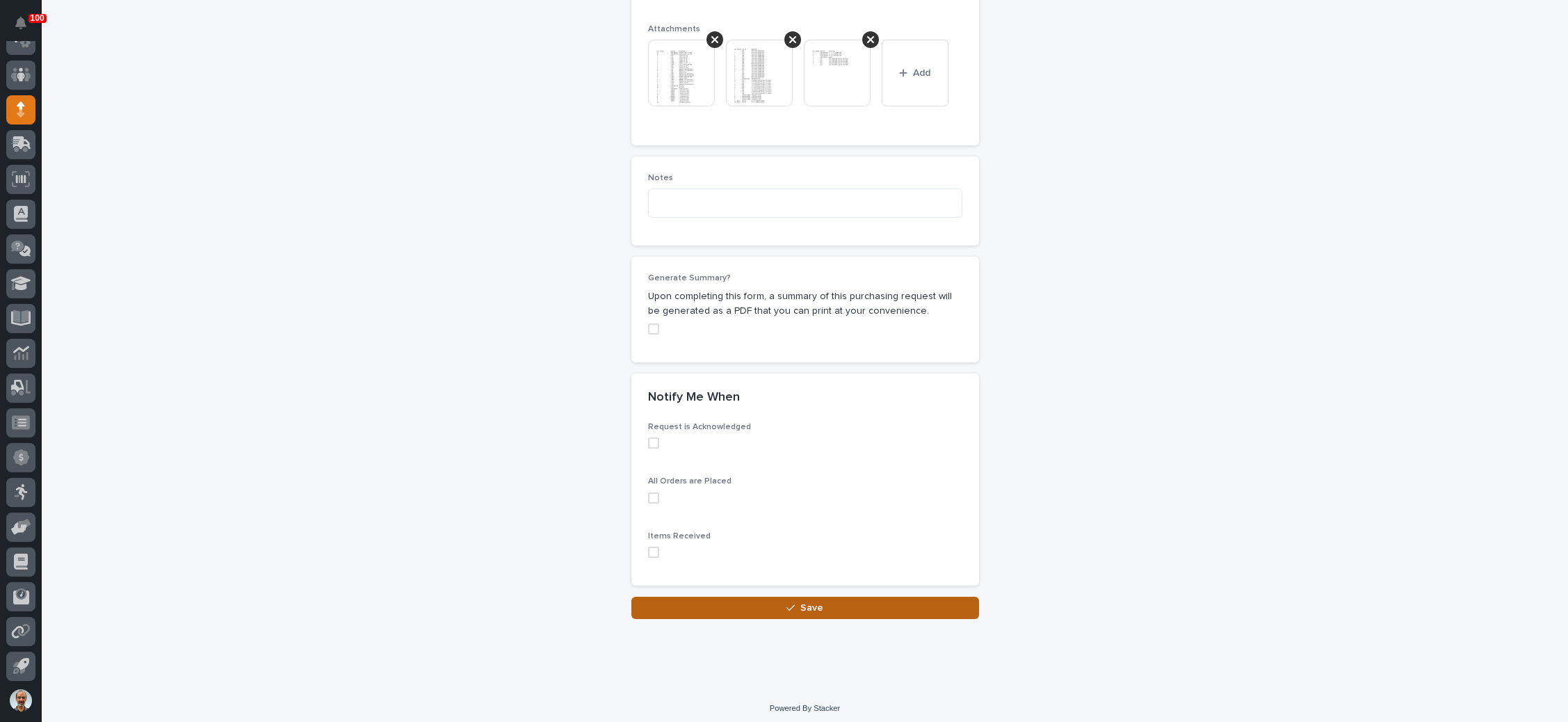
click at [787, 604] on icon "button" at bounding box center [791, 608] width 9 height 10
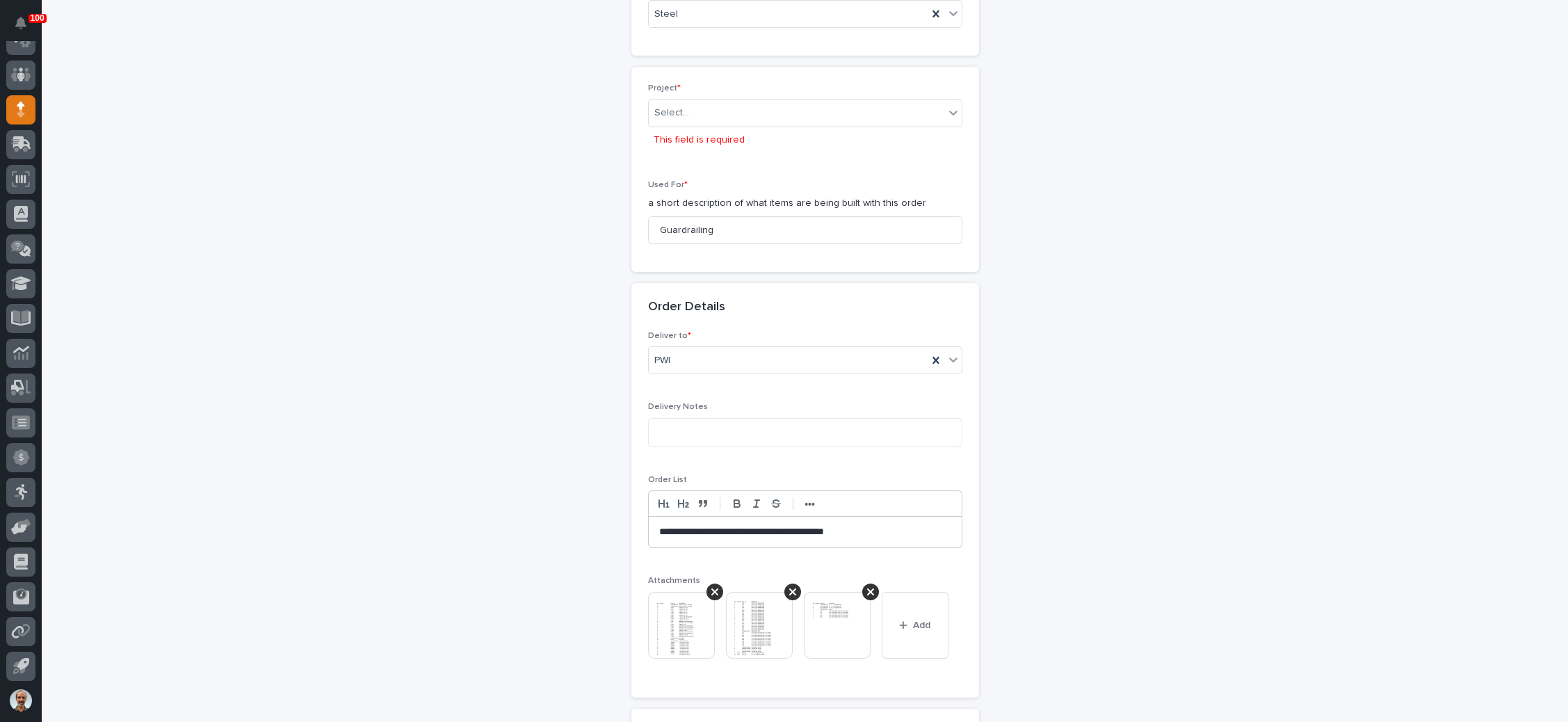
scroll to position [563, 0]
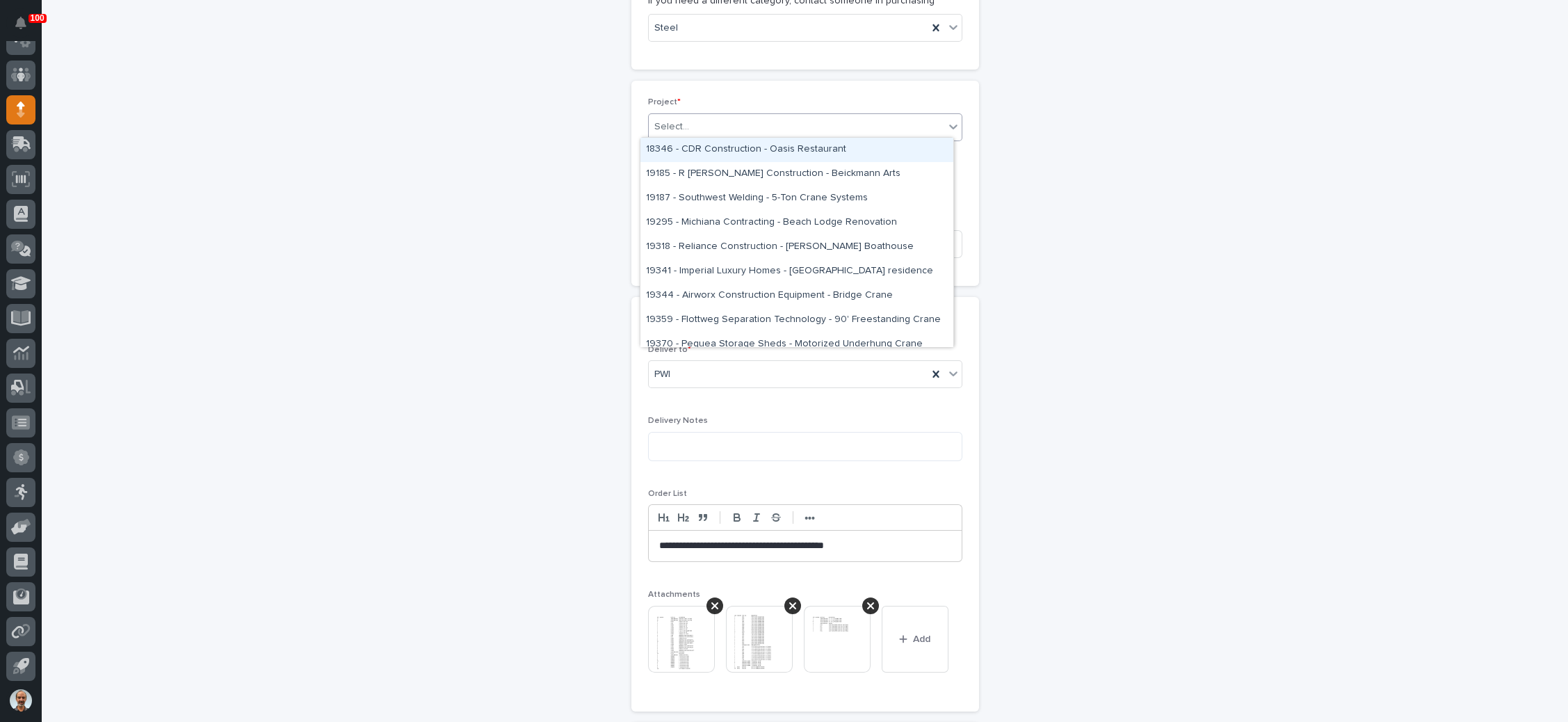
click at [795, 126] on div "Select..." at bounding box center [796, 127] width 296 height 23
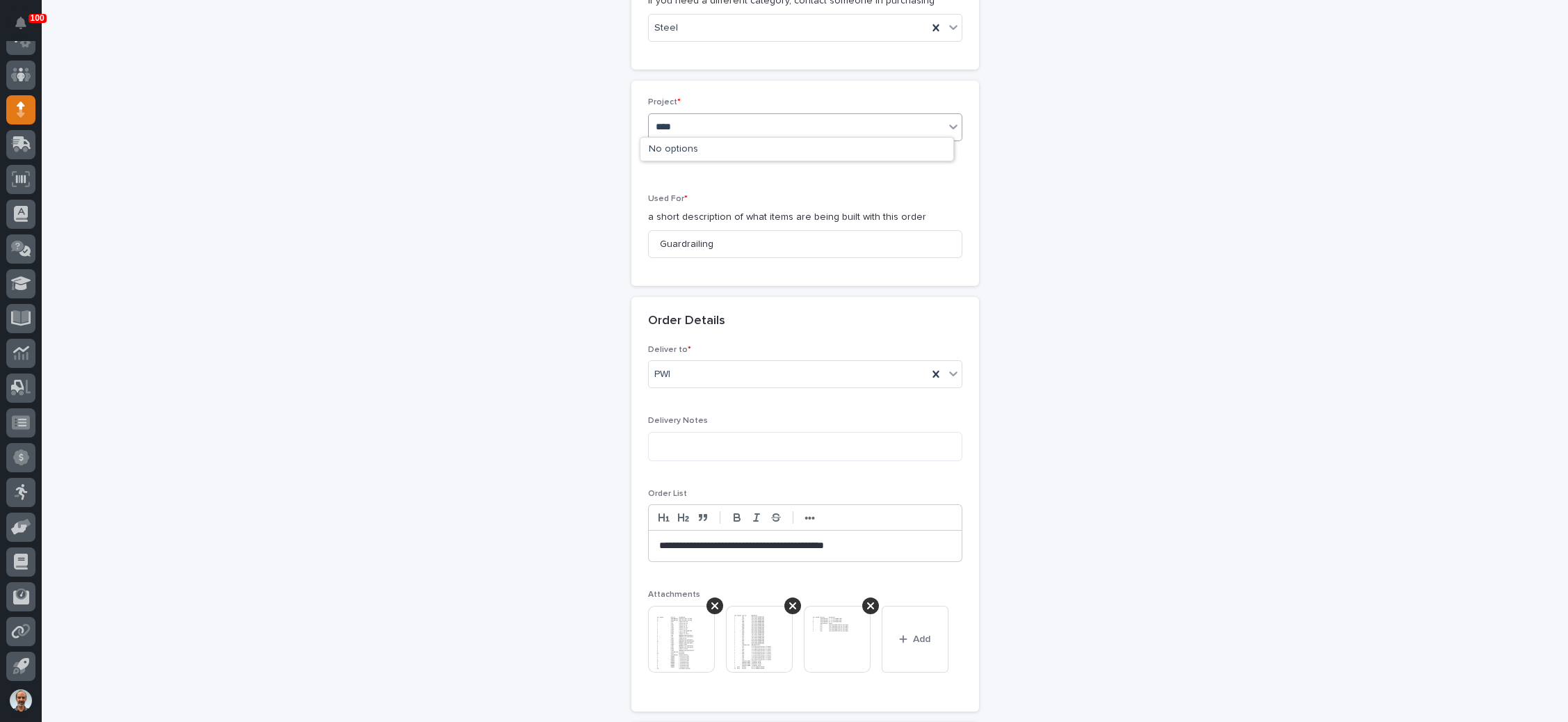
type input "*****"
click at [802, 149] on div "26492 - Stair Zone - Clouse Construction - Soar Platform Stairs & Railings" at bounding box center [796, 150] width 313 height 25
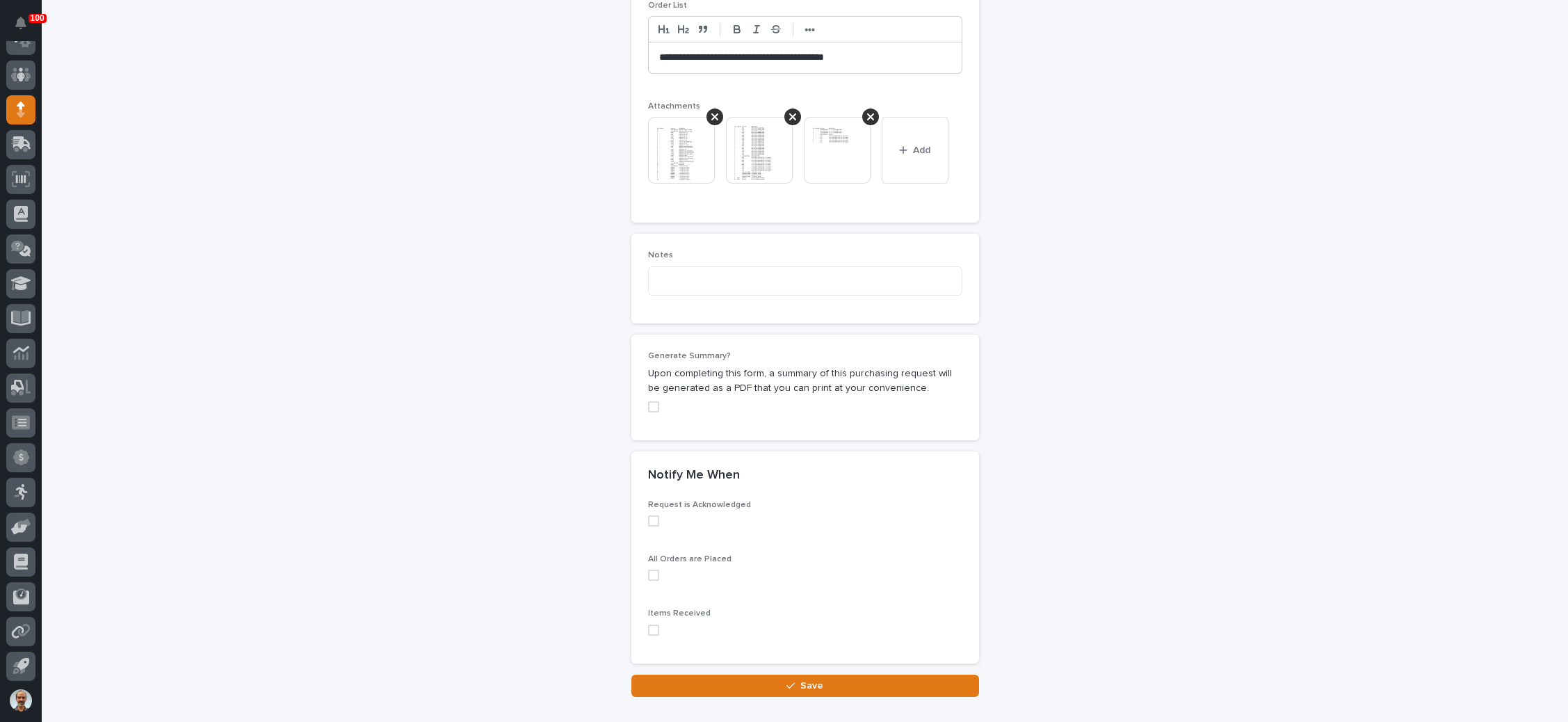
scroll to position [1121, 0]
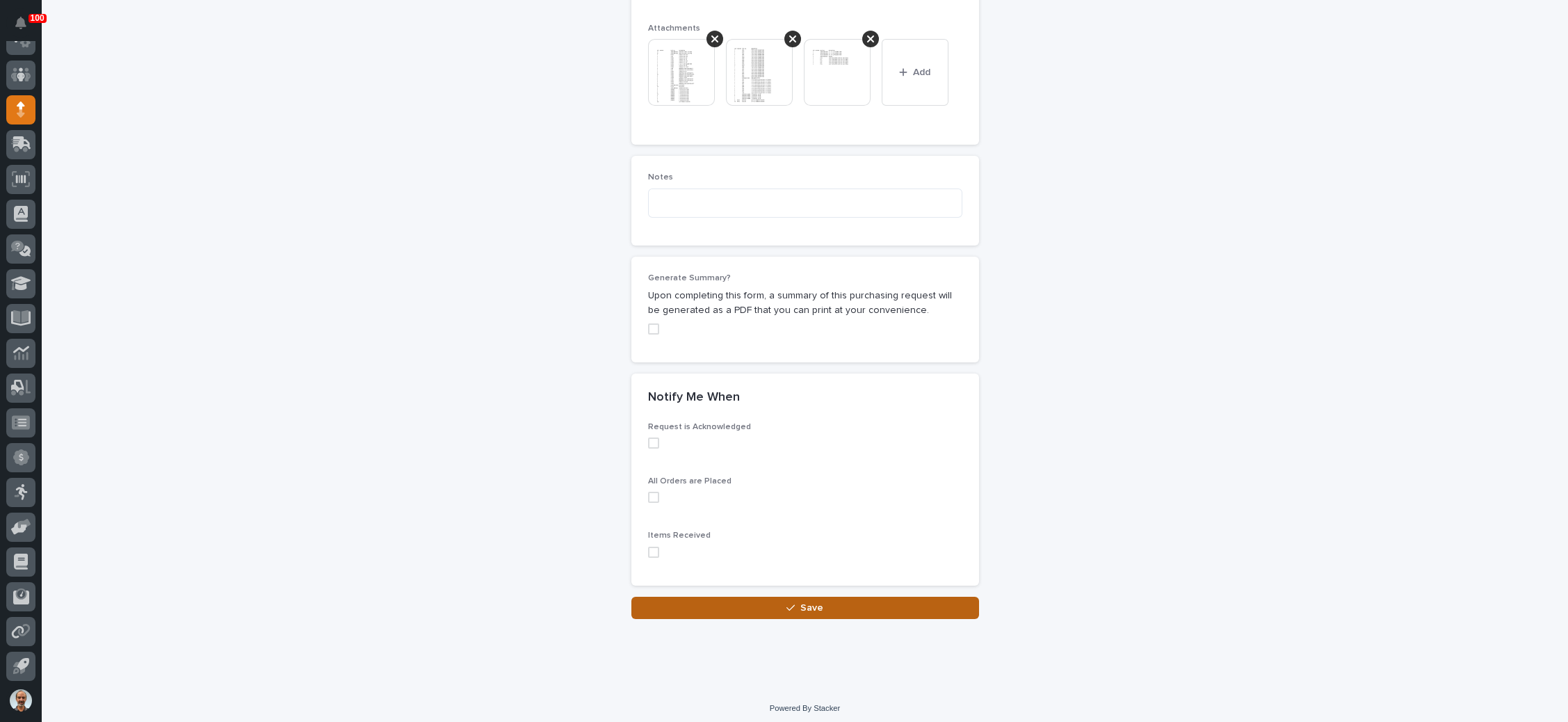
click at [787, 604] on icon "button" at bounding box center [791, 608] width 9 height 10
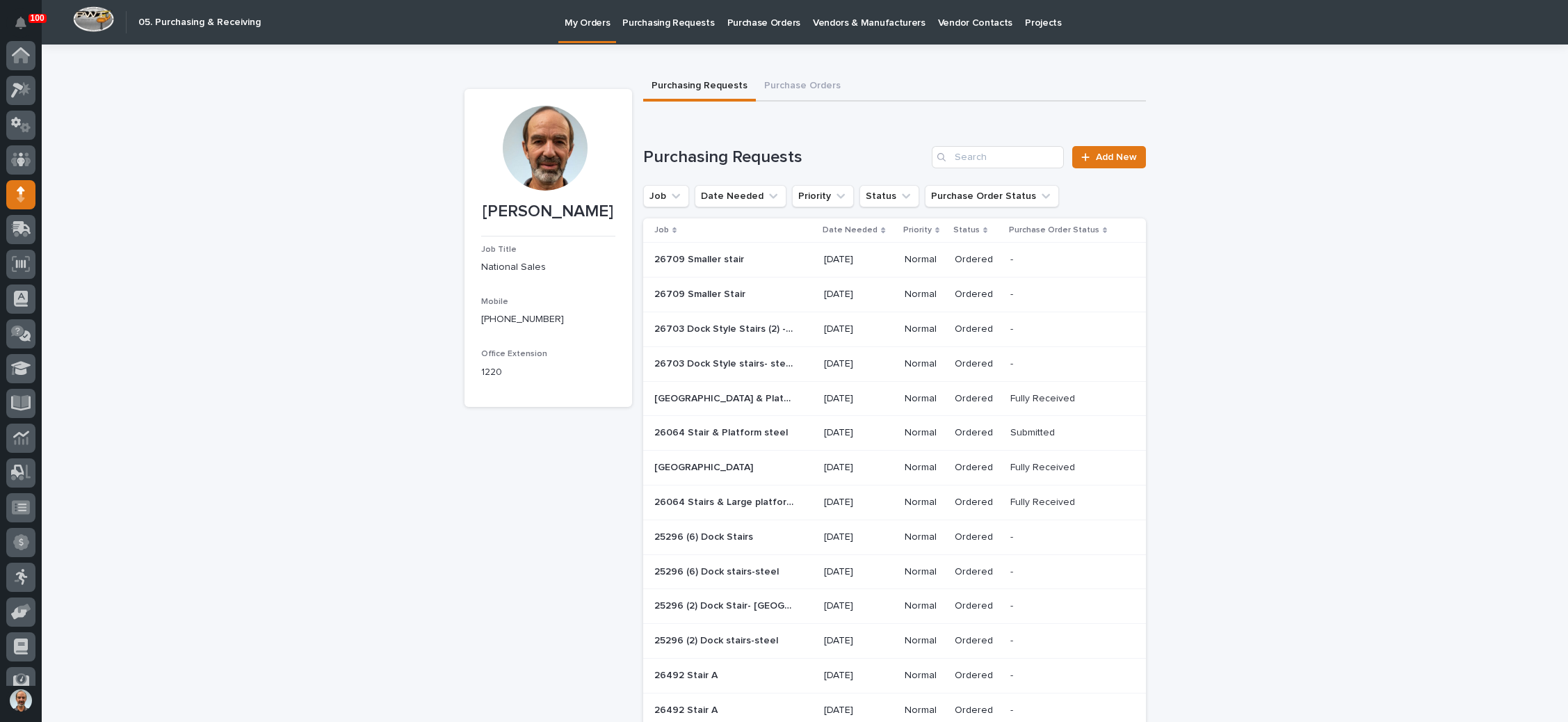
scroll to position [85, 0]
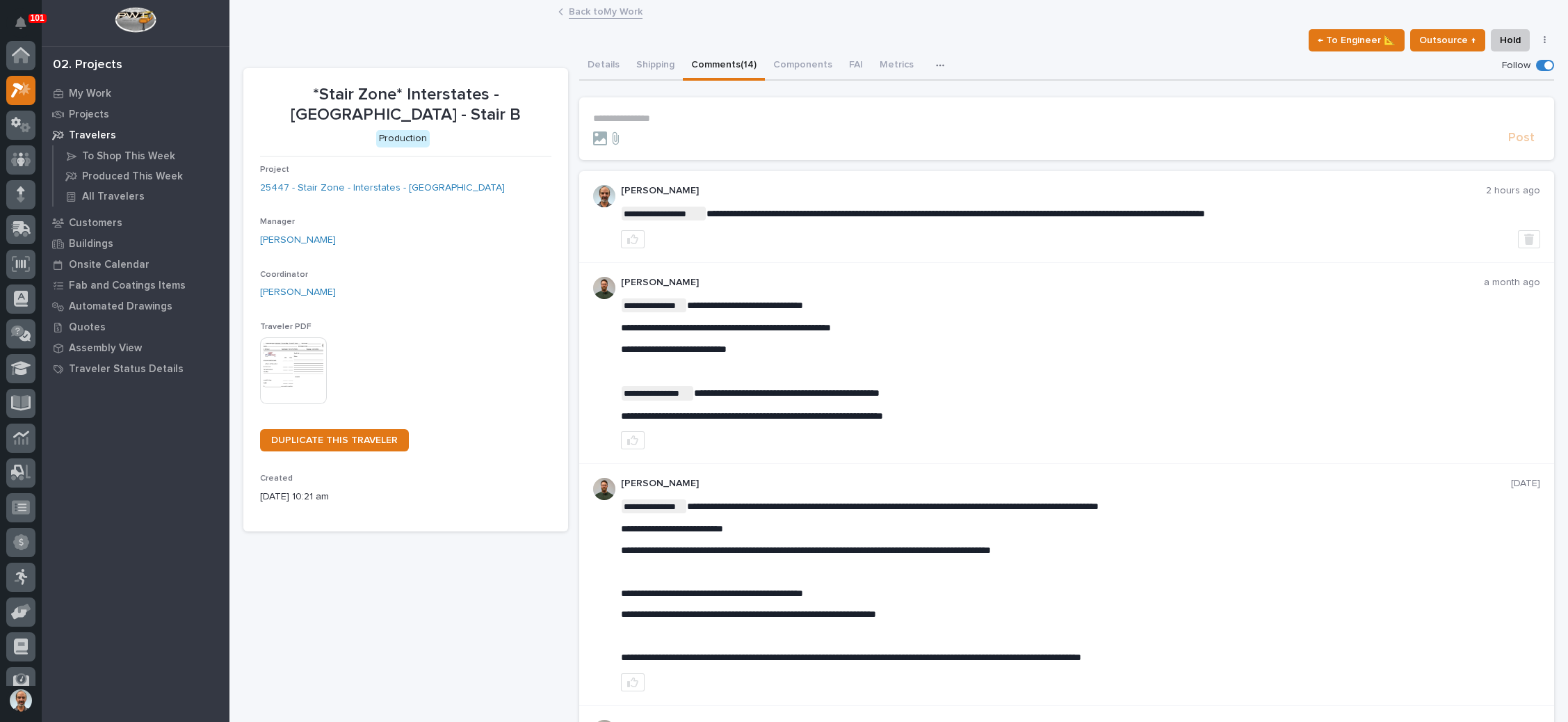
scroll to position [34, 0]
click at [602, 8] on link "Back to My Work" at bounding box center [606, 11] width 74 height 16
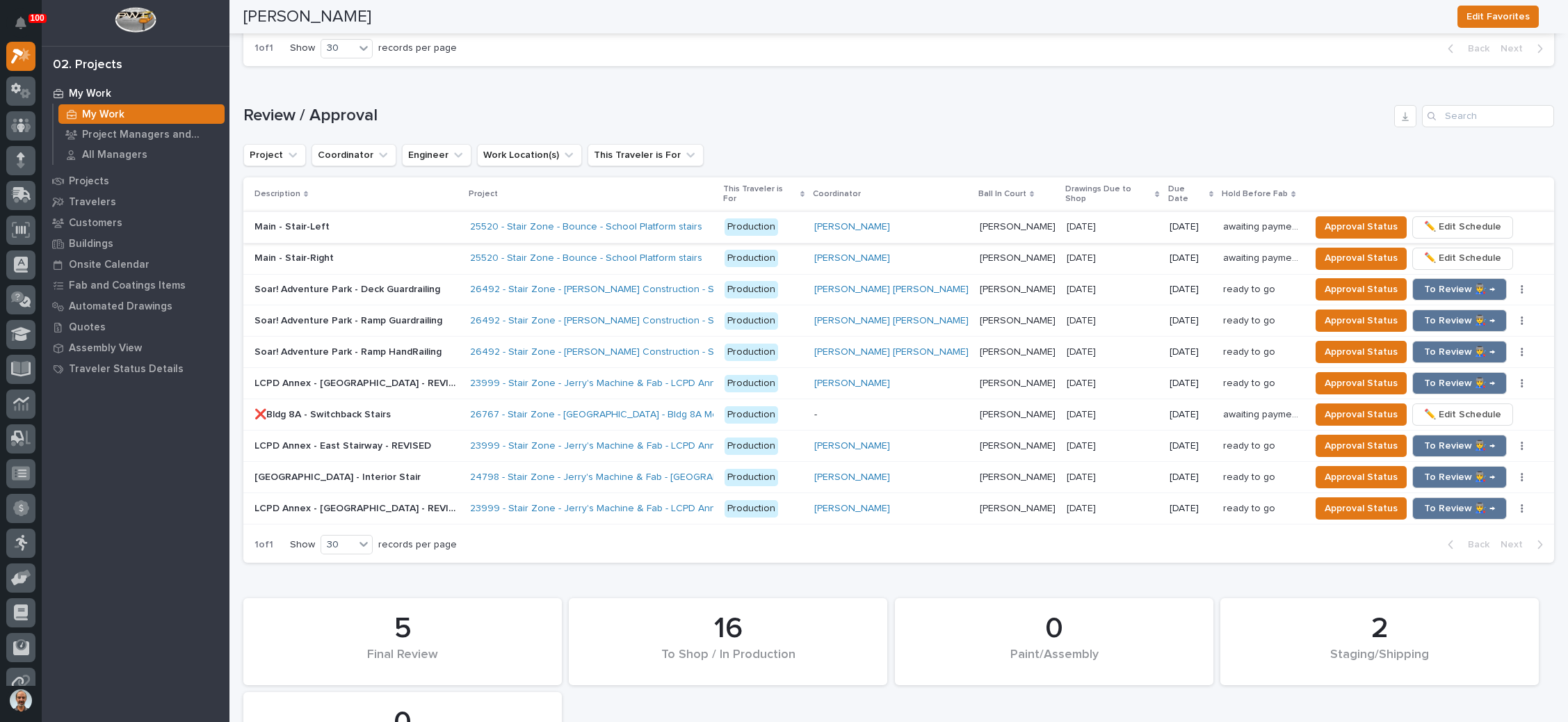
scroll to position [1534, 0]
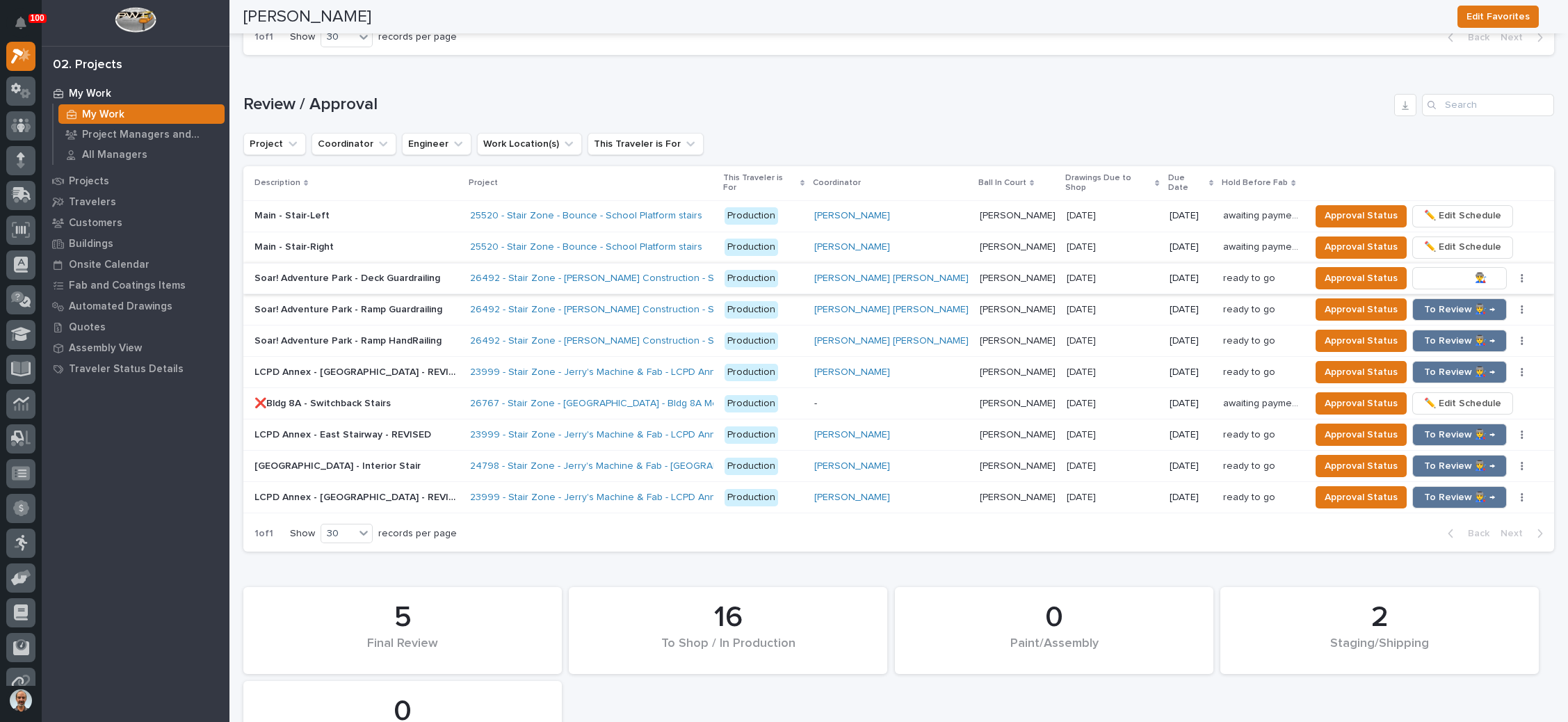
click at [1431, 270] on span "To Review 👨‍🏭 →" at bounding box center [1459, 278] width 71 height 17
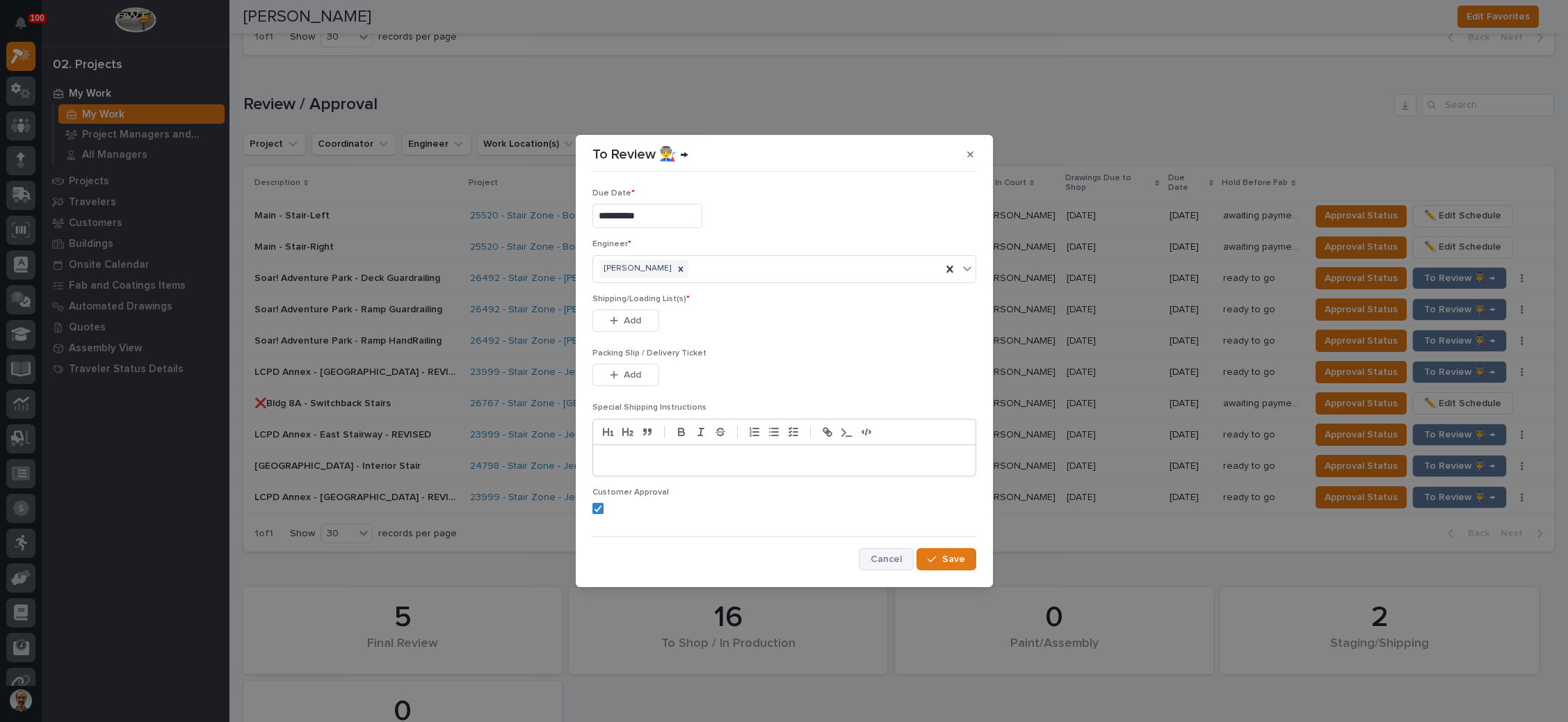
click at [892, 555] on span "Cancel" at bounding box center [887, 560] width 32 height 12
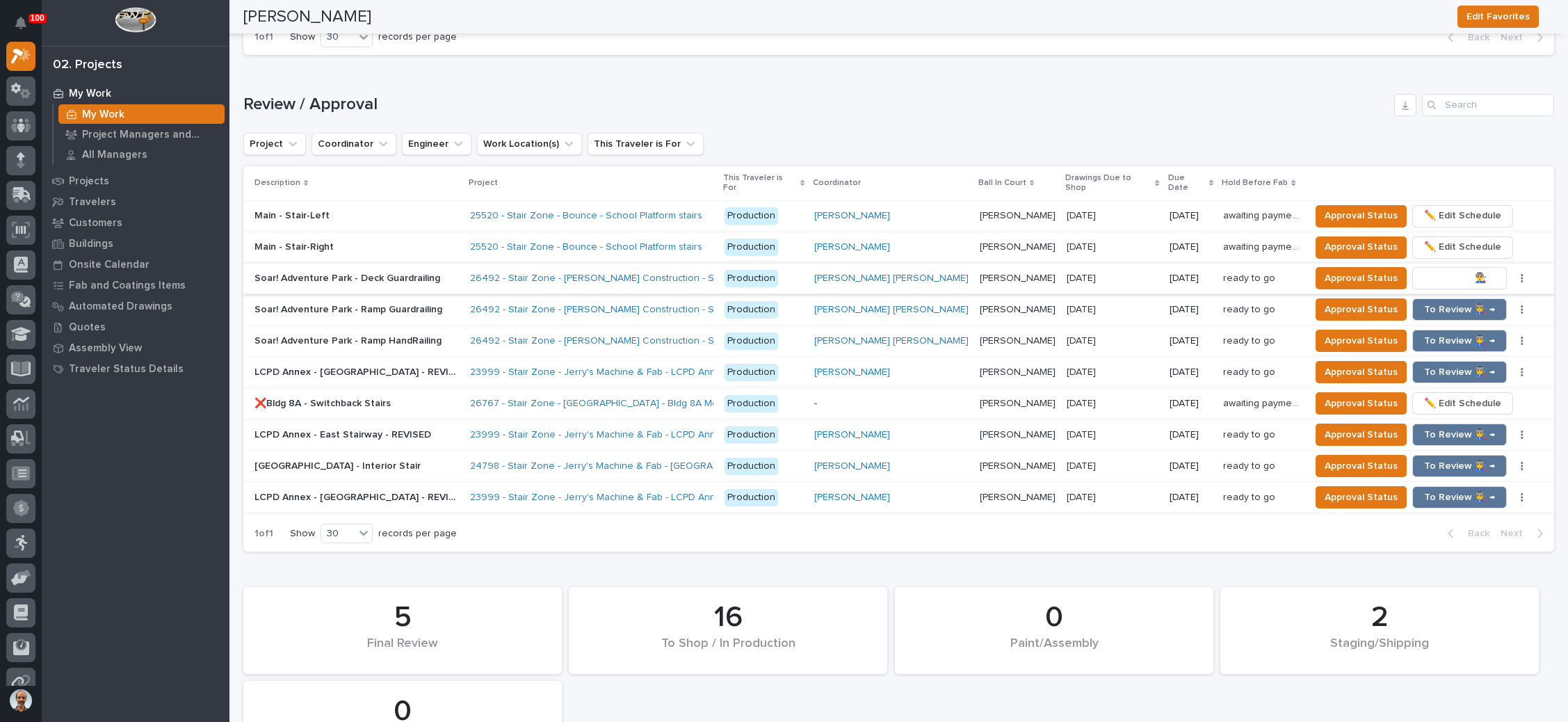
click at [1445, 268] on button "To Review 👨‍🏭 →" at bounding box center [1460, 278] width 95 height 22
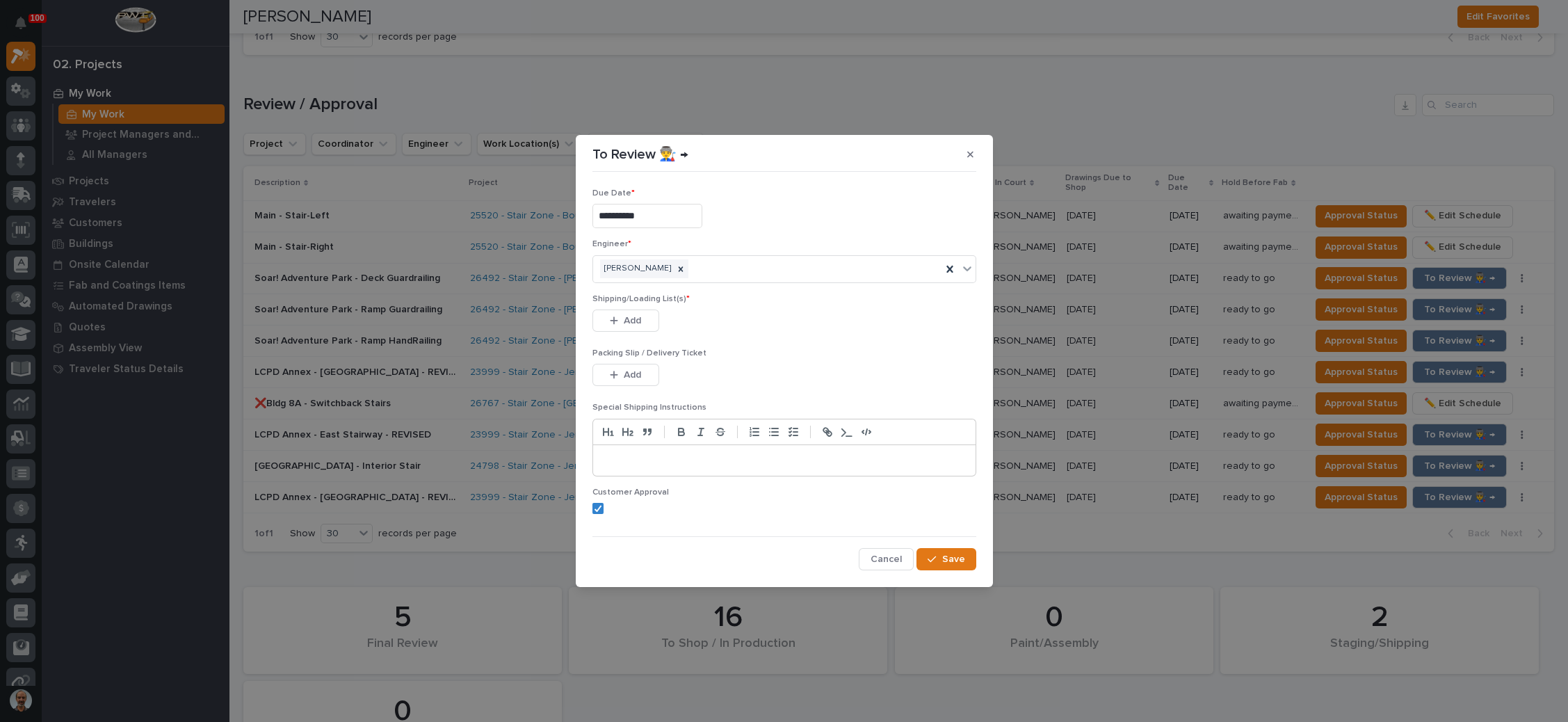
drag, startPoint x: 621, startPoint y: 315, endPoint x: 783, endPoint y: 302, distance: 162.5
click at [623, 313] on button "Add" at bounding box center [626, 320] width 67 height 22
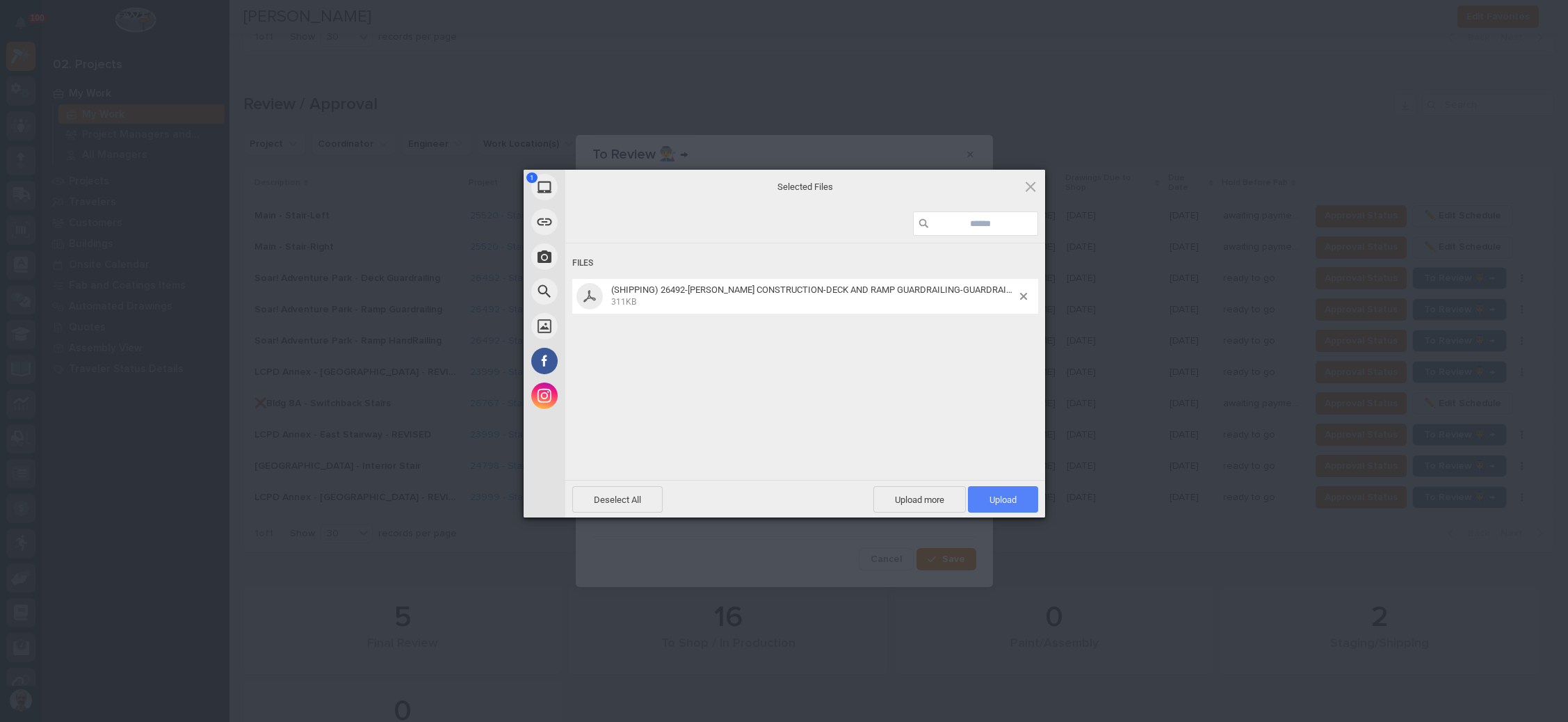
click at [1002, 496] on span "Upload 1" at bounding box center [1003, 500] width 27 height 11
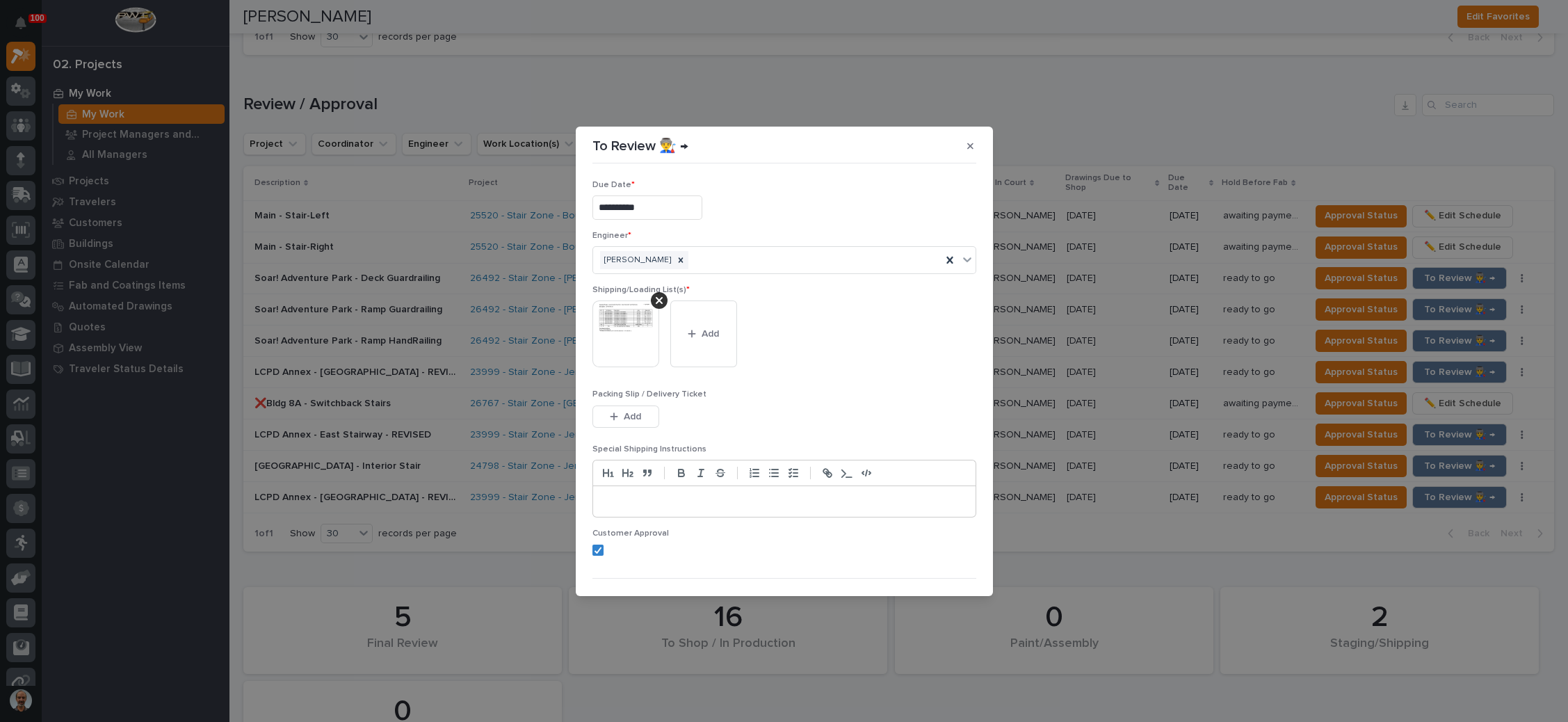
drag, startPoint x: 622, startPoint y: 415, endPoint x: 770, endPoint y: 378, distance: 152.6
click at [623, 414] on div "button" at bounding box center [617, 417] width 14 height 10
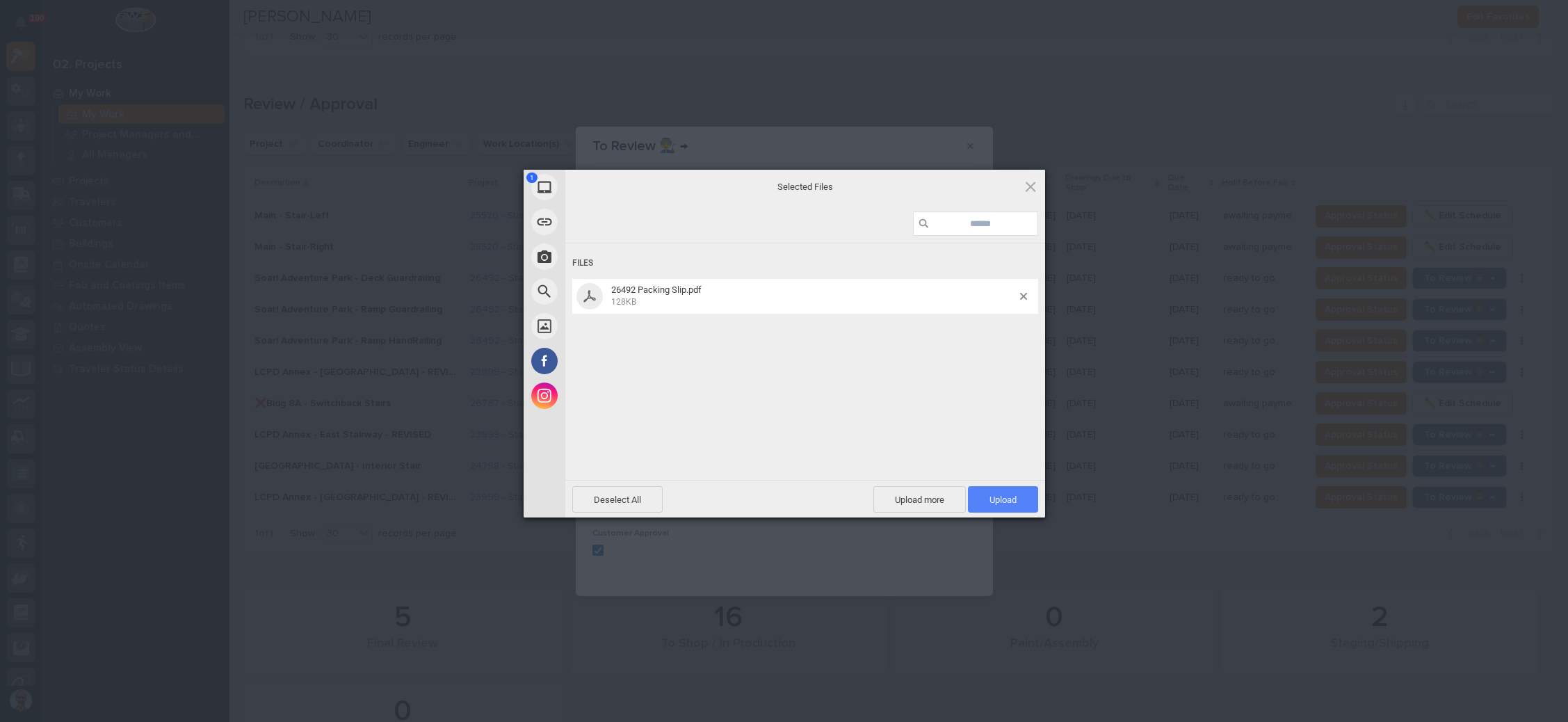
click at [997, 490] on span "Upload 1" at bounding box center [1003, 499] width 70 height 26
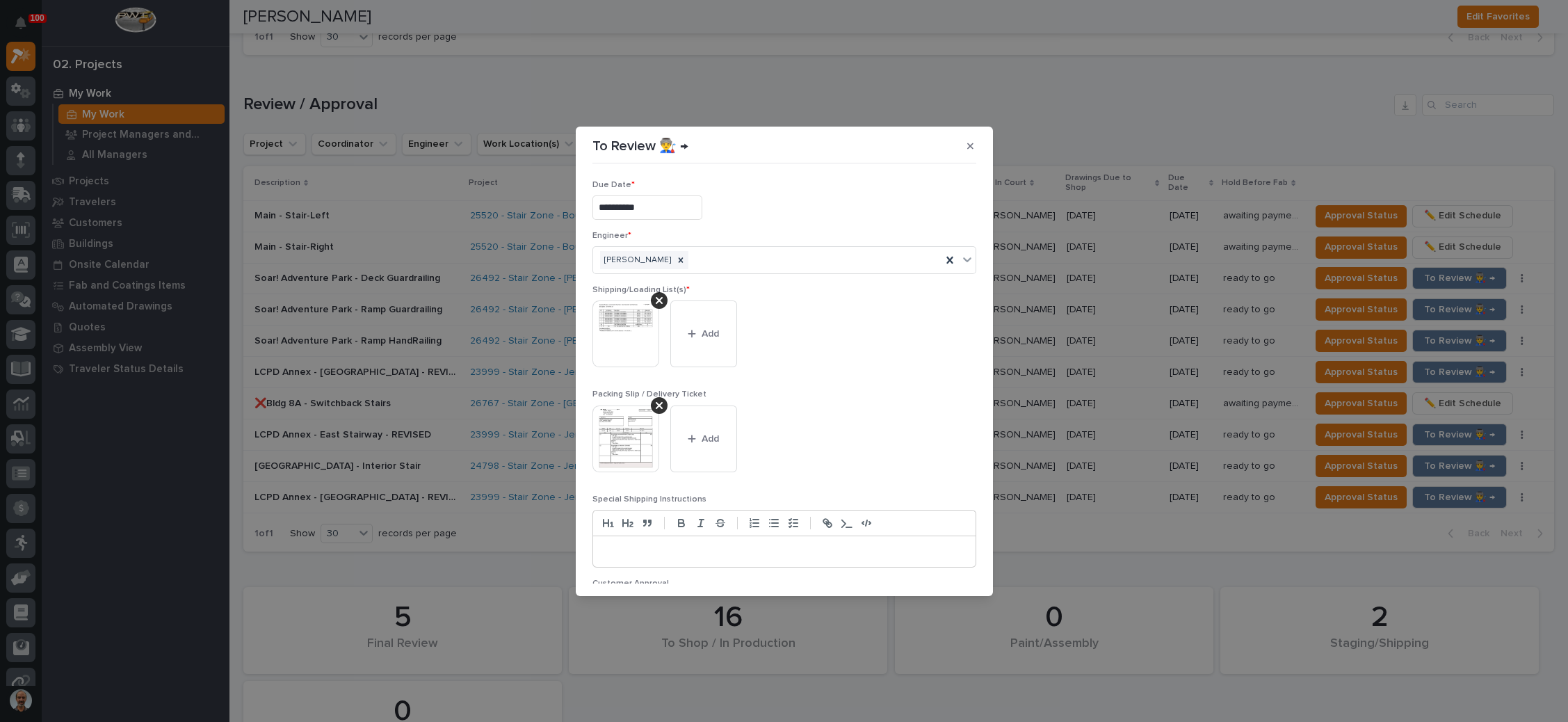
scroll to position [76, 0]
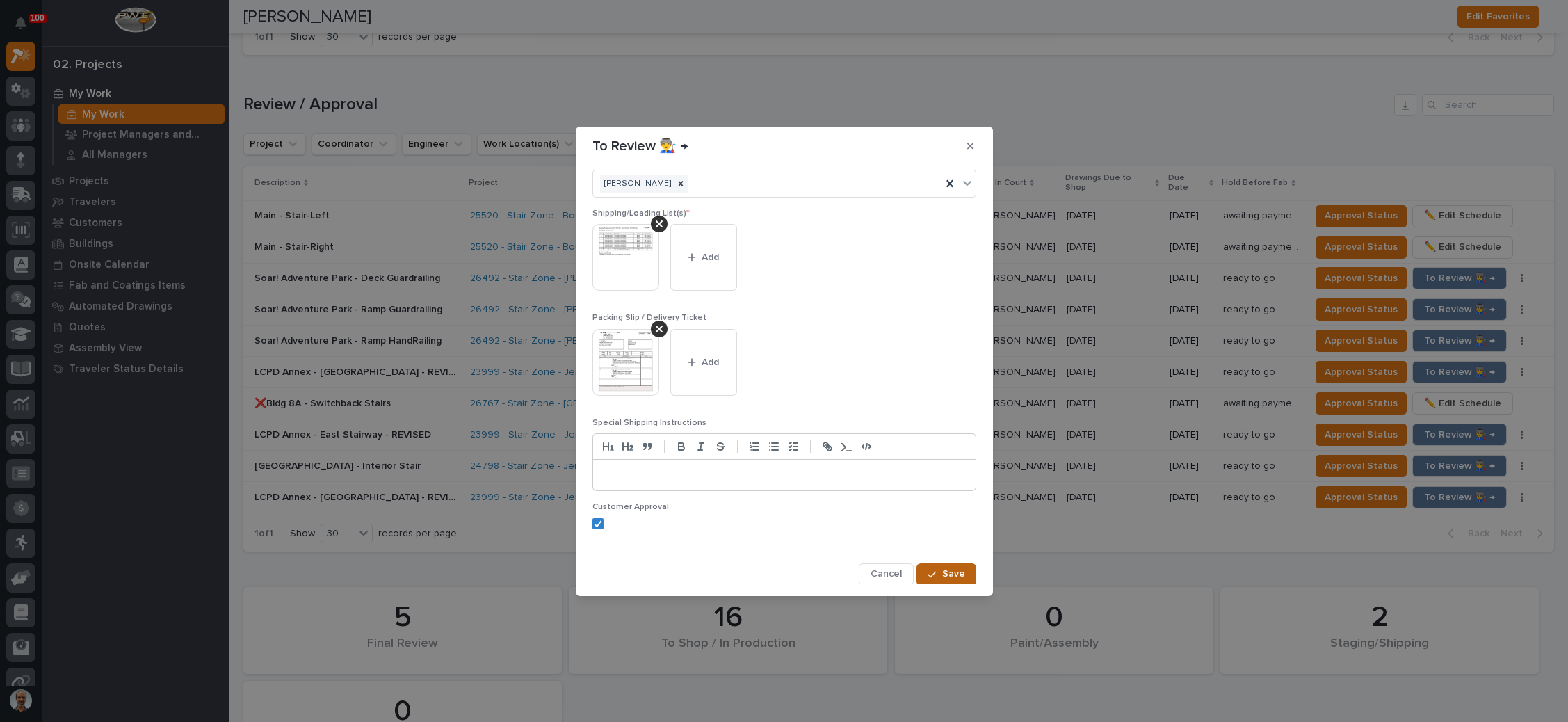
drag, startPoint x: 927, startPoint y: 563, endPoint x: 958, endPoint y: 563, distance: 31.0
click at [926, 563] on button "Save" at bounding box center [945, 574] width 59 height 22
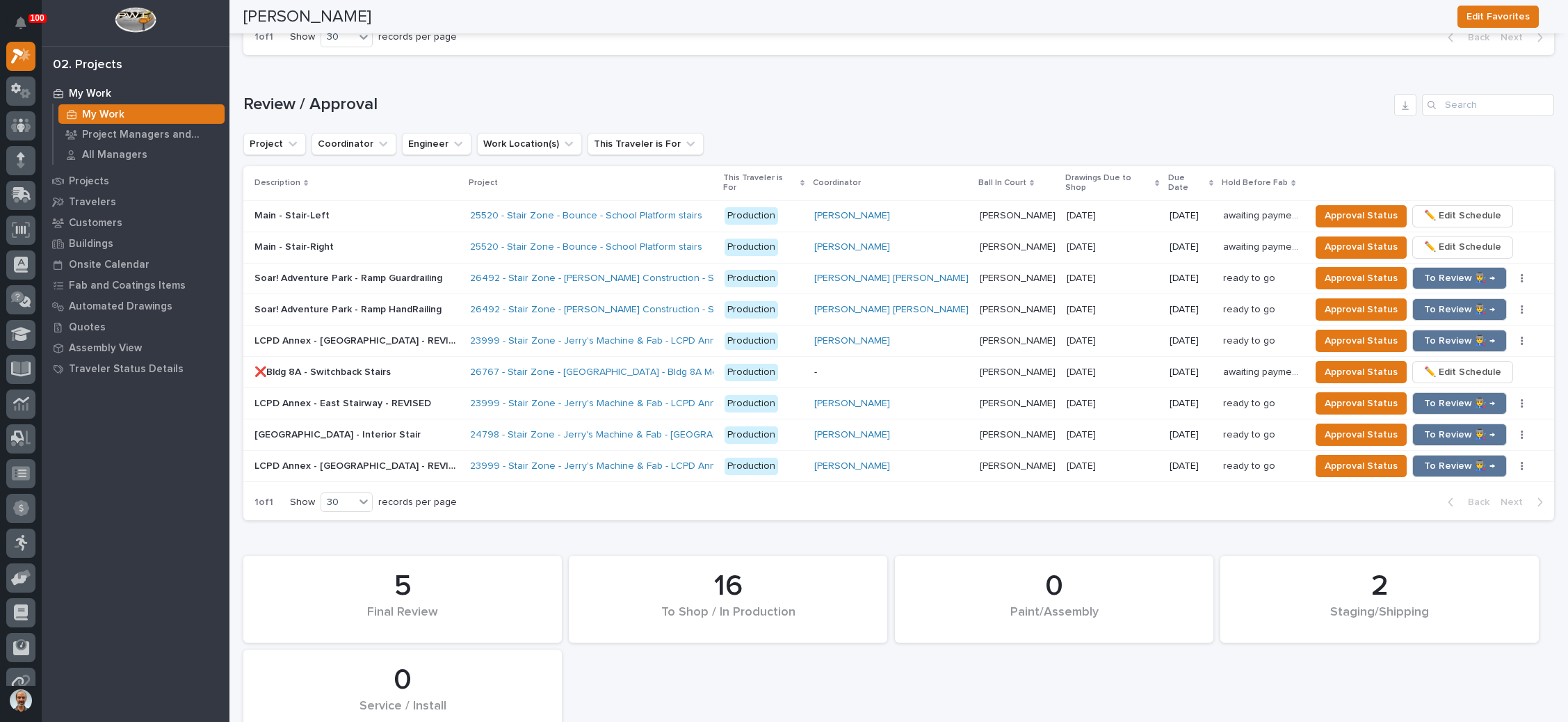
scroll to position [1519, 0]
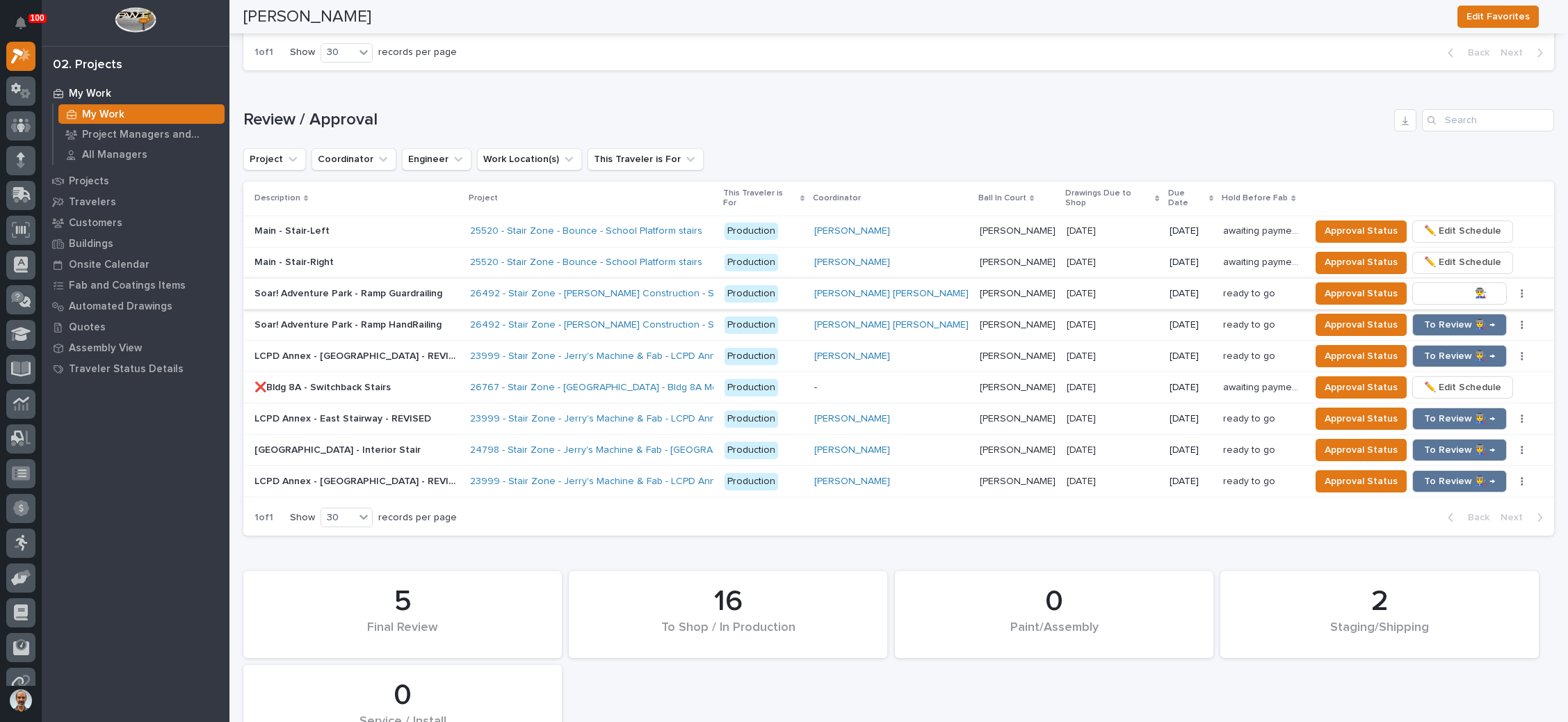
click at [1437, 285] on span "To Review 👨‍🏭 →" at bounding box center [1459, 293] width 71 height 17
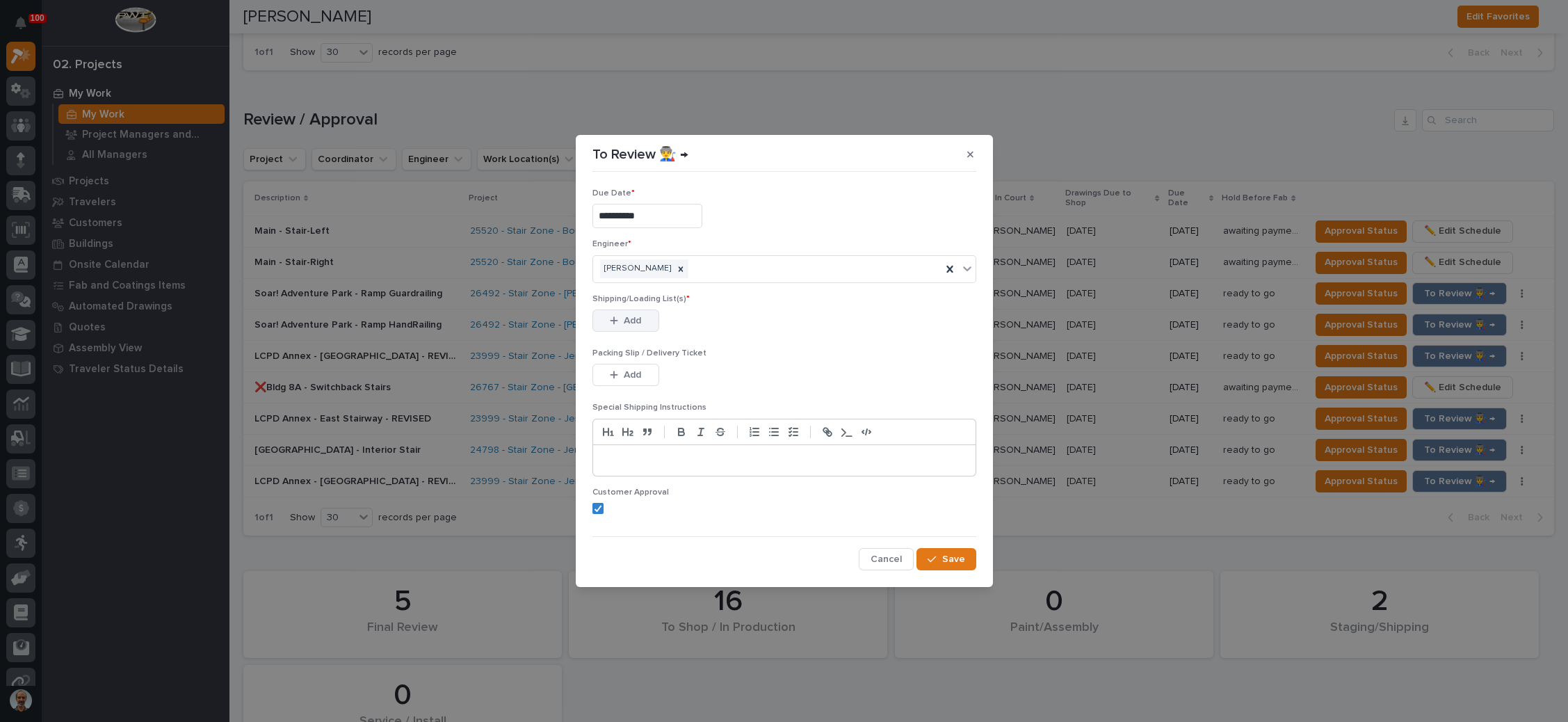
drag, startPoint x: 637, startPoint y: 321, endPoint x: 645, endPoint y: 318, distance: 8.5
click at [637, 320] on span "Add" at bounding box center [632, 320] width 18 height 12
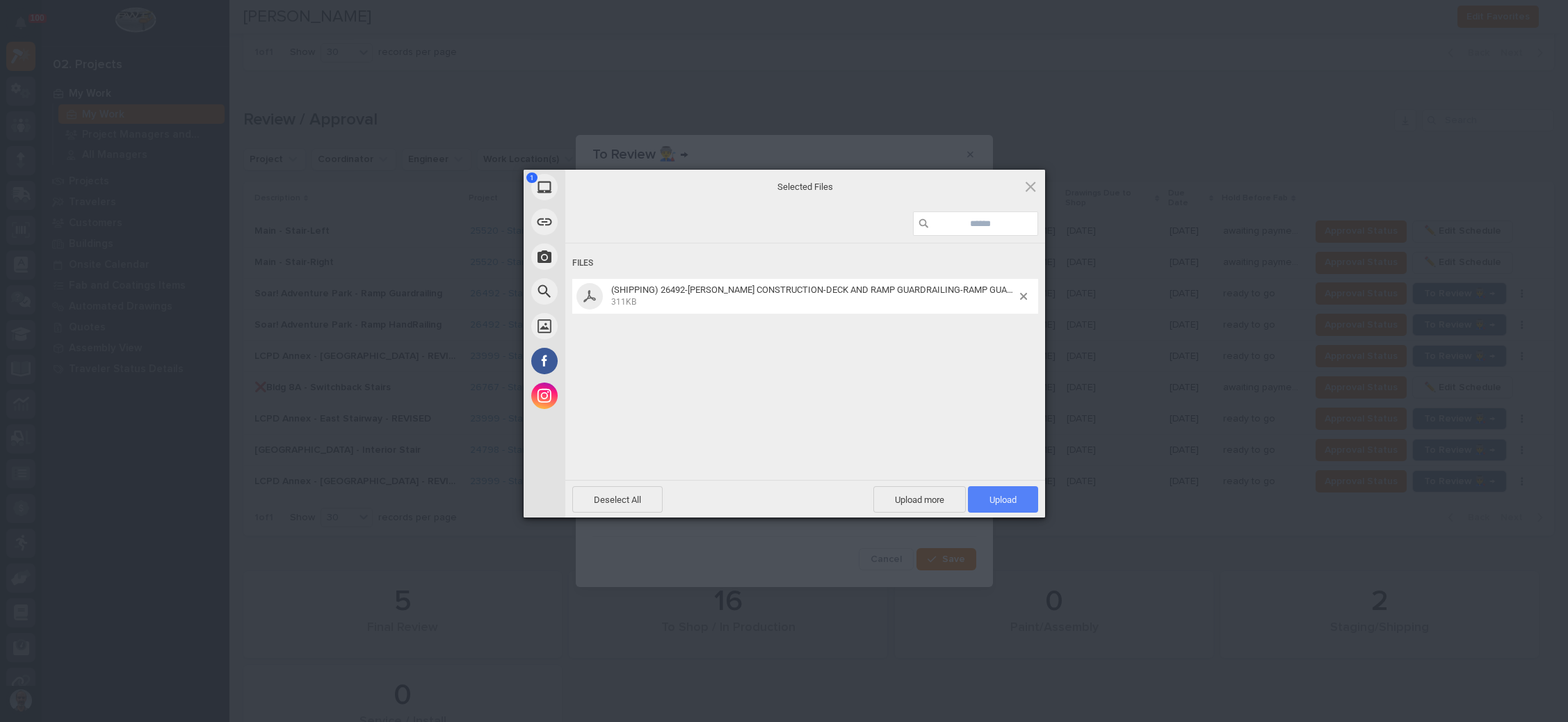
click at [990, 496] on span "Upload 1" at bounding box center [1003, 500] width 27 height 11
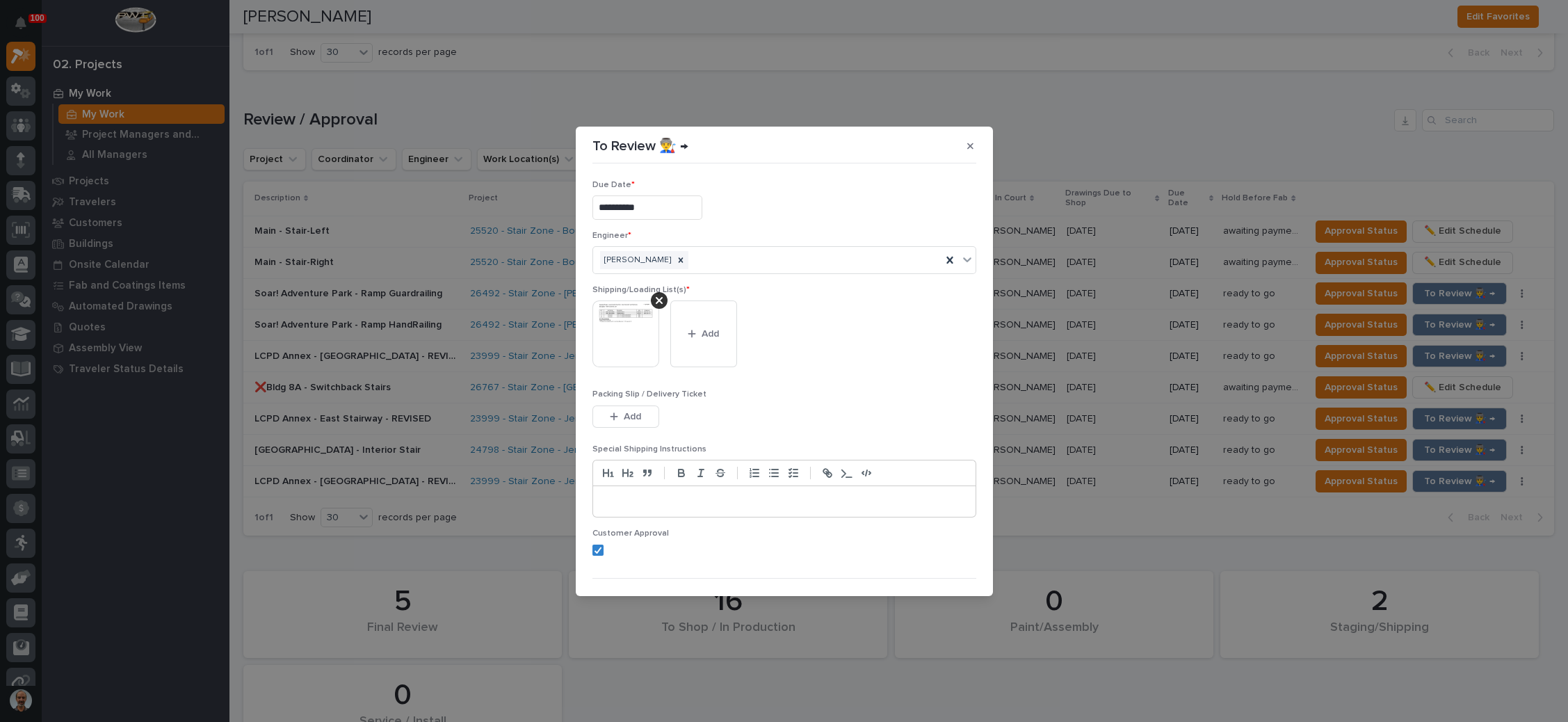
drag, startPoint x: 625, startPoint y: 415, endPoint x: 830, endPoint y: 376, distance: 208.7
click at [625, 413] on span "Add" at bounding box center [632, 417] width 18 height 12
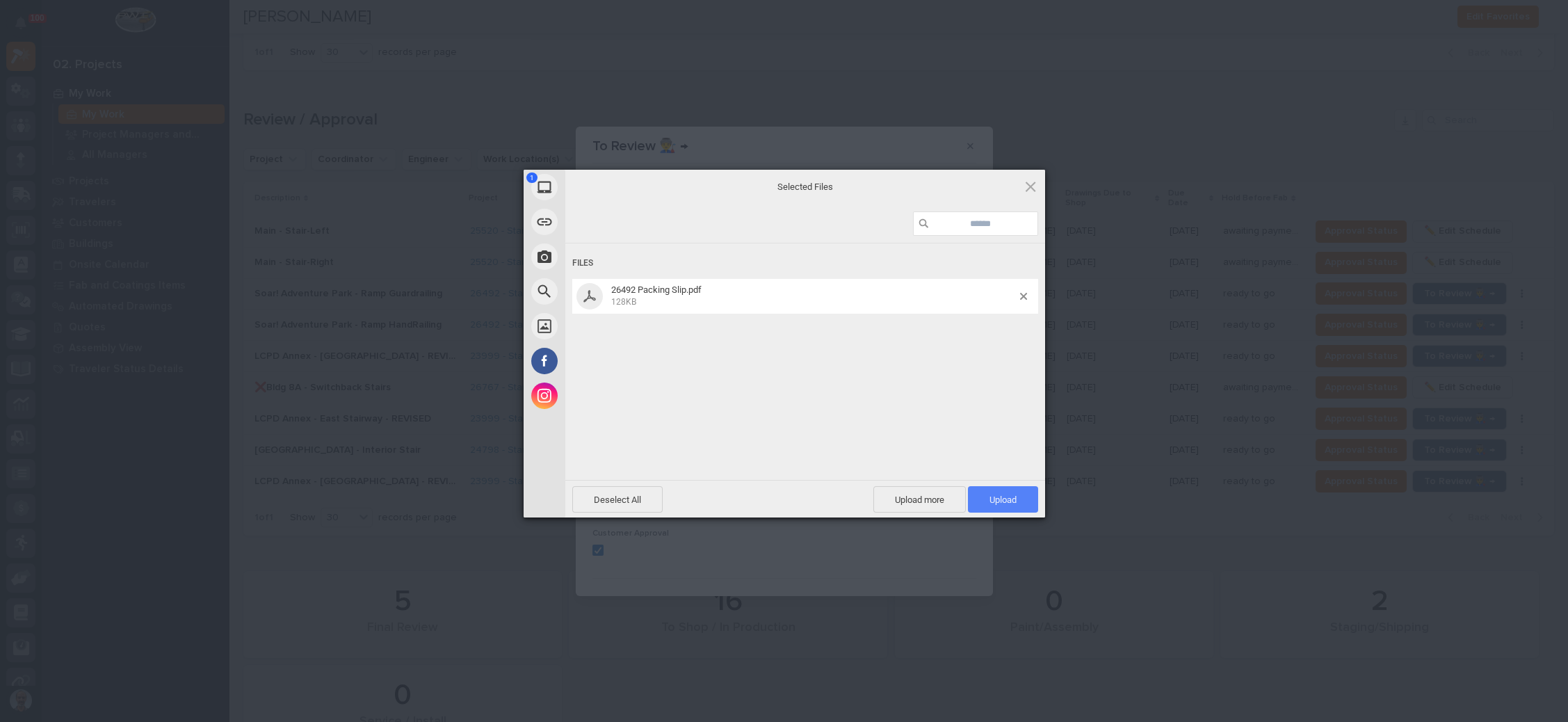
click at [987, 486] on span "Upload 1" at bounding box center [1003, 499] width 70 height 26
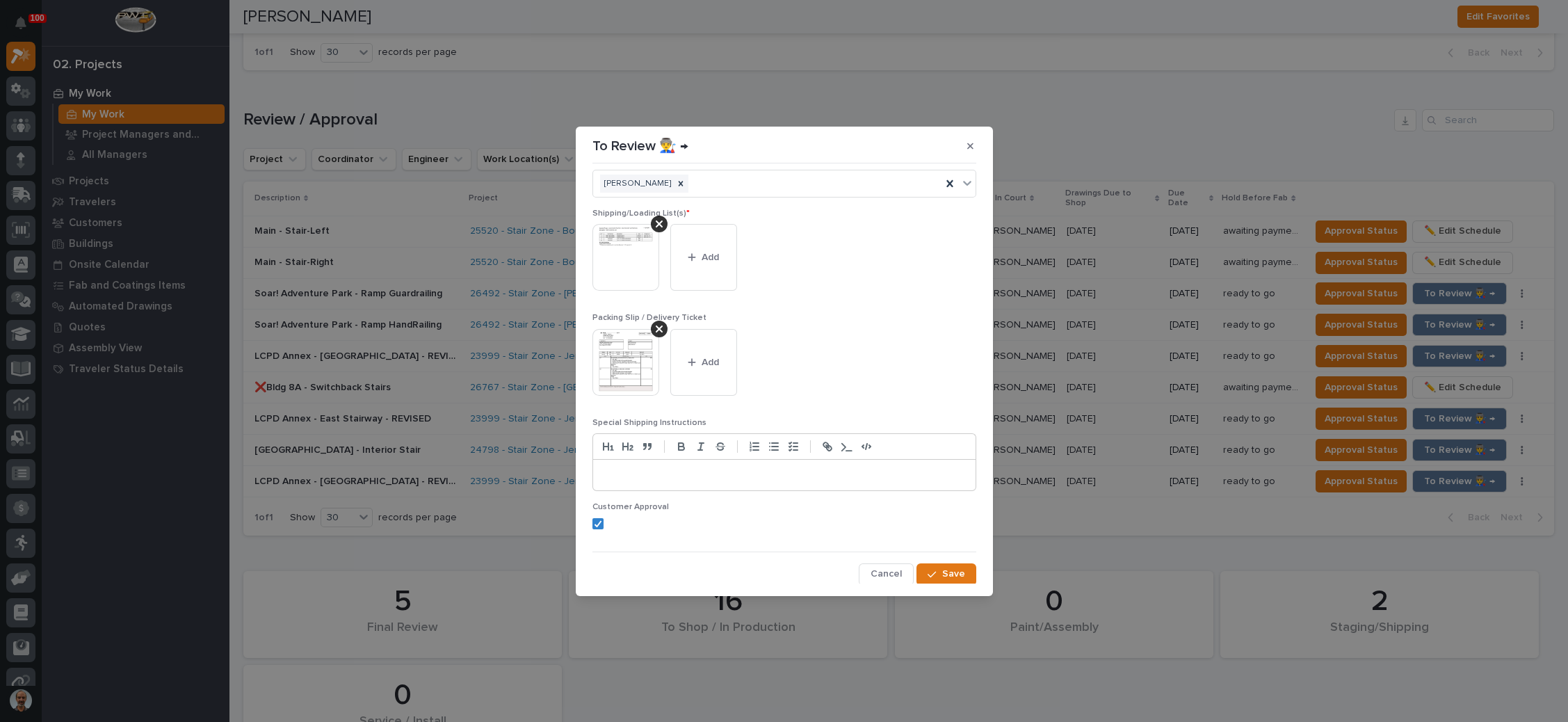
scroll to position [76, 0]
click at [943, 568] on span "Save" at bounding box center [954, 574] width 23 height 12
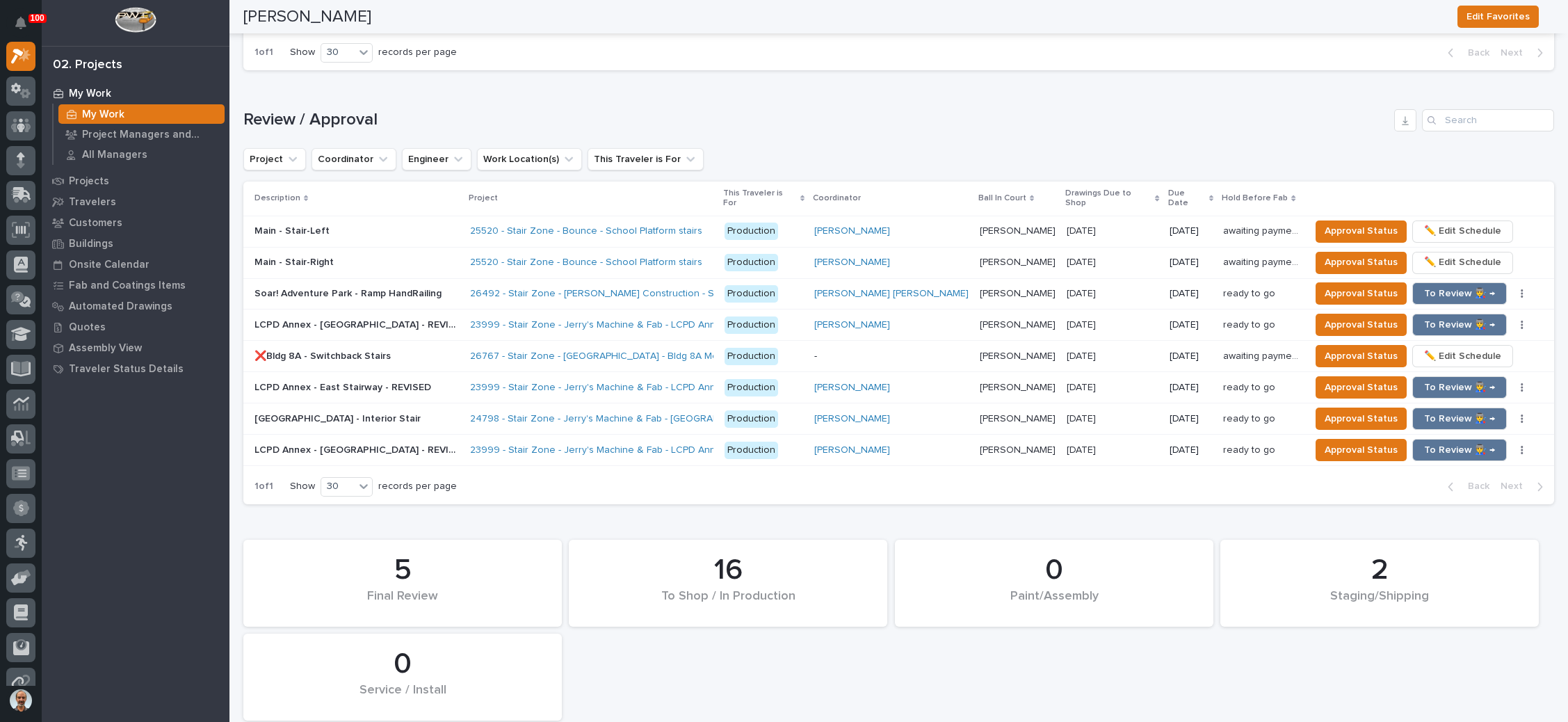
scroll to position [1504, 0]
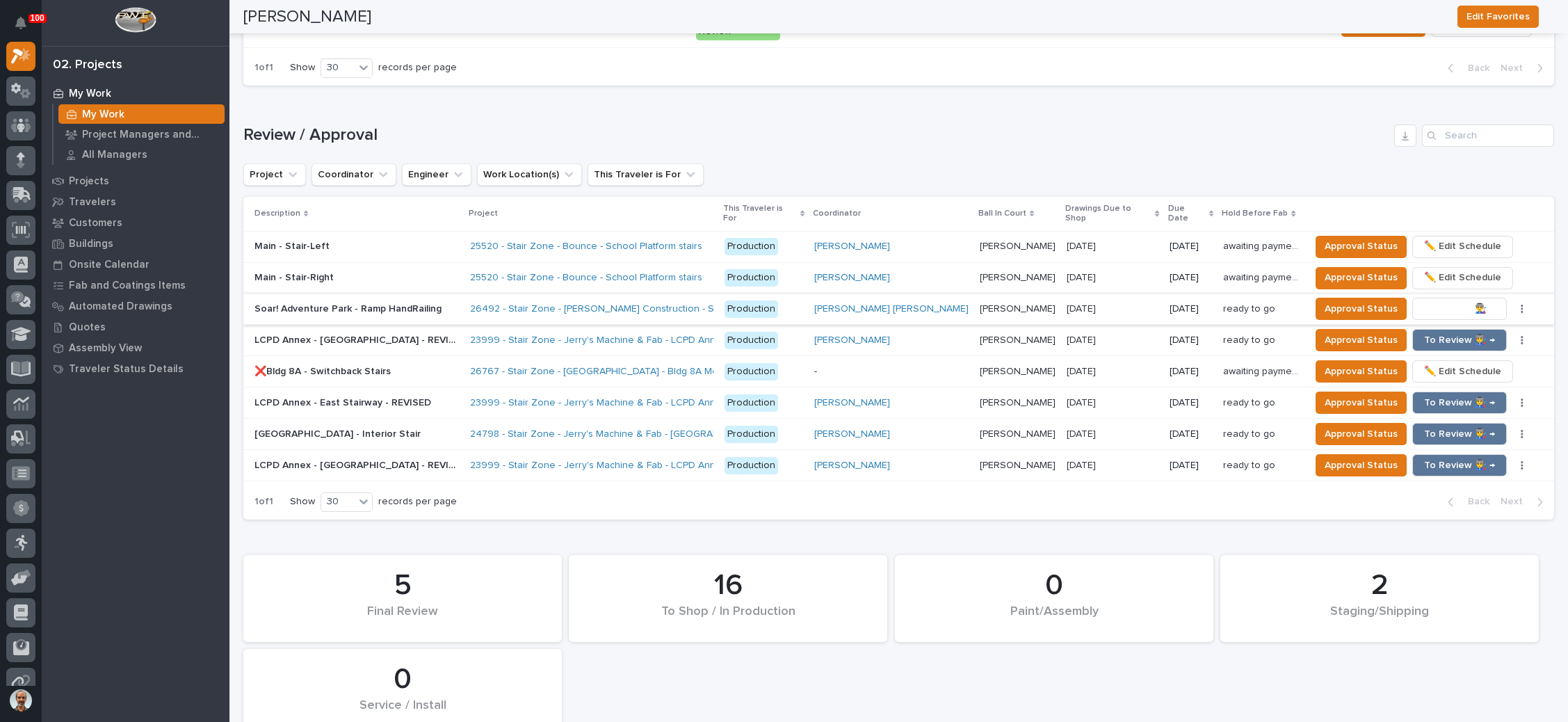
click at [1424, 301] on span "To Review 👨‍🏭 →" at bounding box center [1459, 309] width 71 height 17
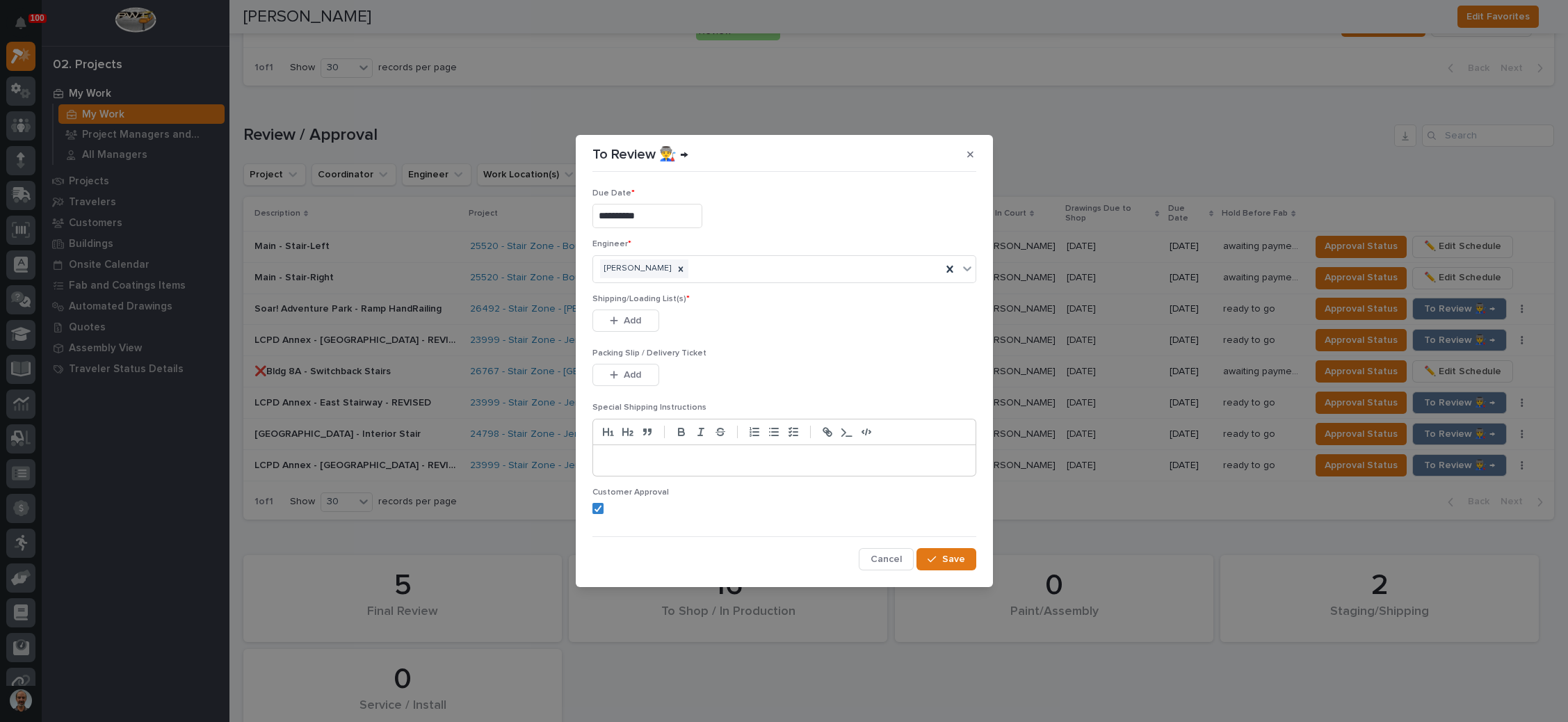
drag, startPoint x: 638, startPoint y: 314, endPoint x: 792, endPoint y: 284, distance: 156.9
click at [638, 313] on button "Add" at bounding box center [626, 320] width 67 height 22
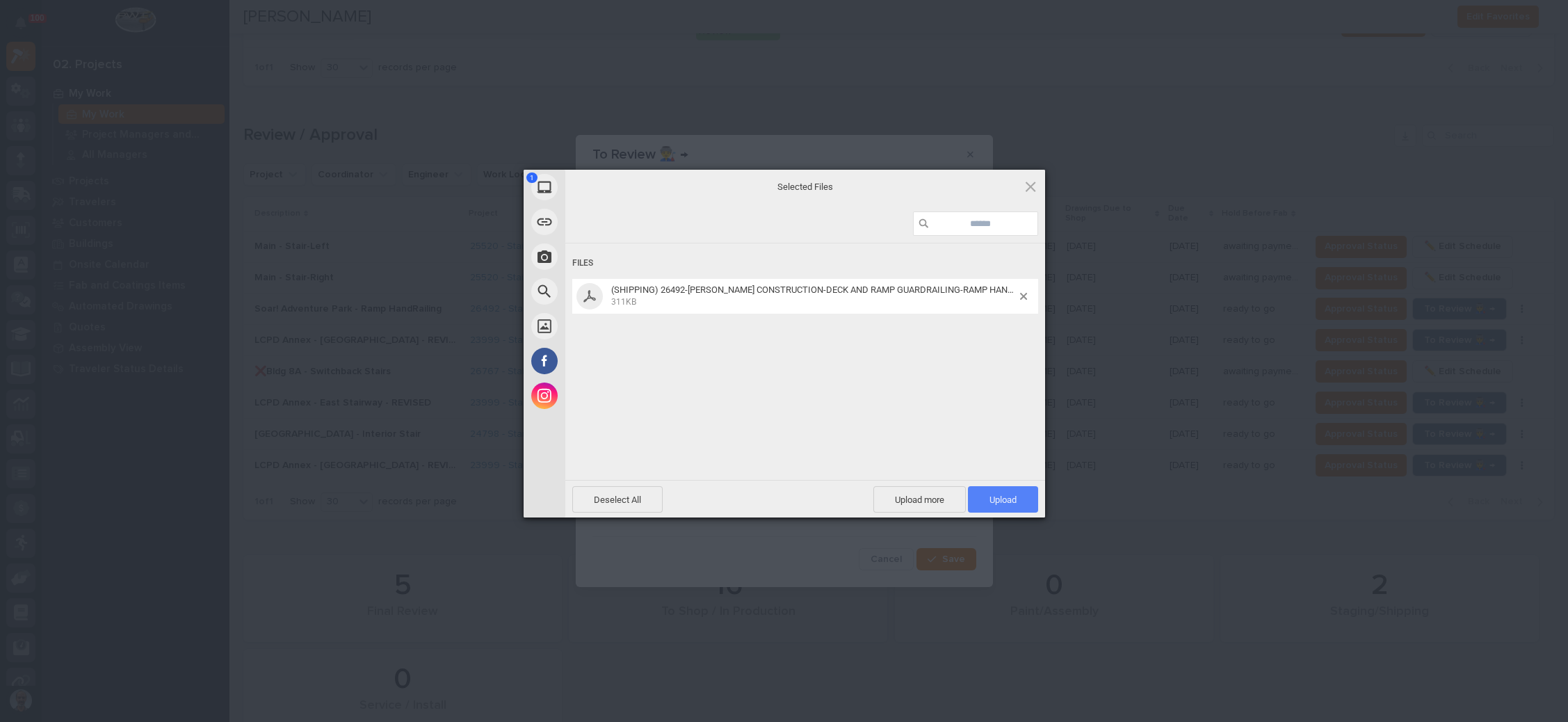
click at [1001, 497] on span "Upload 1" at bounding box center [1003, 500] width 27 height 11
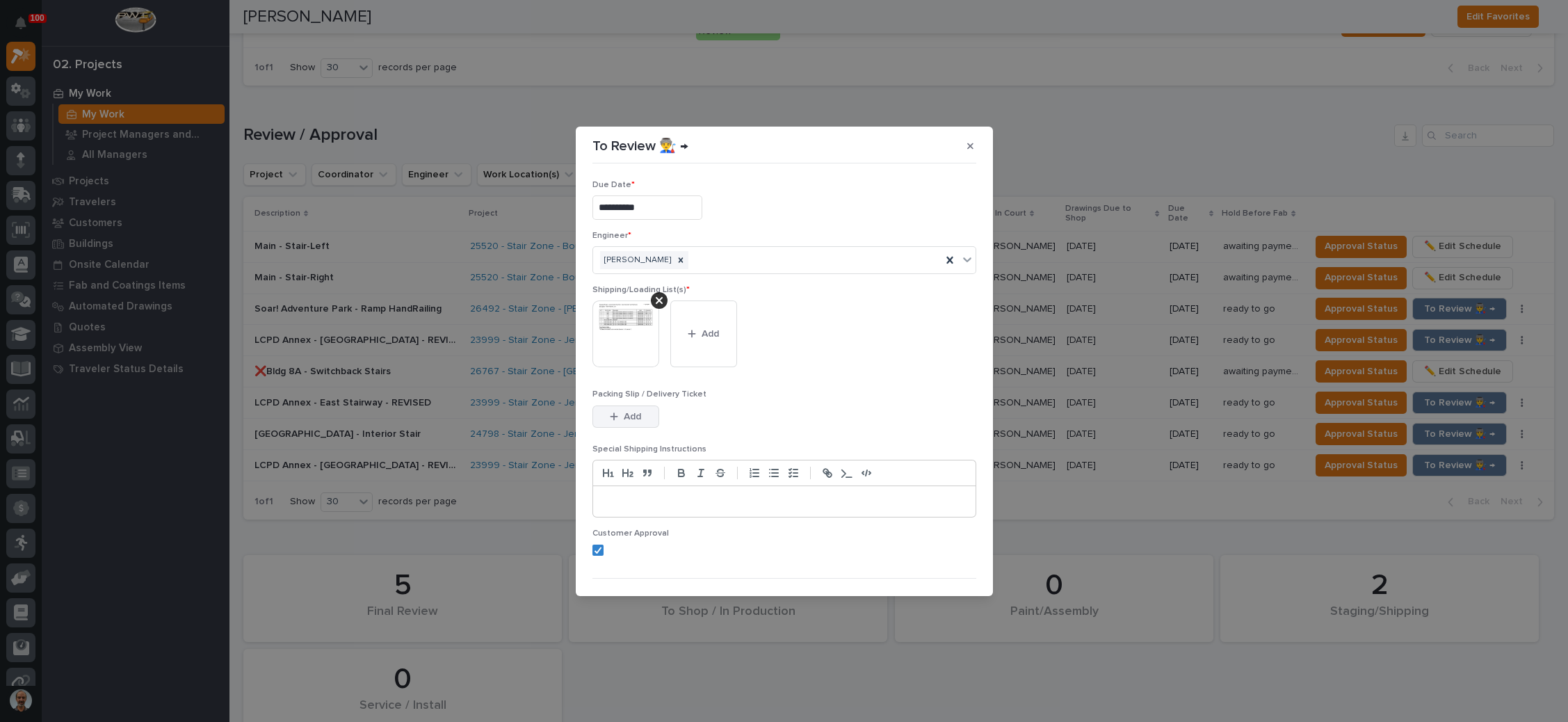
click at [629, 413] on span "Add" at bounding box center [632, 417] width 18 height 12
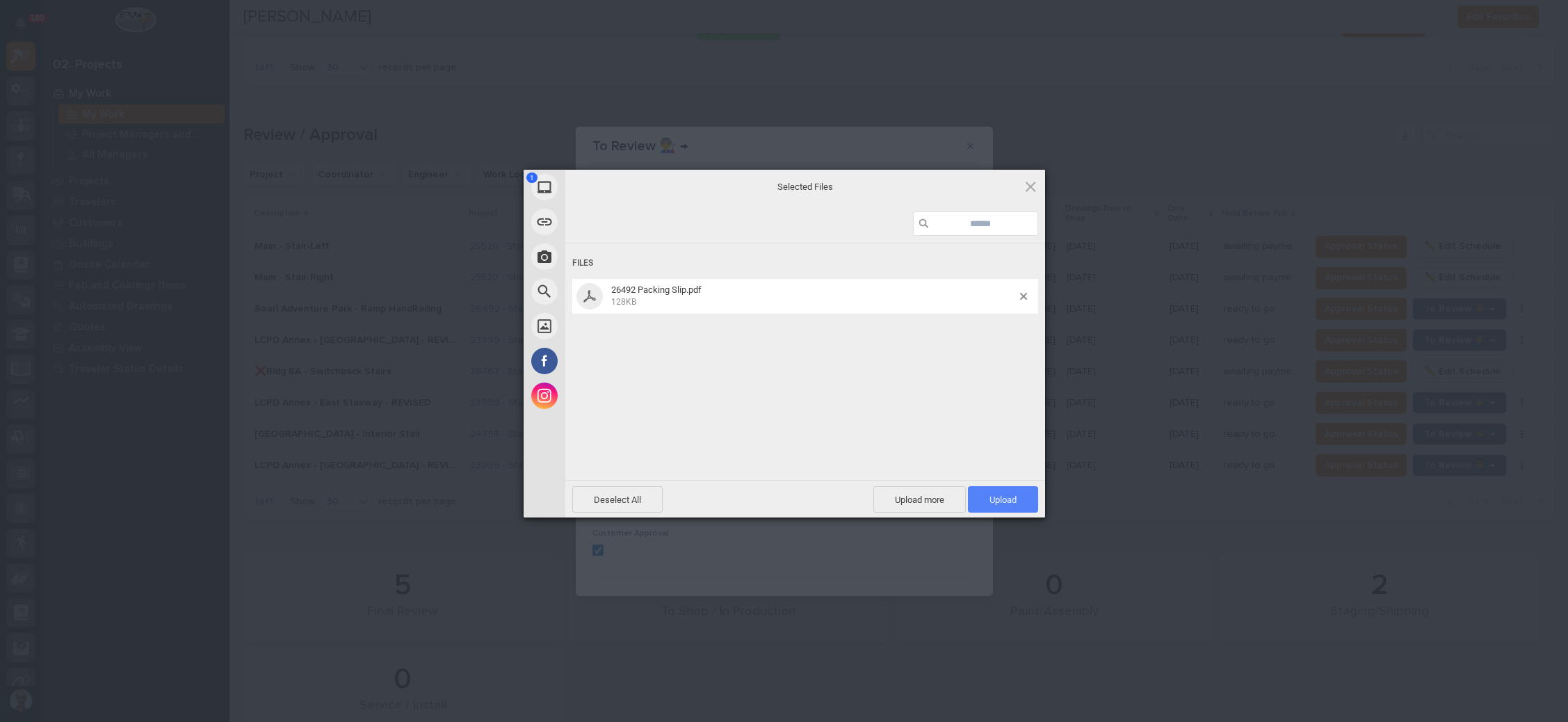
click at [1009, 495] on span "Upload 1" at bounding box center [1003, 500] width 27 height 11
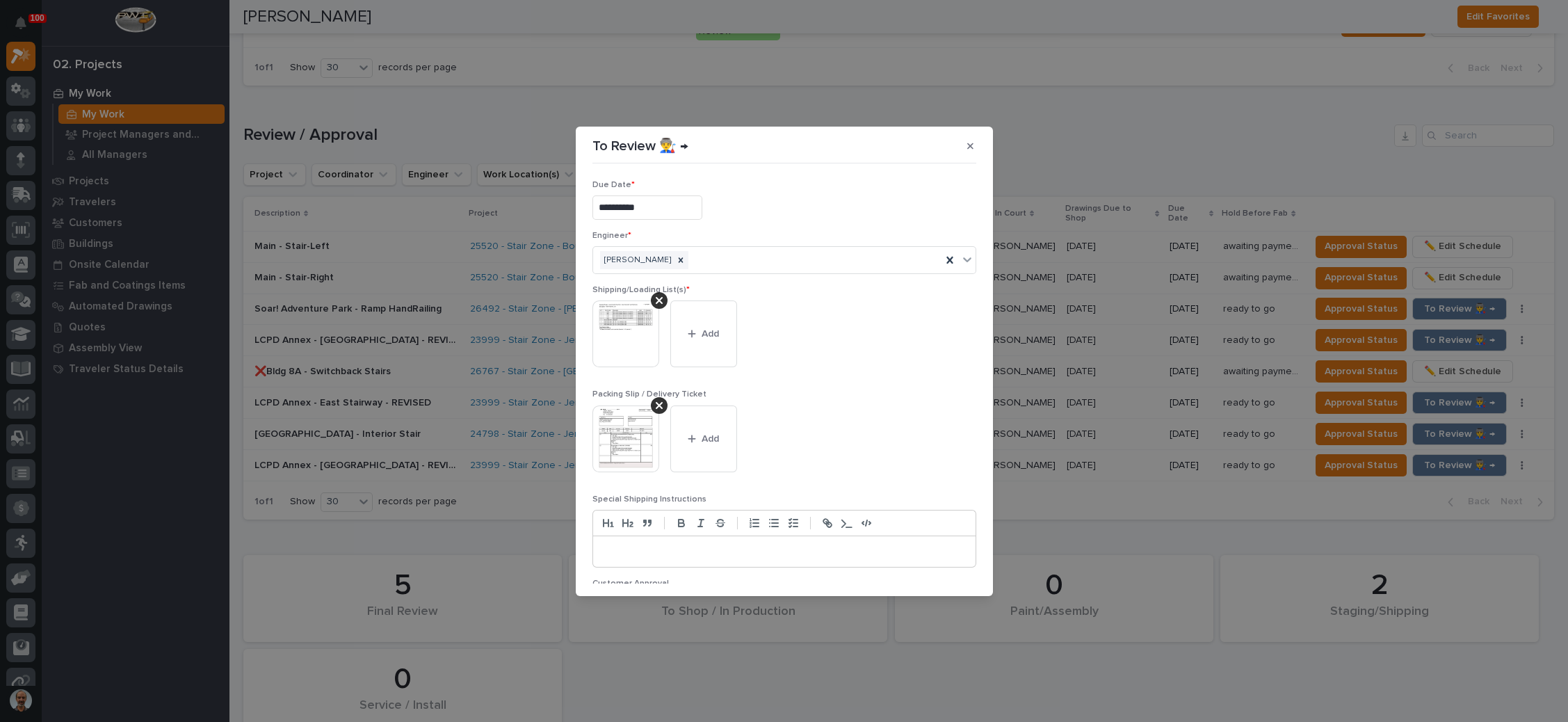
scroll to position [76, 0]
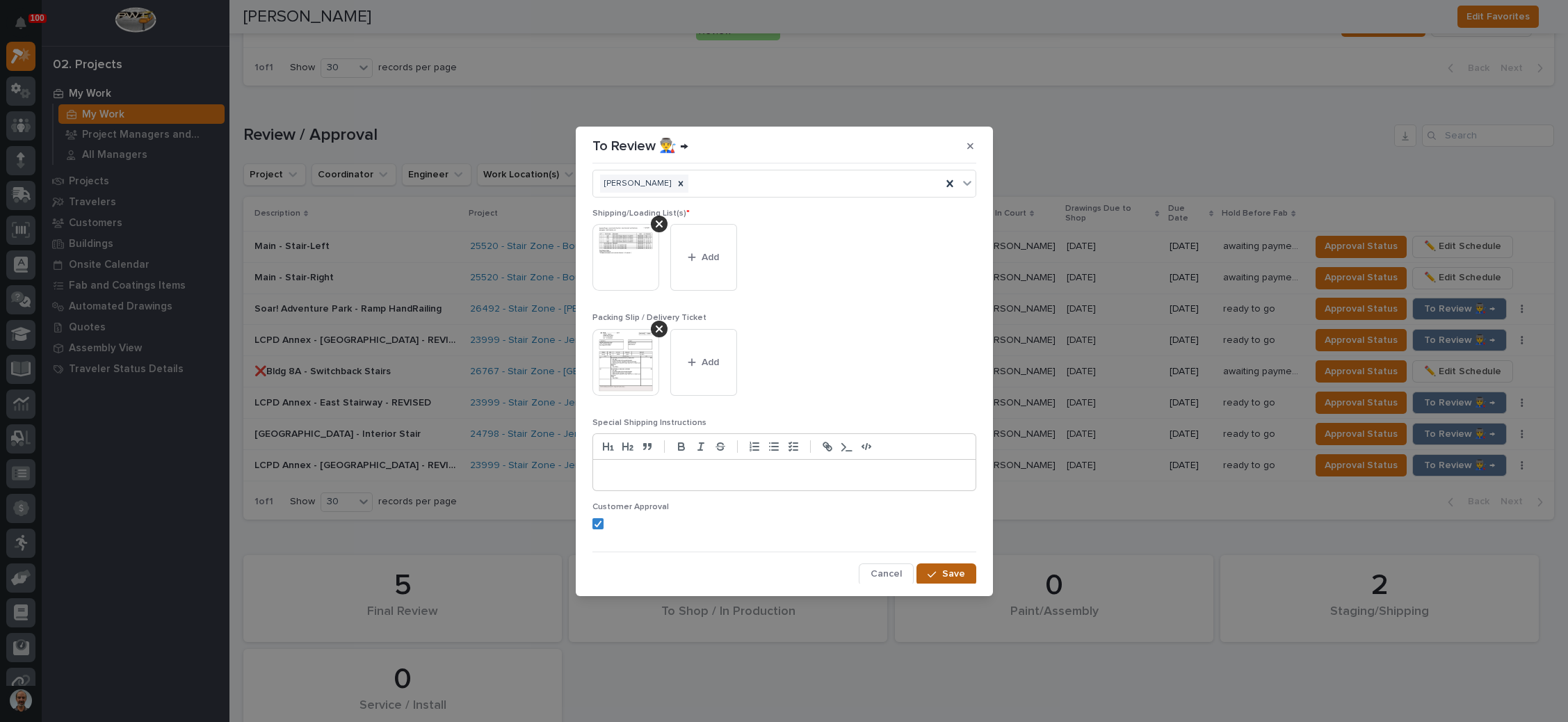
click at [916, 563] on button "Save" at bounding box center [945, 574] width 59 height 22
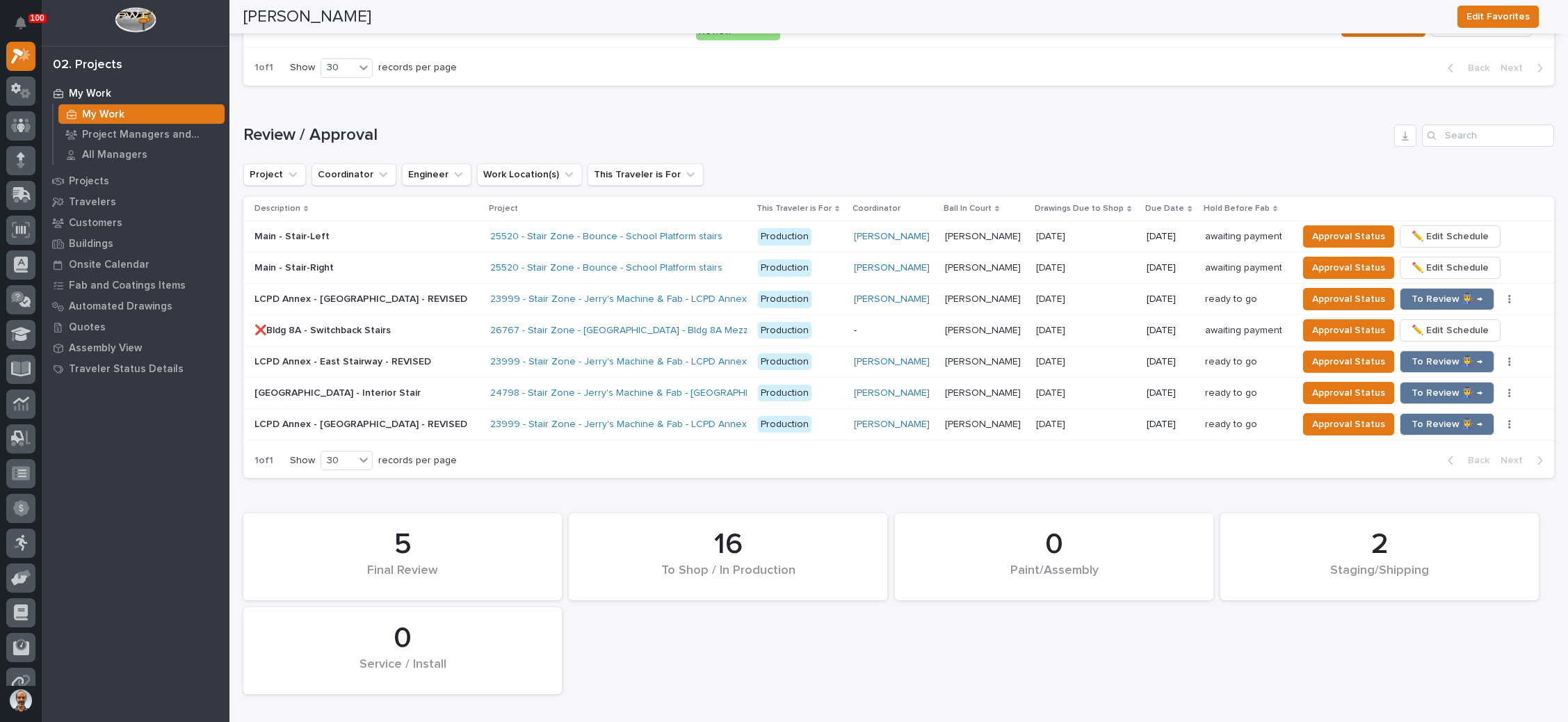
scroll to position [1488, 0]
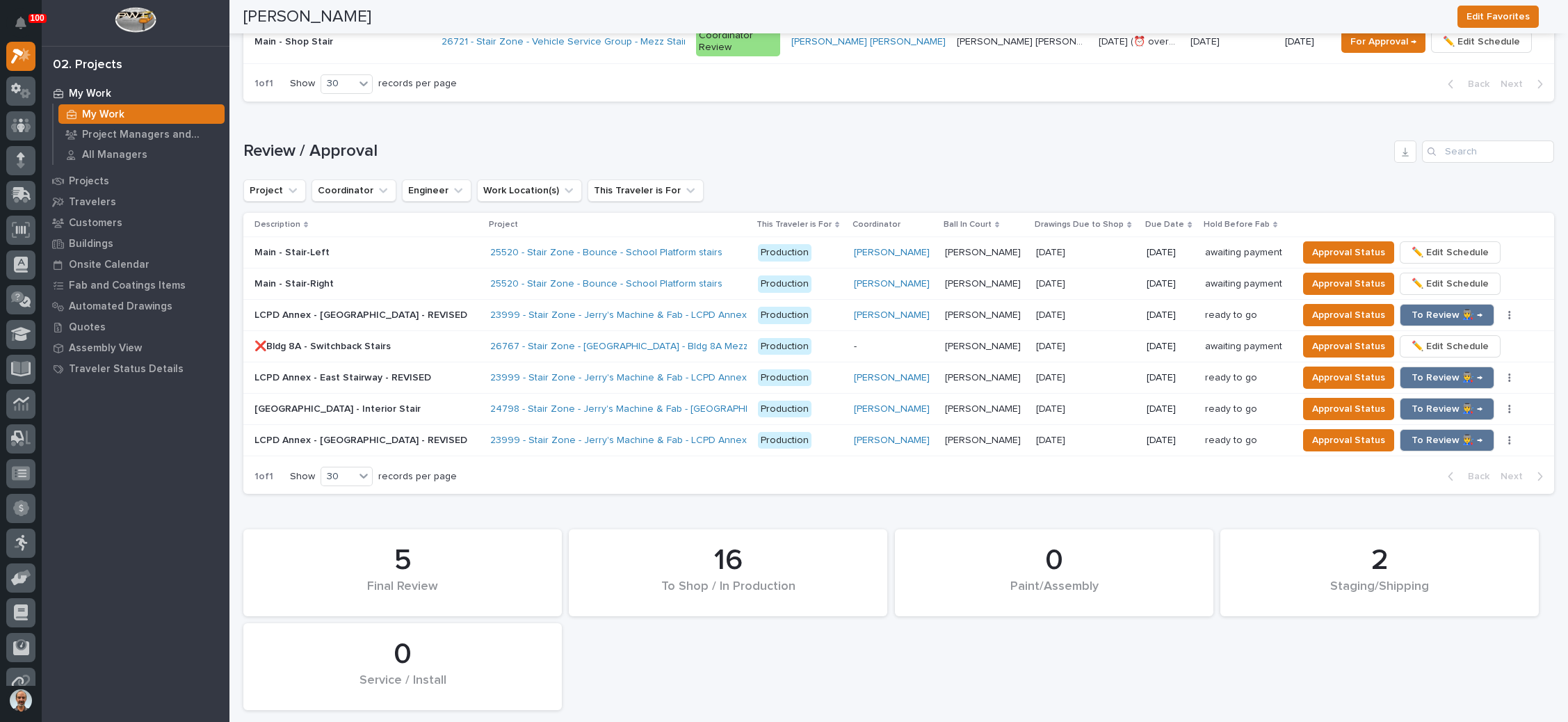
click at [1094, 247] on p at bounding box center [1086, 253] width 99 height 11
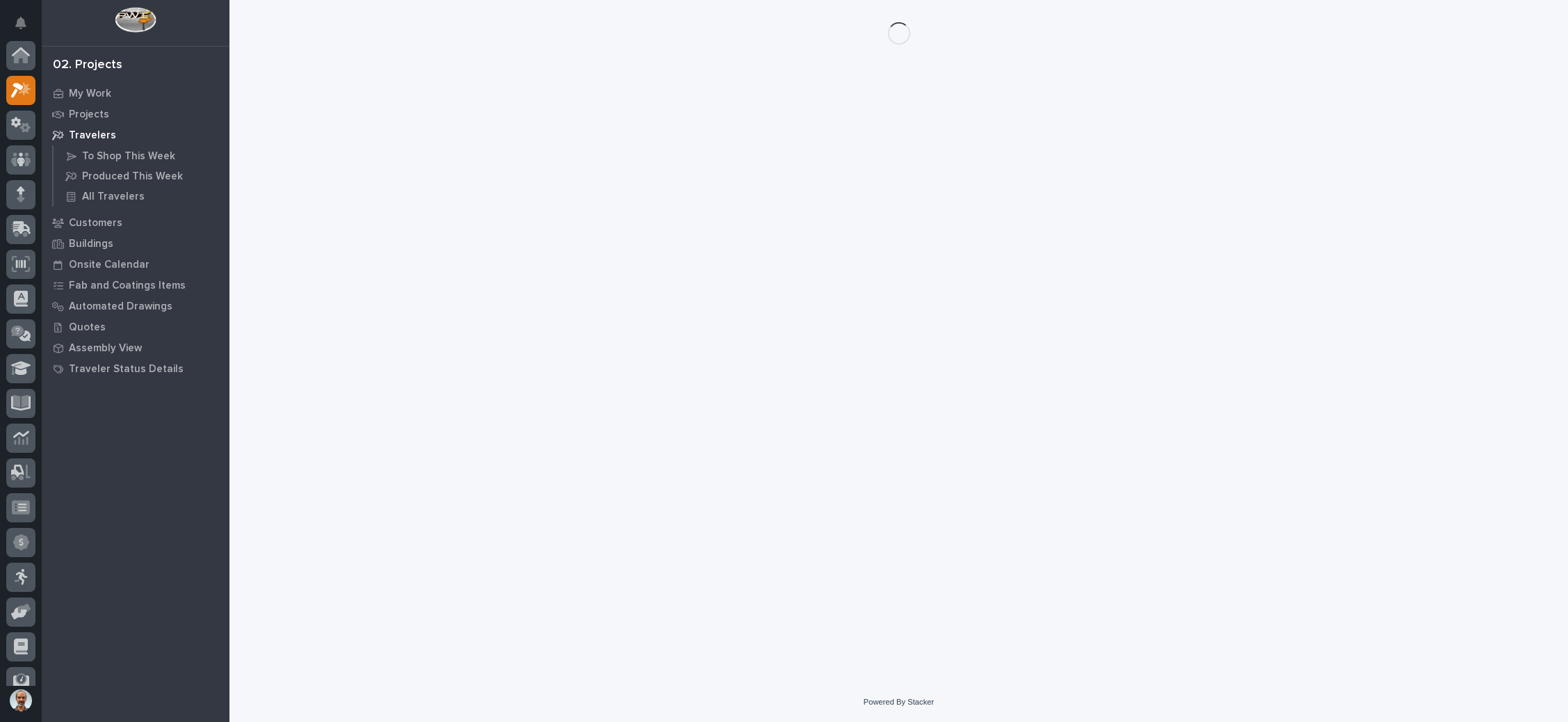
scroll to position [34, 0]
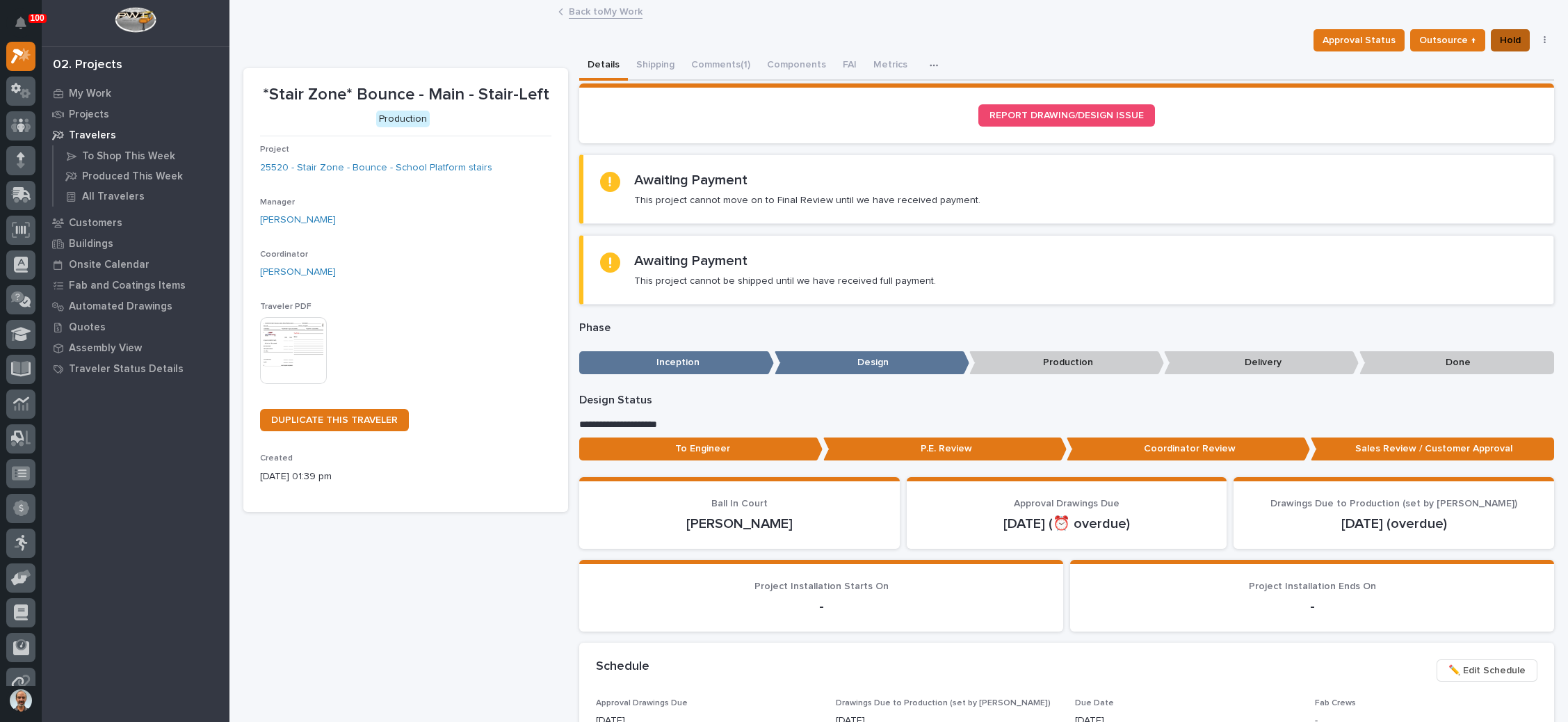
click at [1504, 36] on span "Hold" at bounding box center [1511, 39] width 21 height 17
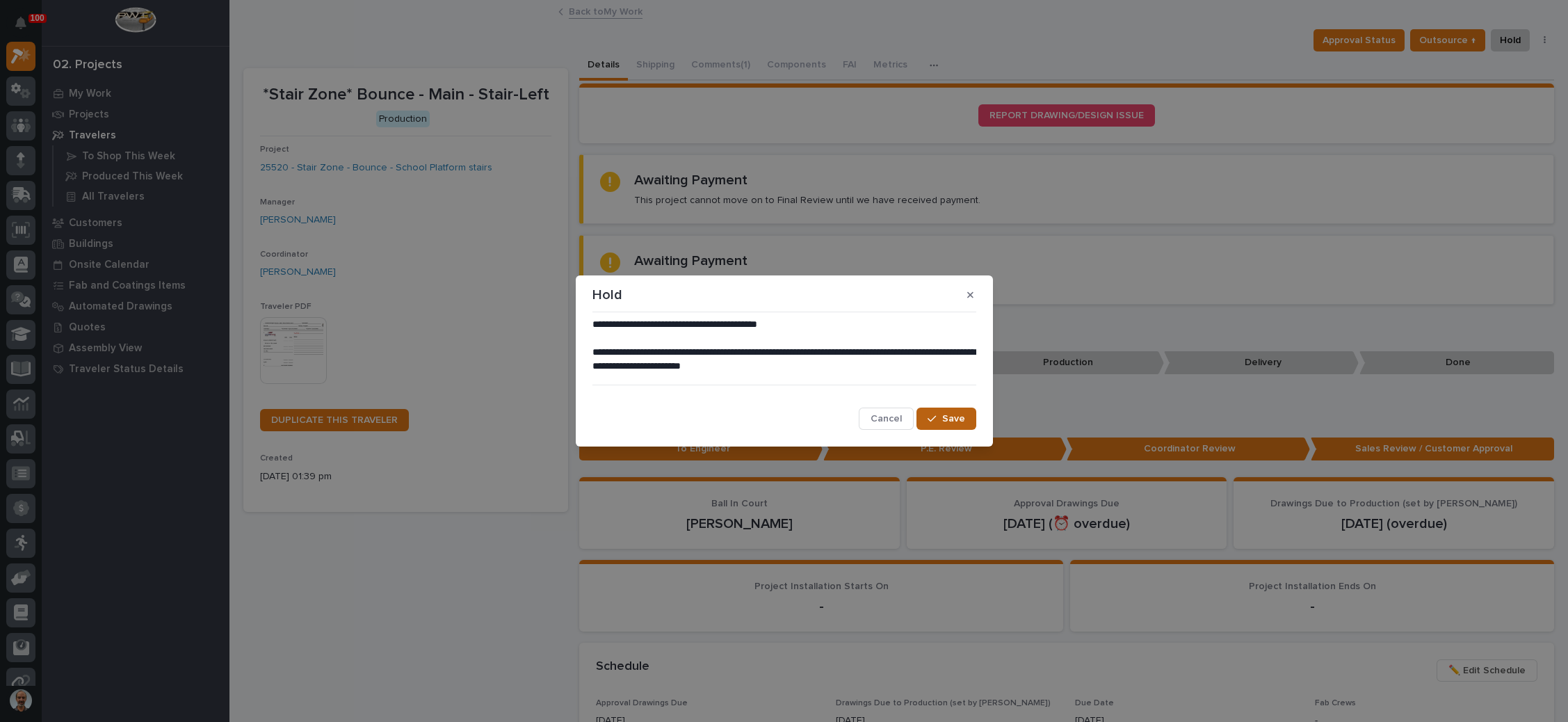
click at [943, 413] on button "Save" at bounding box center [945, 418] width 59 height 22
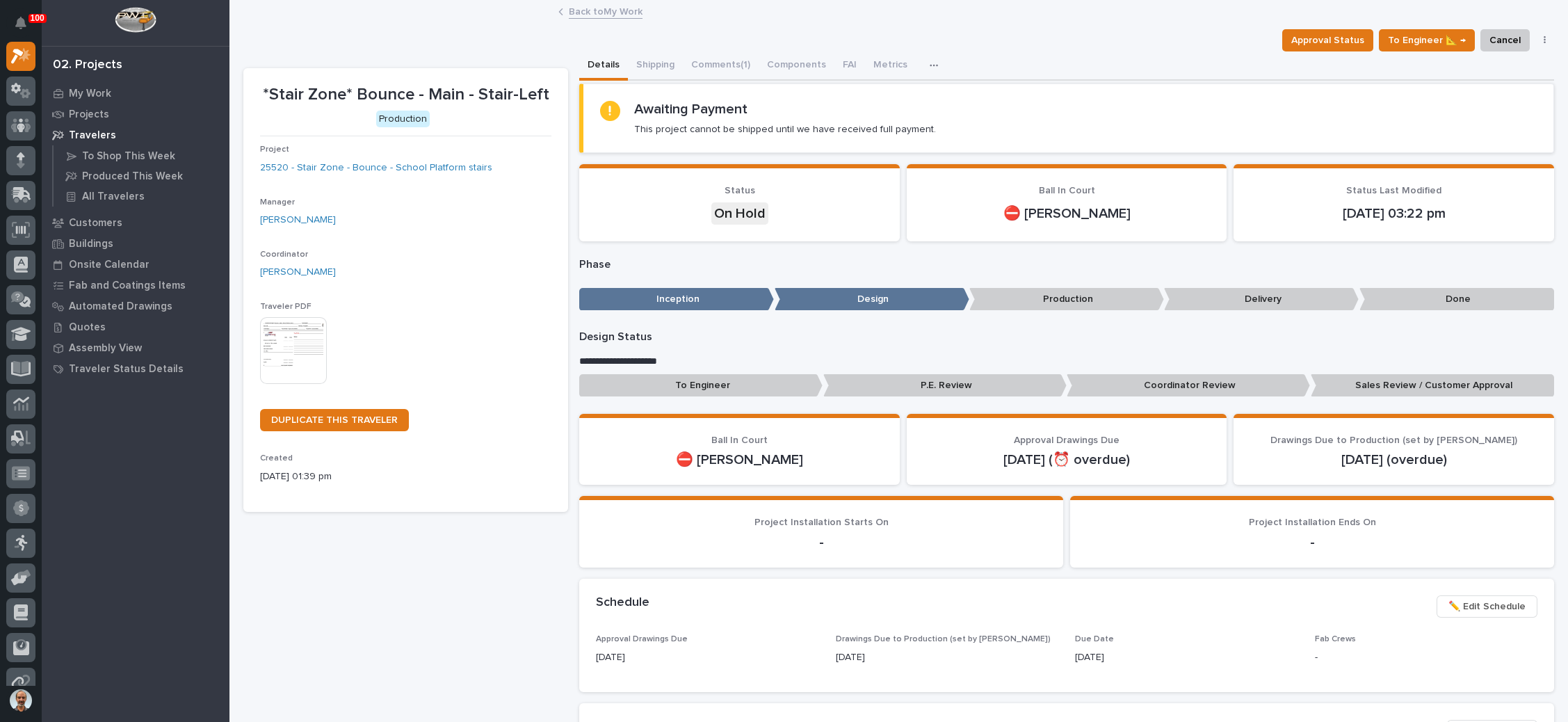
click at [616, 11] on link "Back to My Work" at bounding box center [606, 11] width 74 height 16
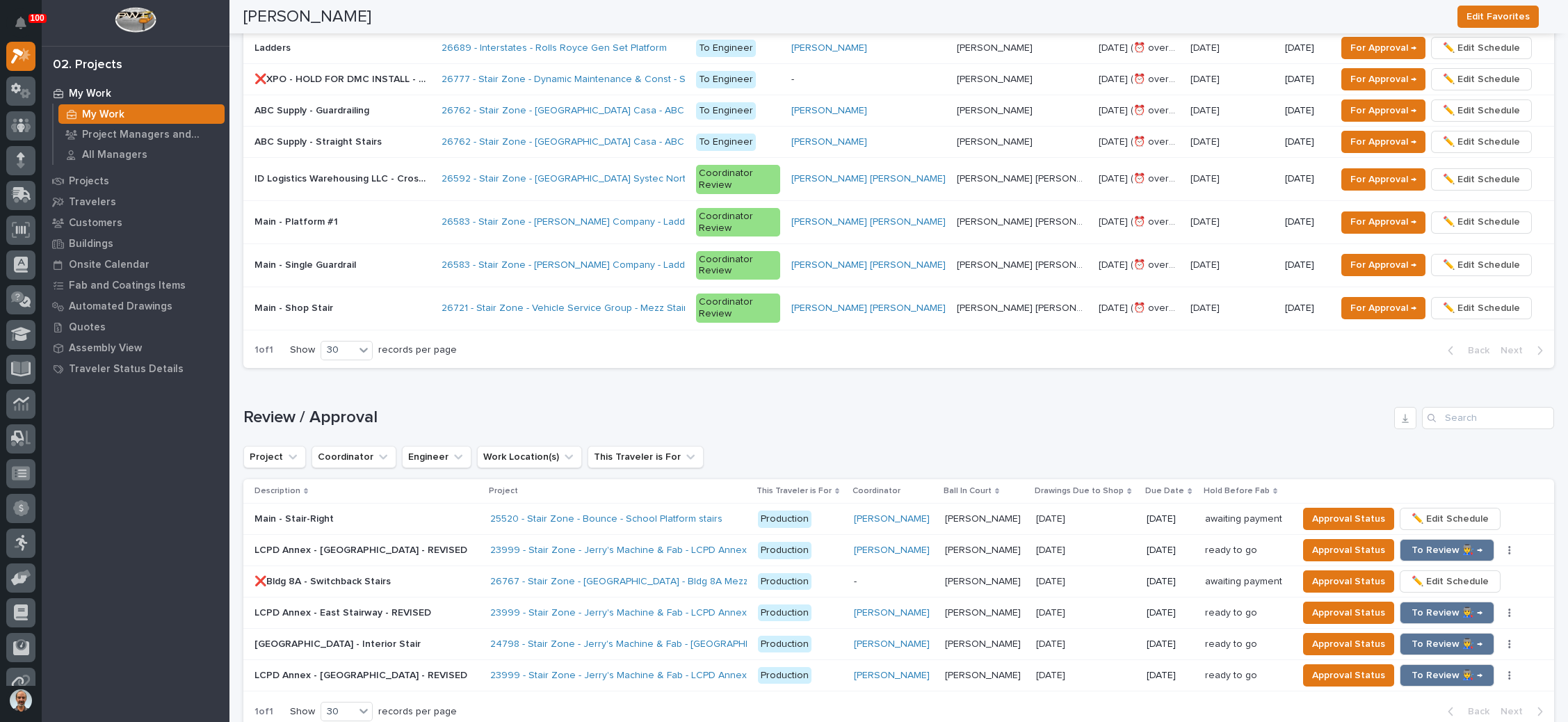
scroll to position [1357, 0]
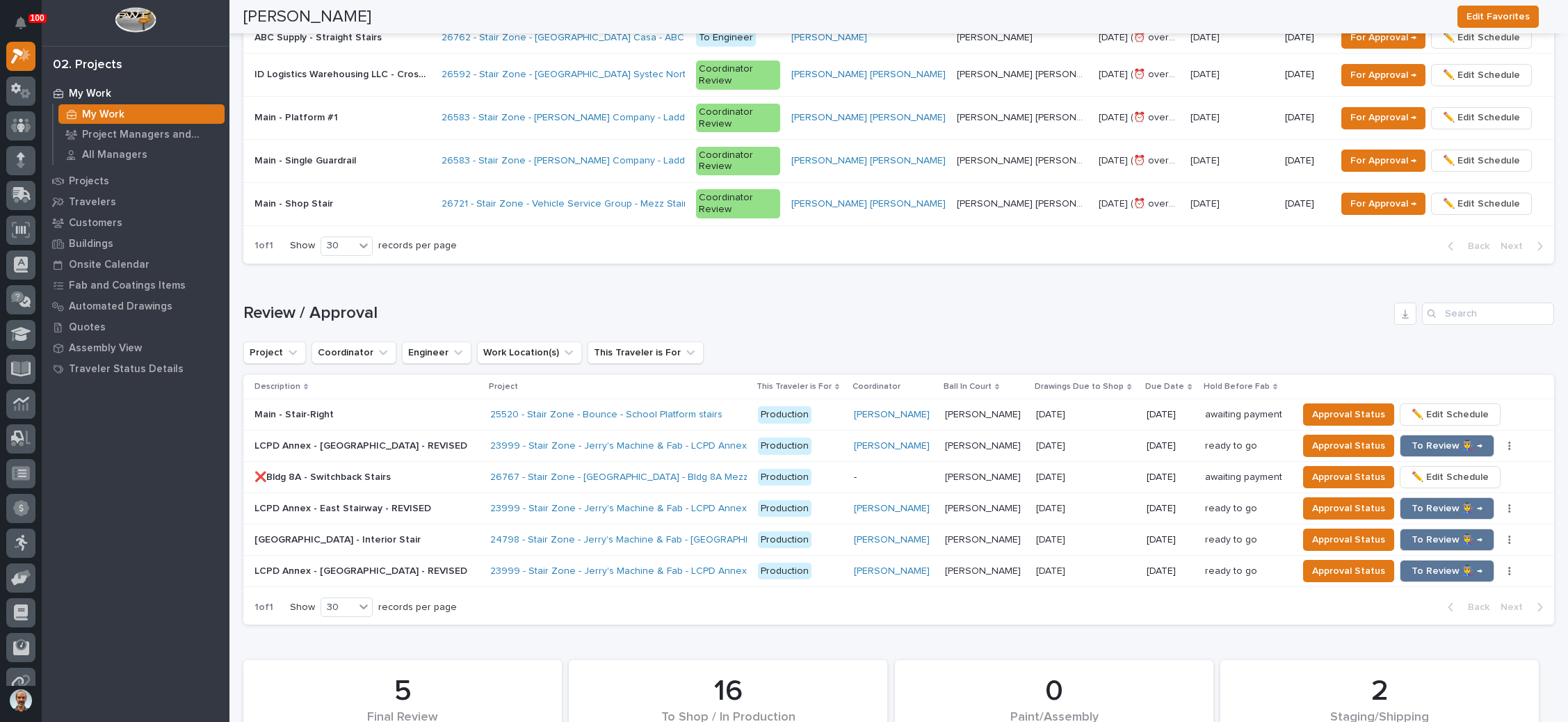
click at [1243, 406] on p "awaiting payment" at bounding box center [1244, 413] width 80 height 15
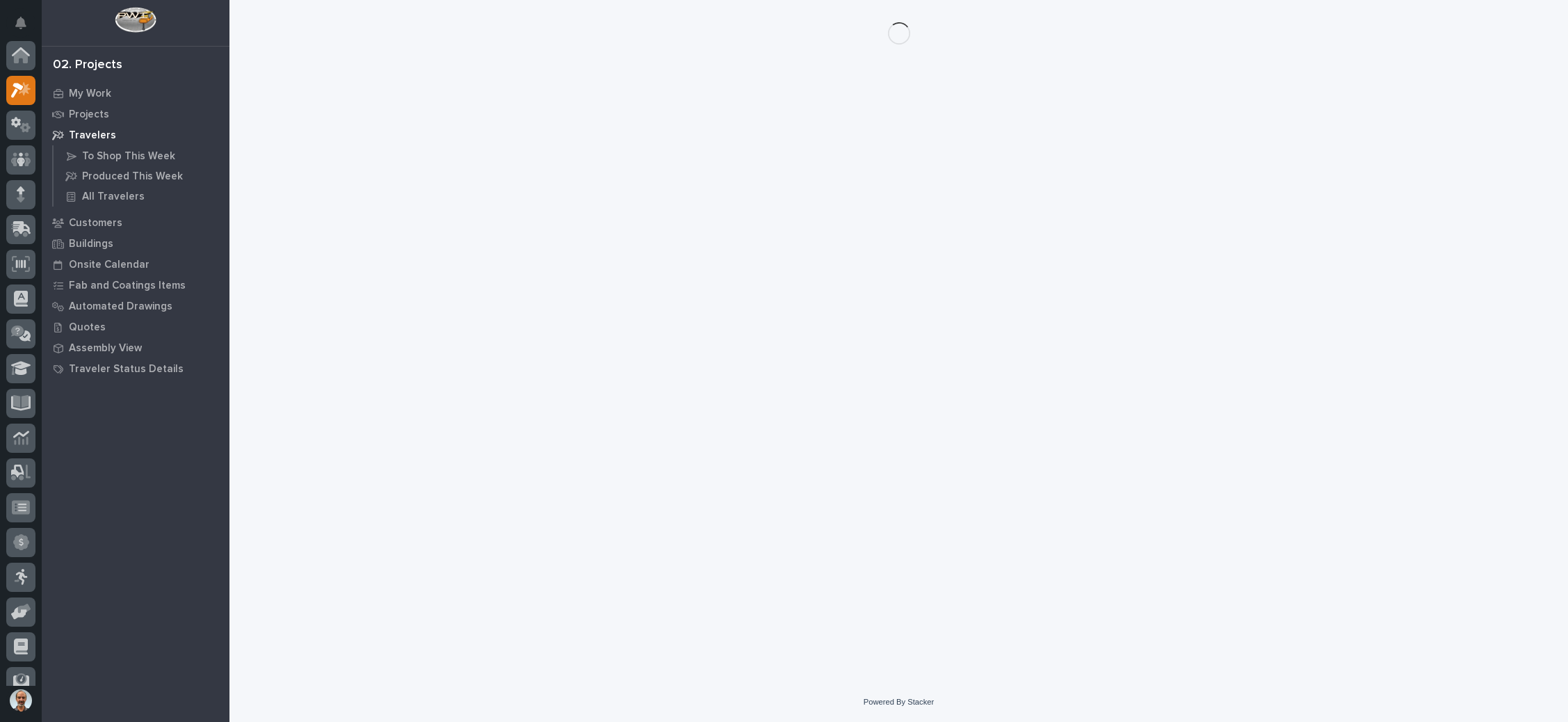
scroll to position [34, 0]
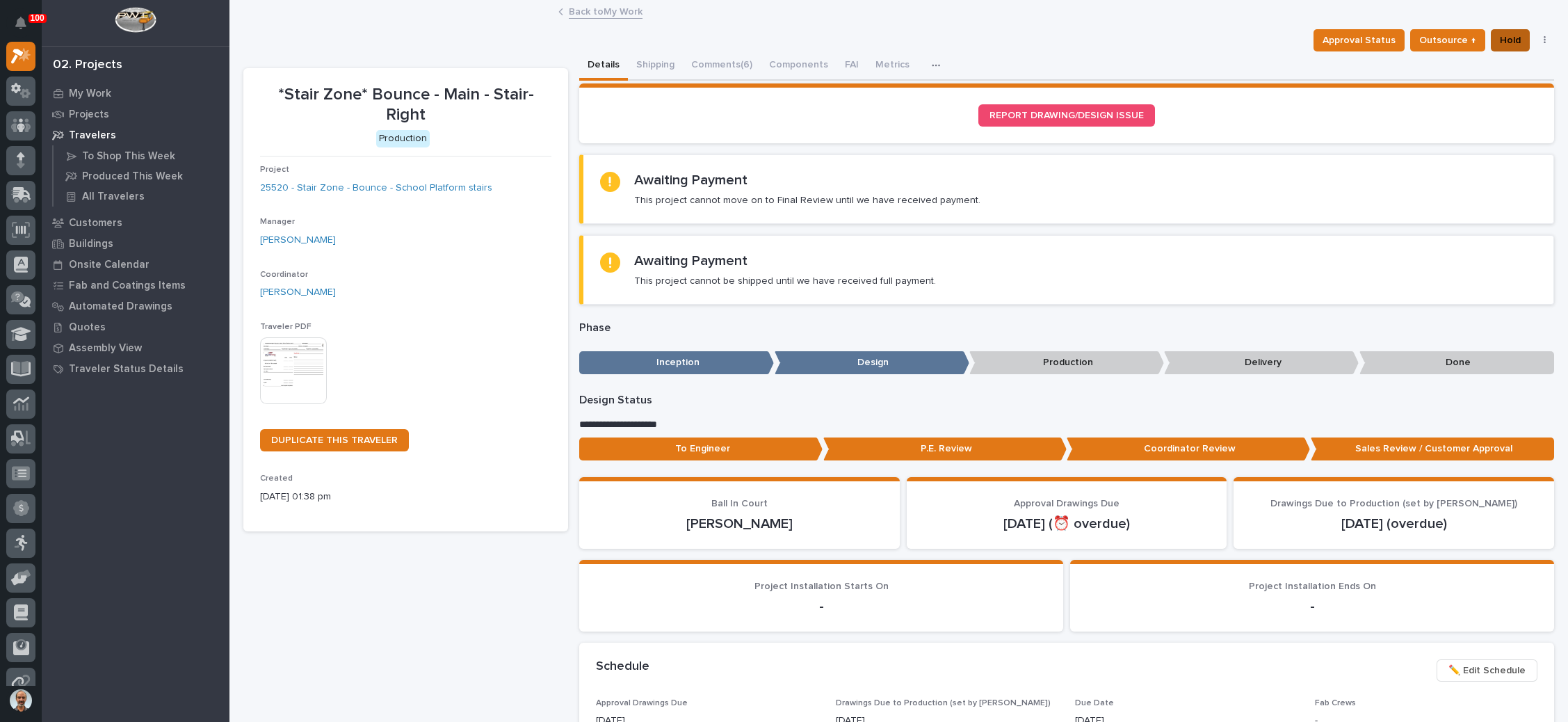
click at [1507, 35] on button "Hold" at bounding box center [1510, 39] width 39 height 22
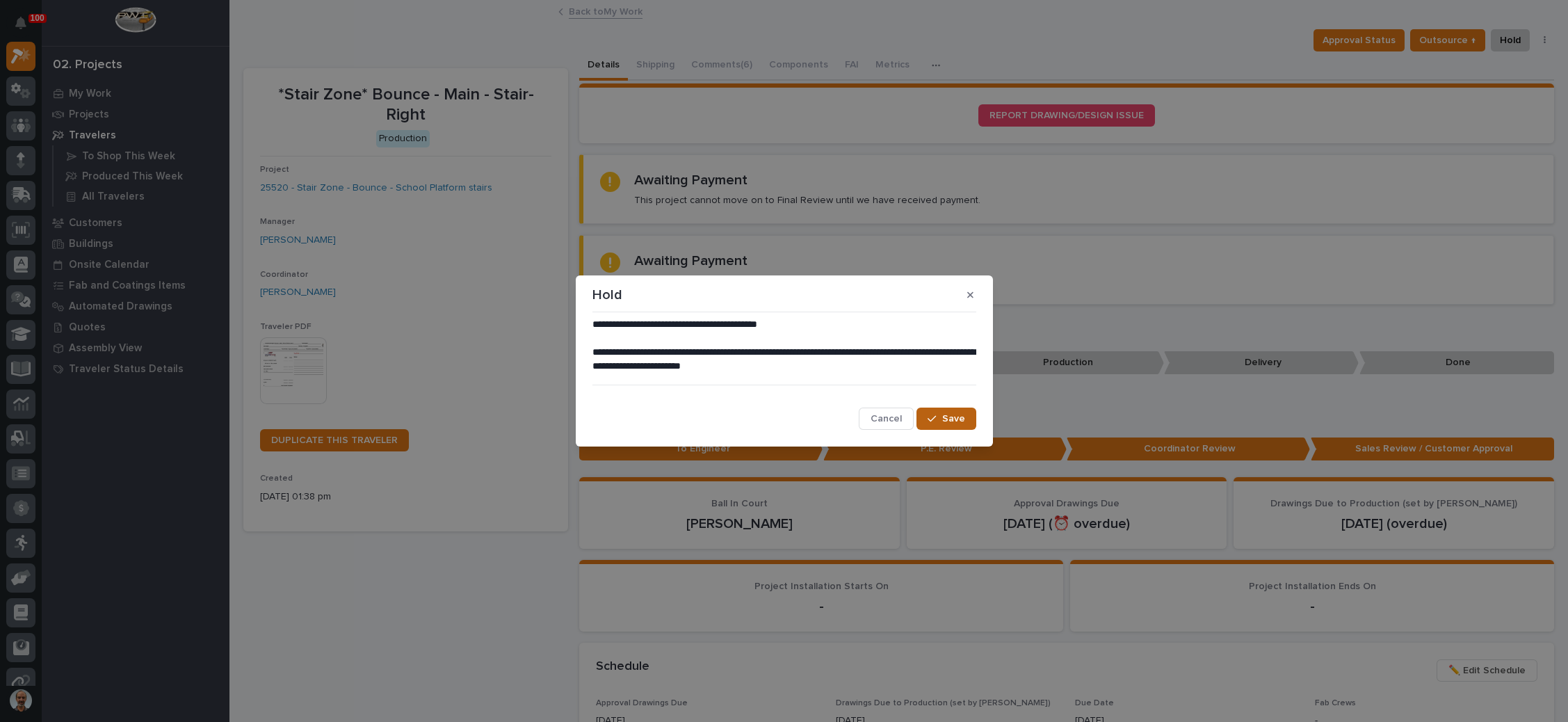
click at [927, 416] on button "Save" at bounding box center [945, 418] width 59 height 22
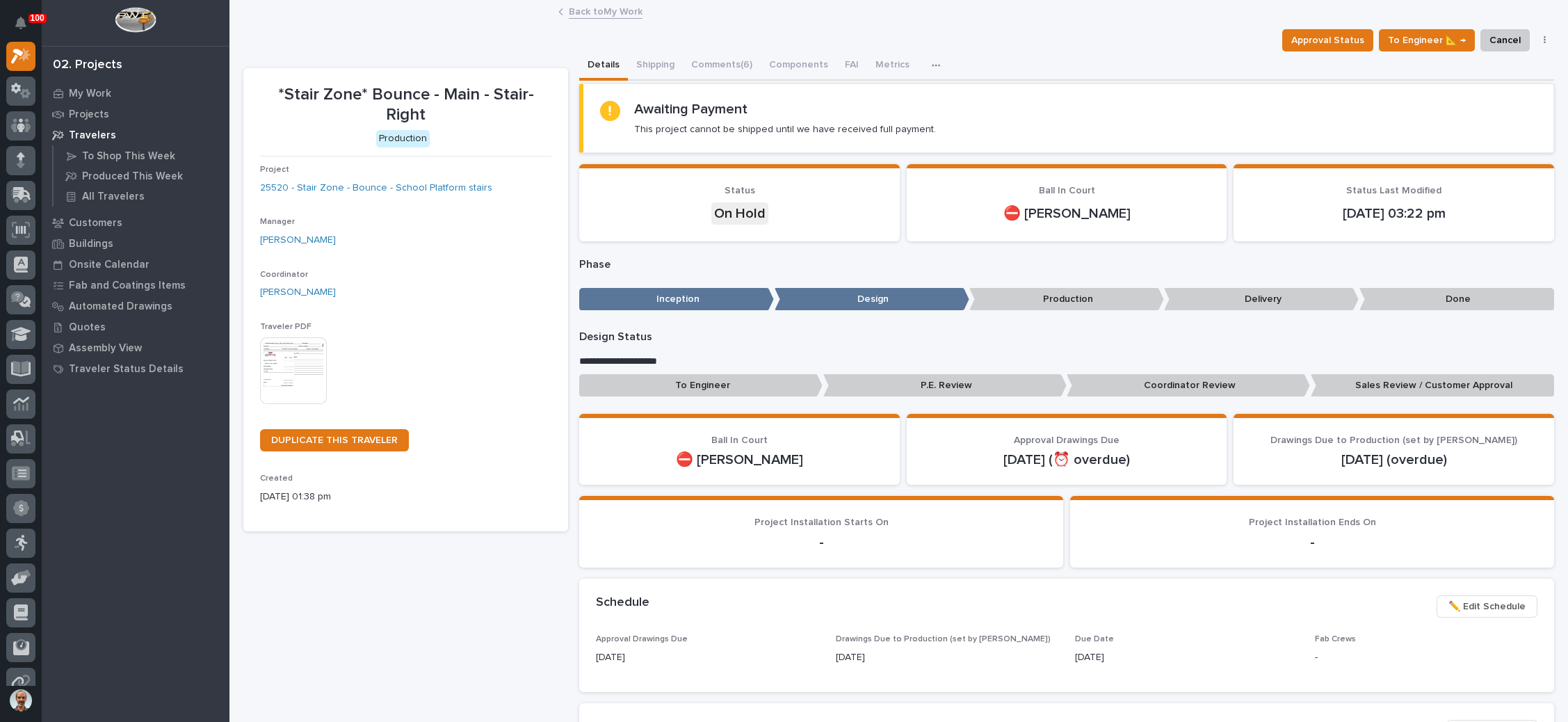
click at [598, 9] on link "Back to My Work" at bounding box center [606, 11] width 74 height 16
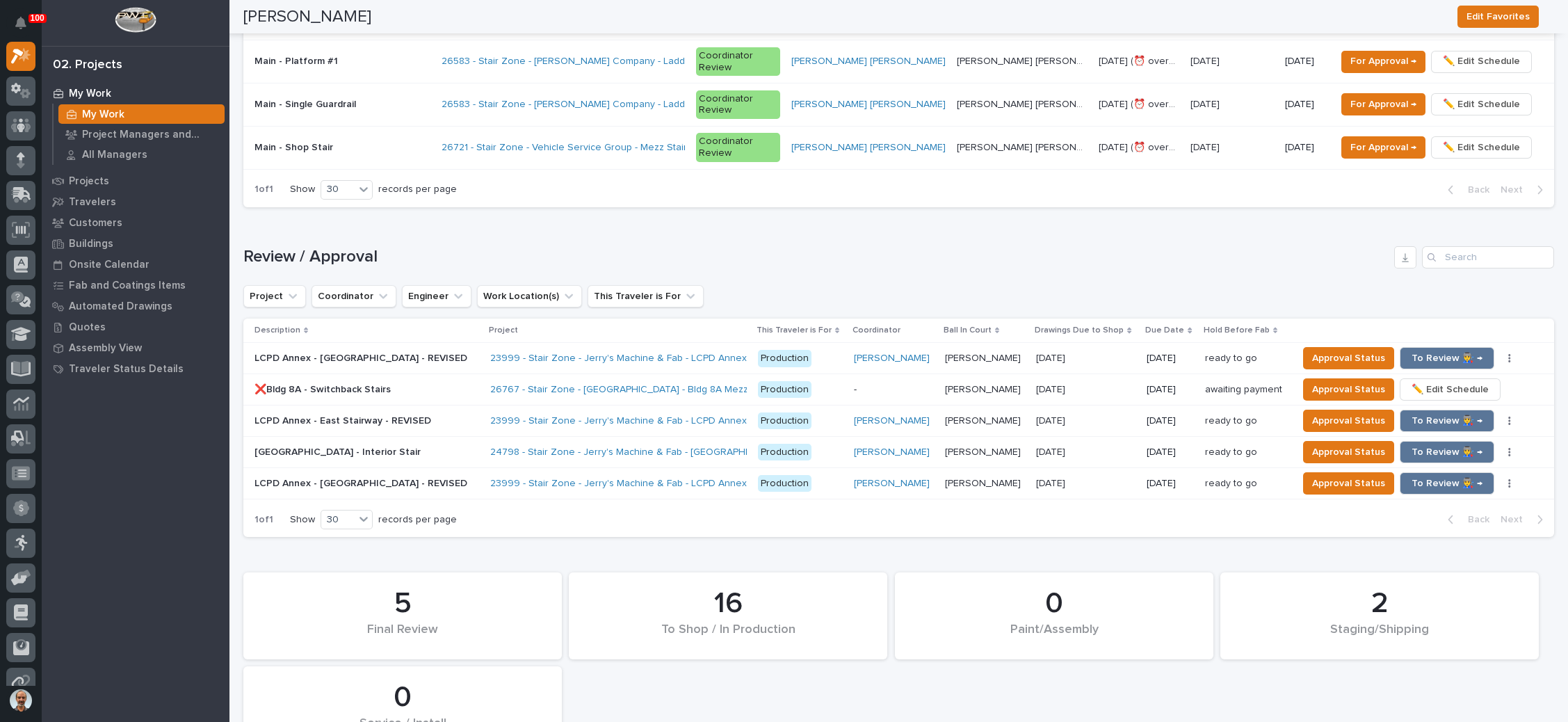
scroll to position [1462, 0]
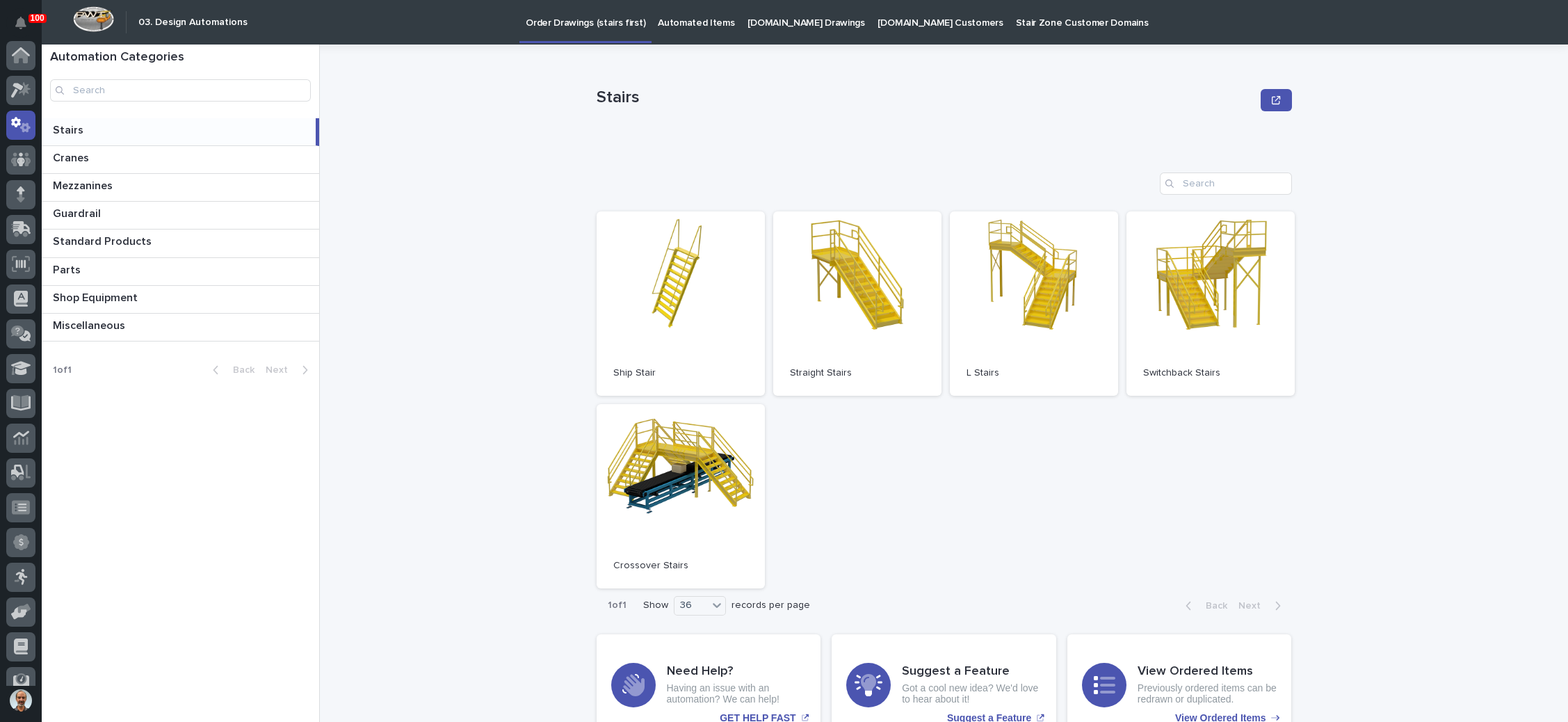
scroll to position [69, 0]
click at [812, 264] on link "Open" at bounding box center [858, 304] width 168 height 184
